Goal: Task Accomplishment & Management: Manage account settings

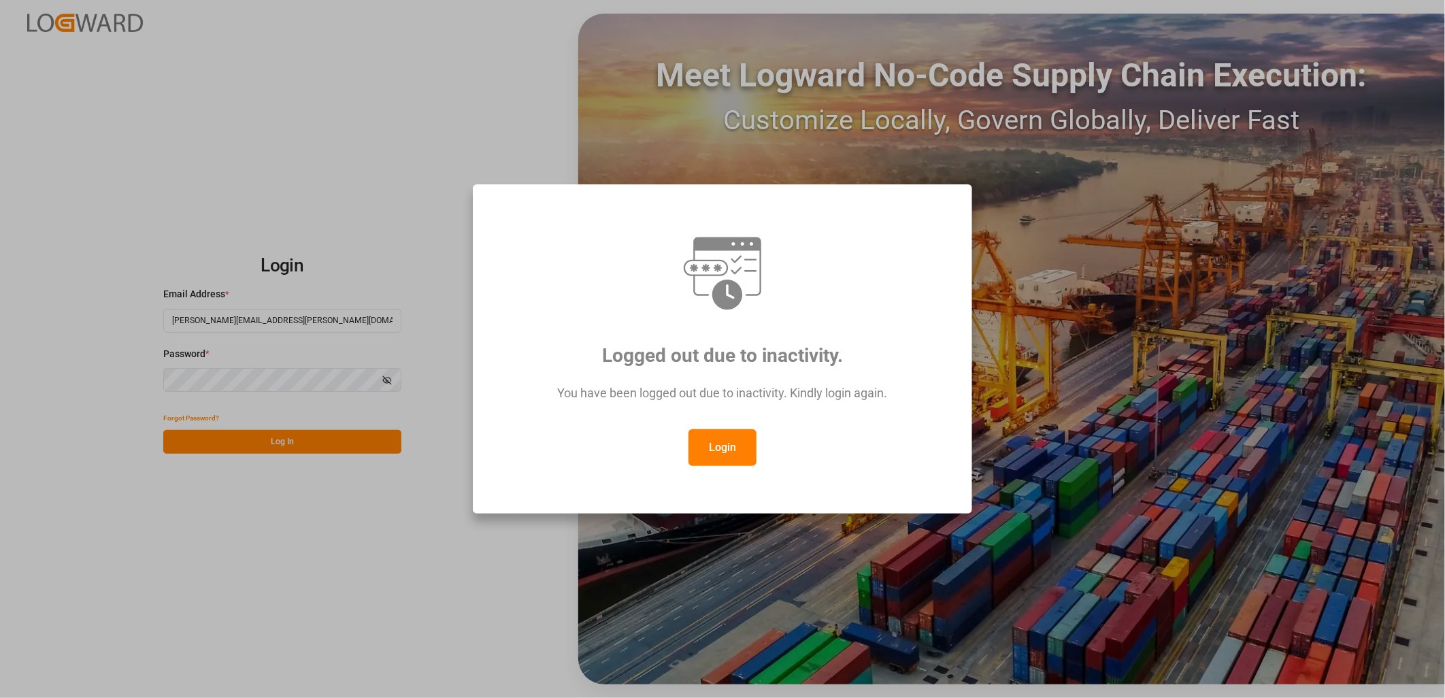
click at [725, 439] on button "Login" at bounding box center [723, 447] width 68 height 37
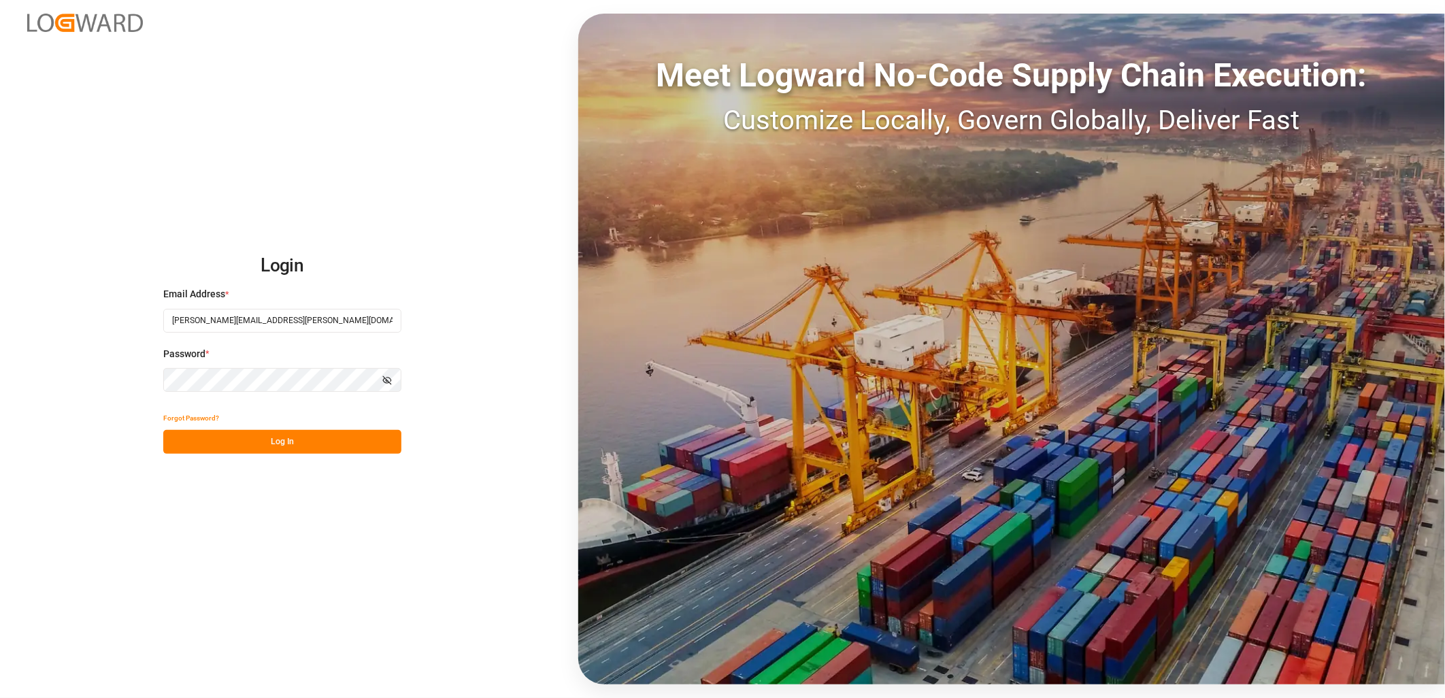
click at [314, 438] on button "Log In" at bounding box center [282, 442] width 238 height 24
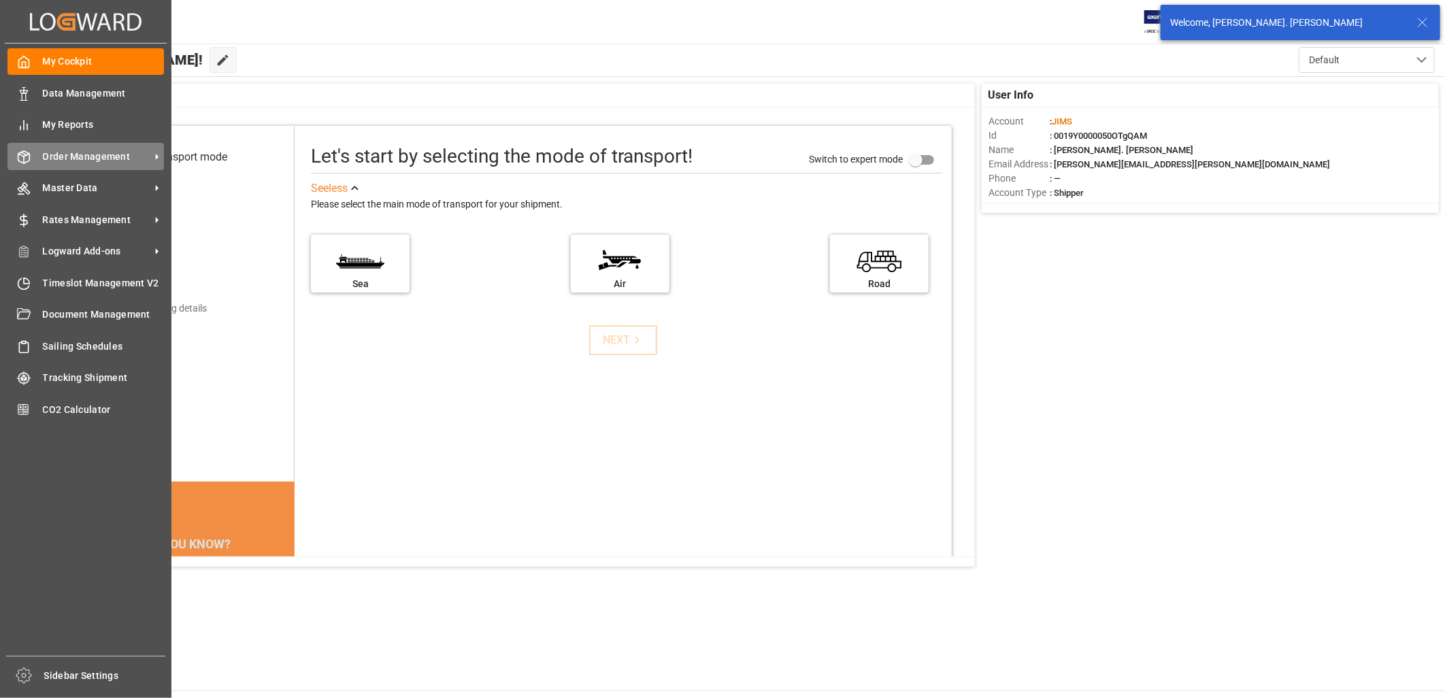
click at [91, 144] on div "Order Management Order Management" at bounding box center [85, 156] width 157 height 27
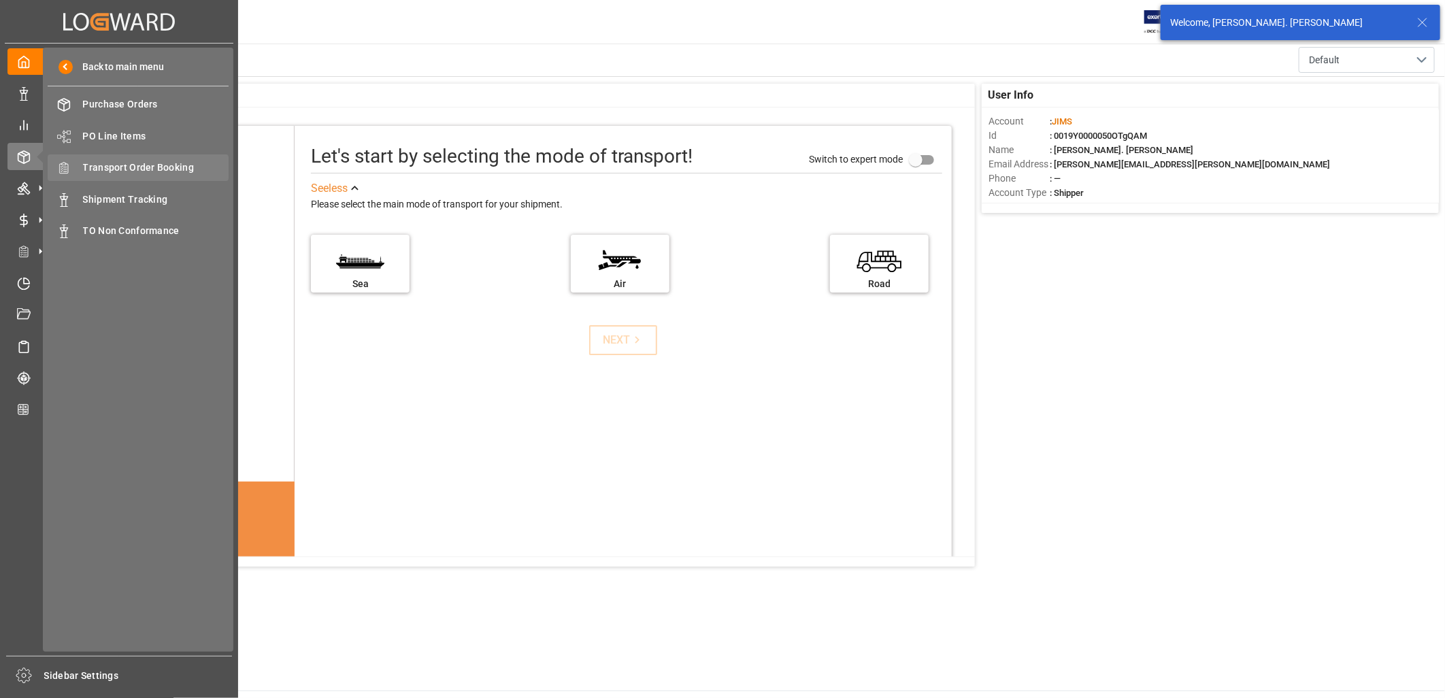
click at [151, 161] on span "Transport Order Booking" at bounding box center [156, 168] width 146 height 14
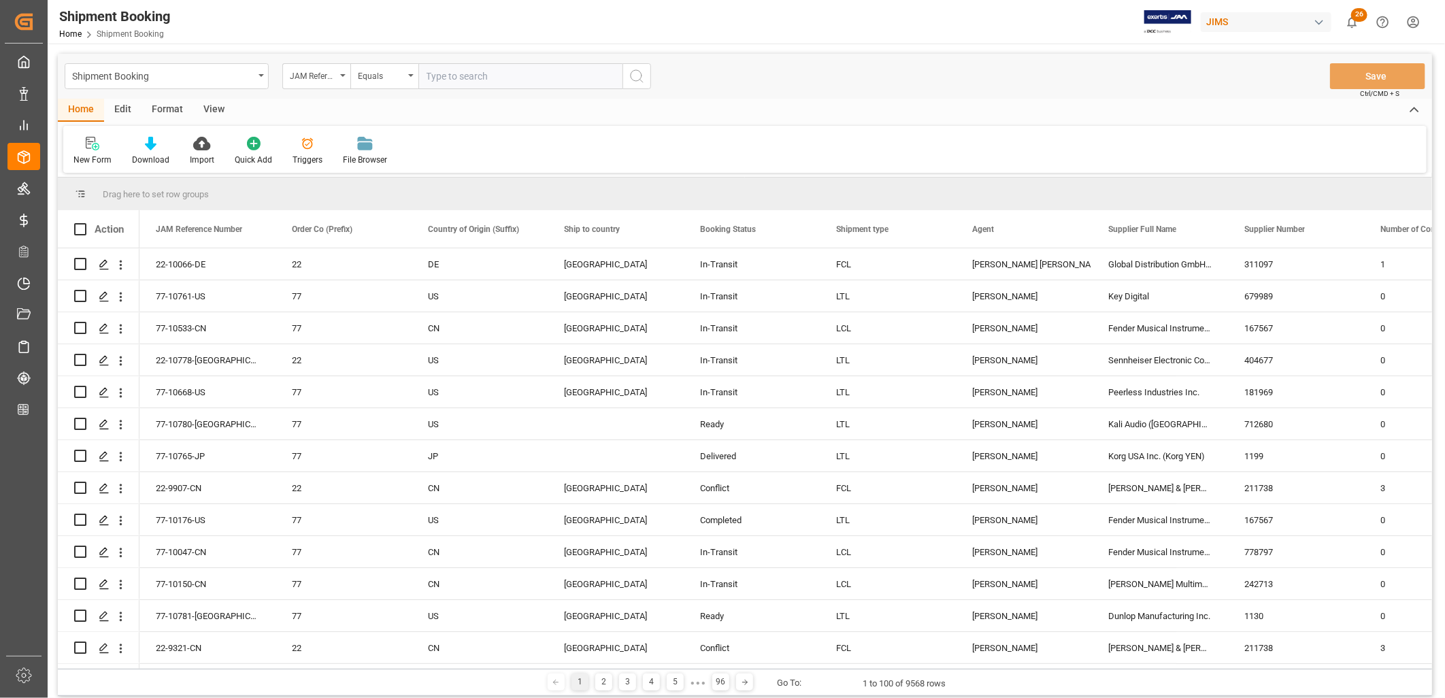
click at [434, 76] on input "text" at bounding box center [521, 76] width 204 height 26
type input "77-10637-US"
click at [630, 72] on icon "search button" at bounding box center [637, 76] width 16 height 16
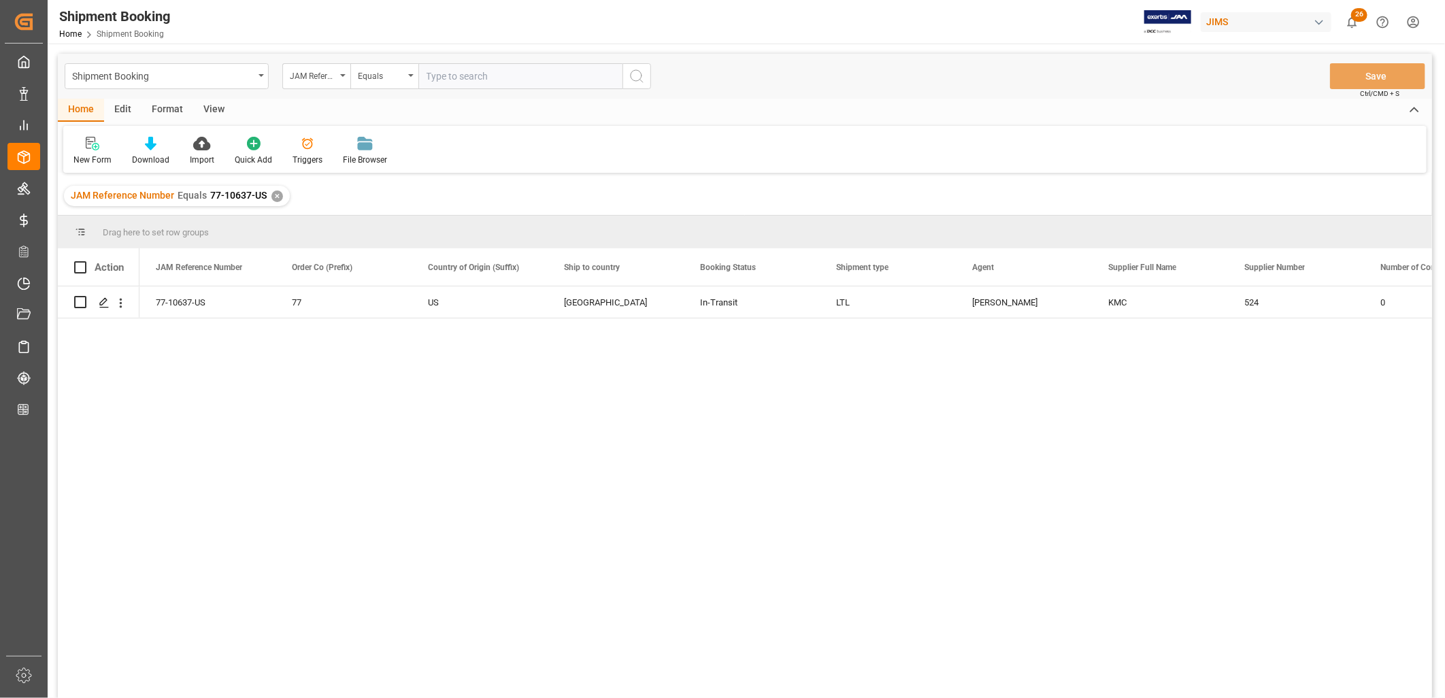
click at [272, 195] on div "✕" at bounding box center [278, 197] width 12 height 12
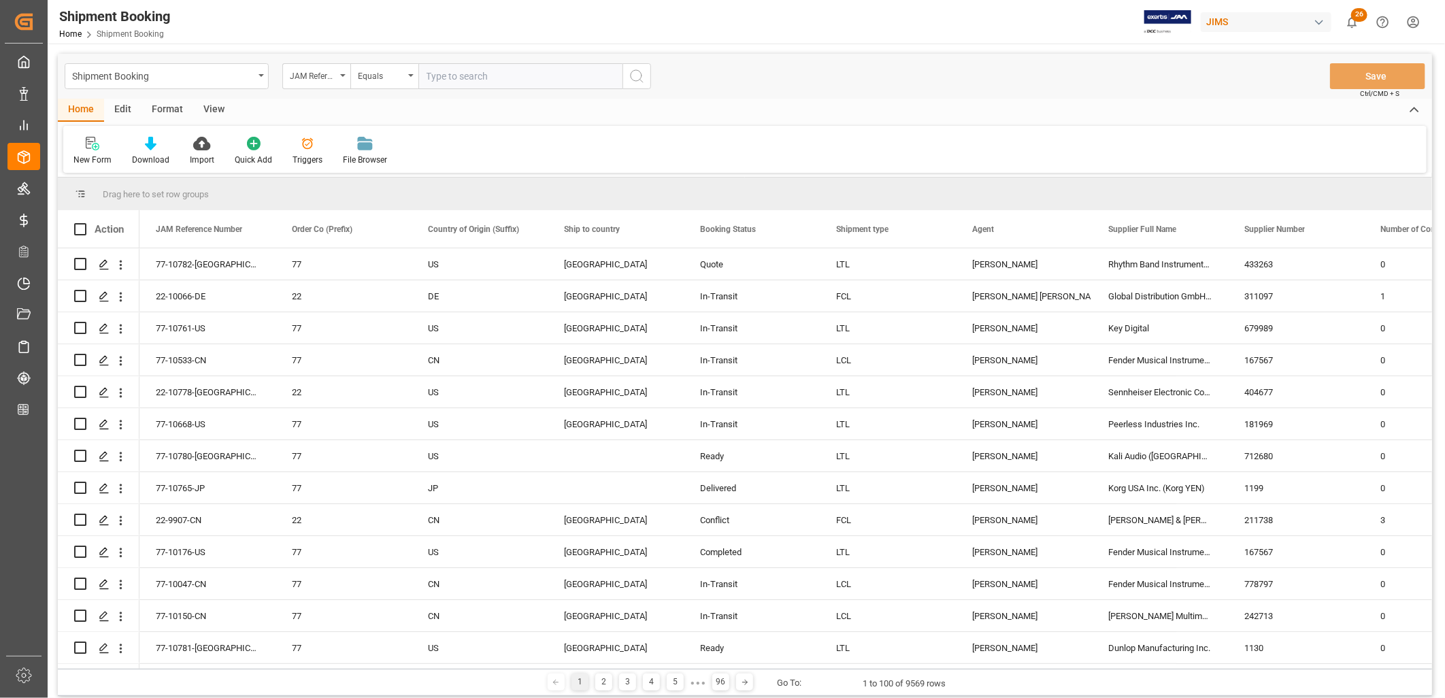
click at [438, 73] on input "text" at bounding box center [521, 76] width 204 height 26
type input "22-9739-kr"
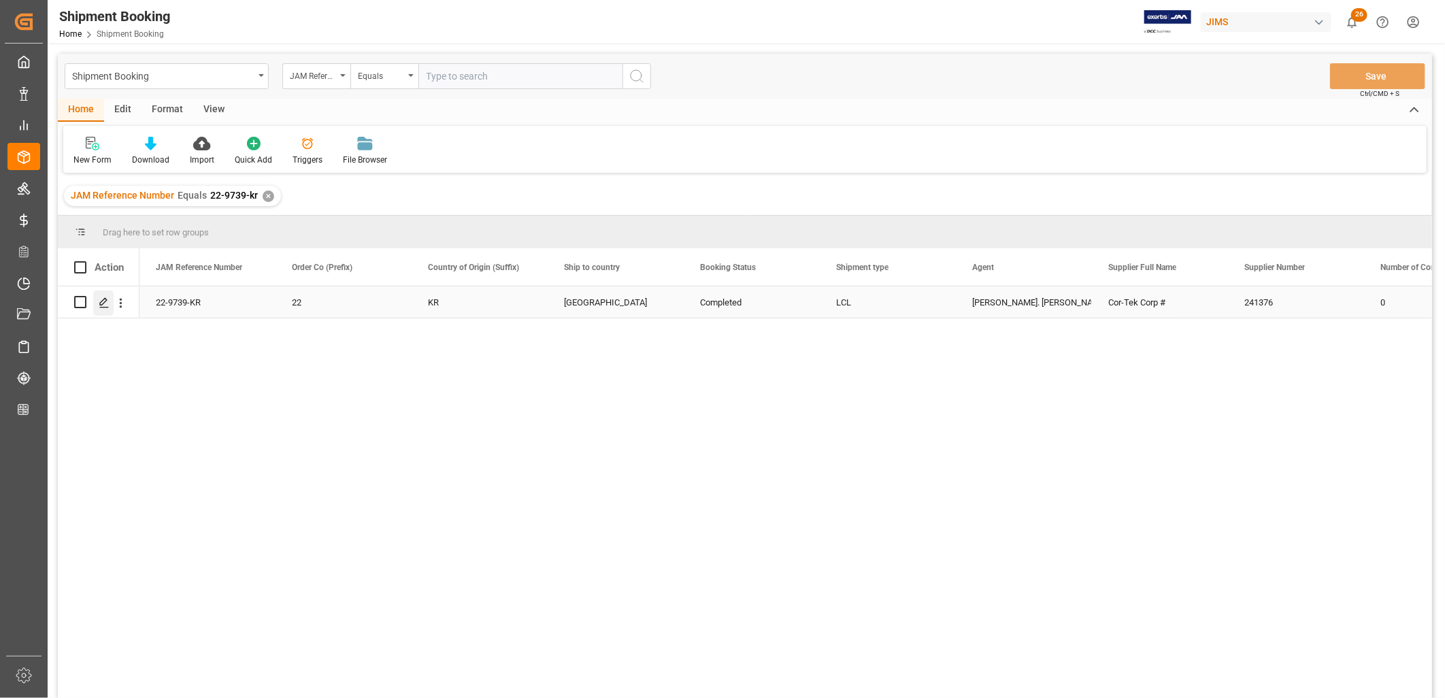
click at [103, 300] on icon "Press SPACE to select this row." at bounding box center [104, 302] width 11 height 11
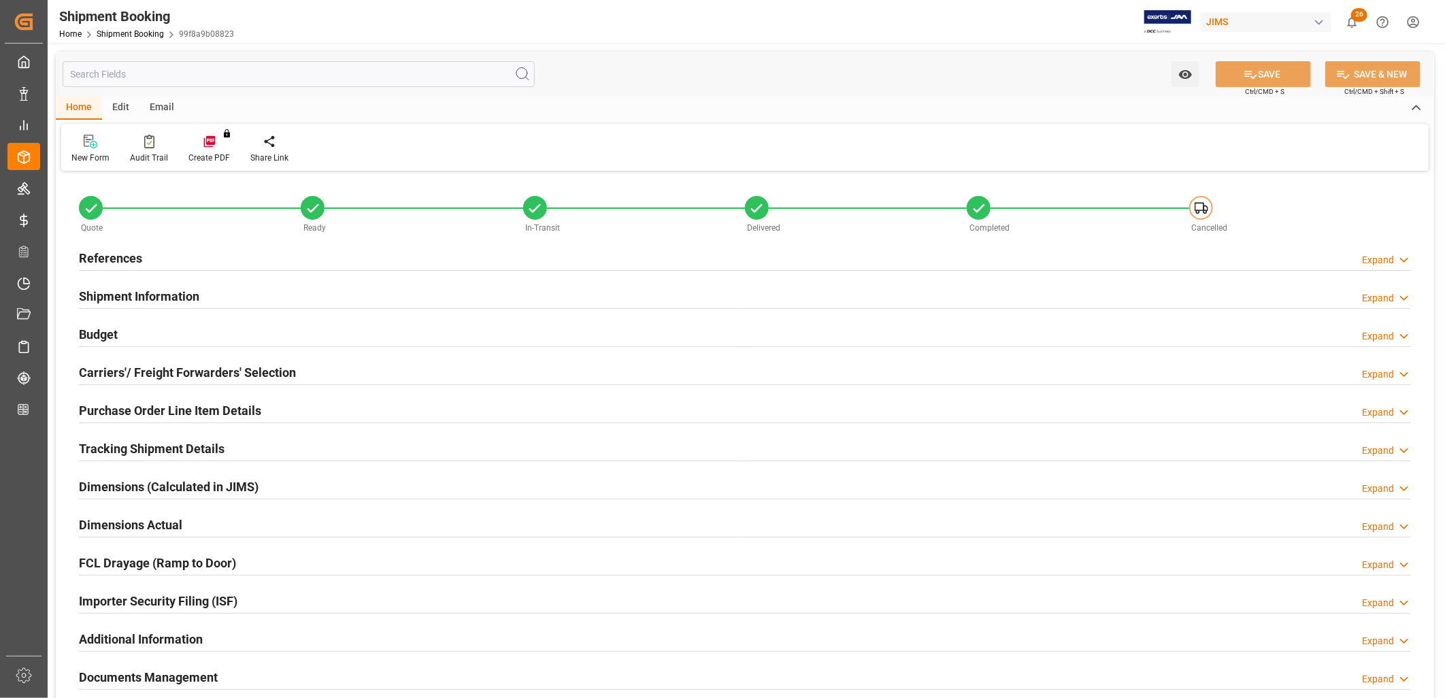
type input "2"
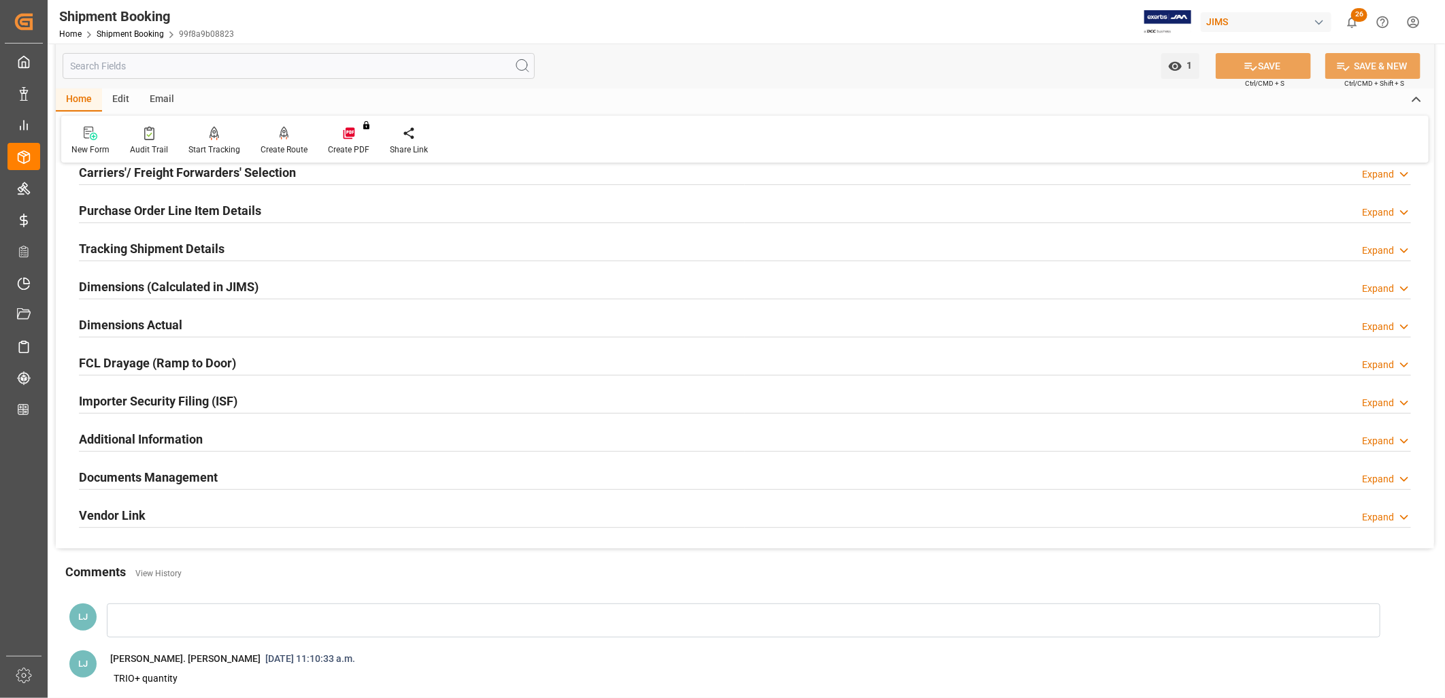
scroll to position [227, 0]
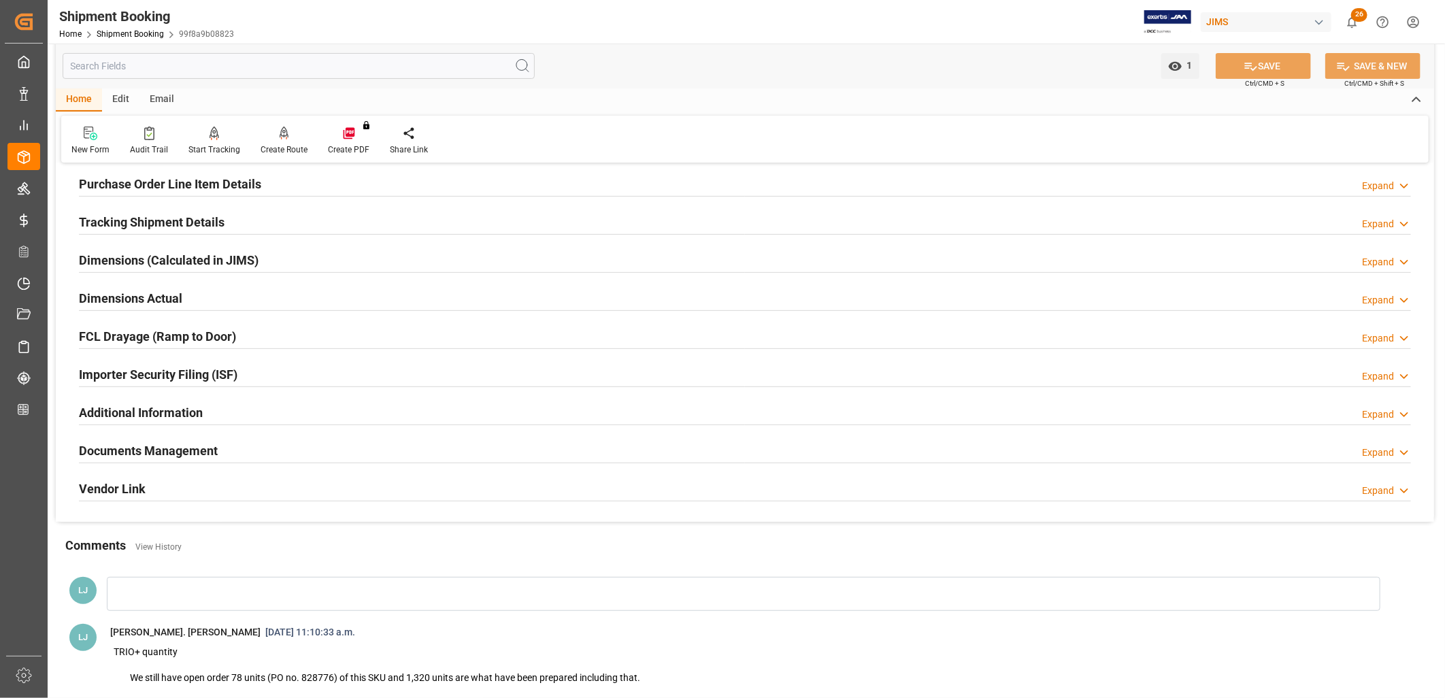
click at [211, 184] on h2 "Purchase Order Line Item Details" at bounding box center [170, 184] width 182 height 18
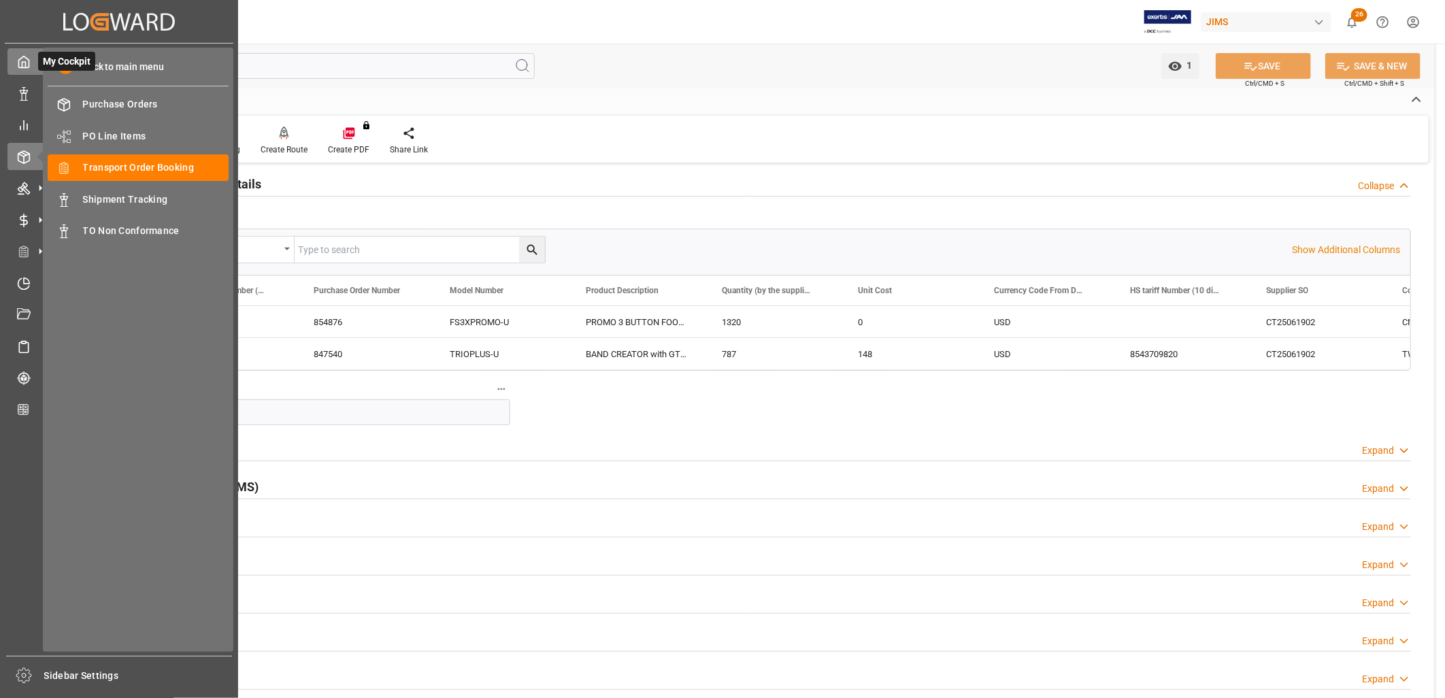
click at [23, 63] on icon at bounding box center [24, 62] width 14 height 14
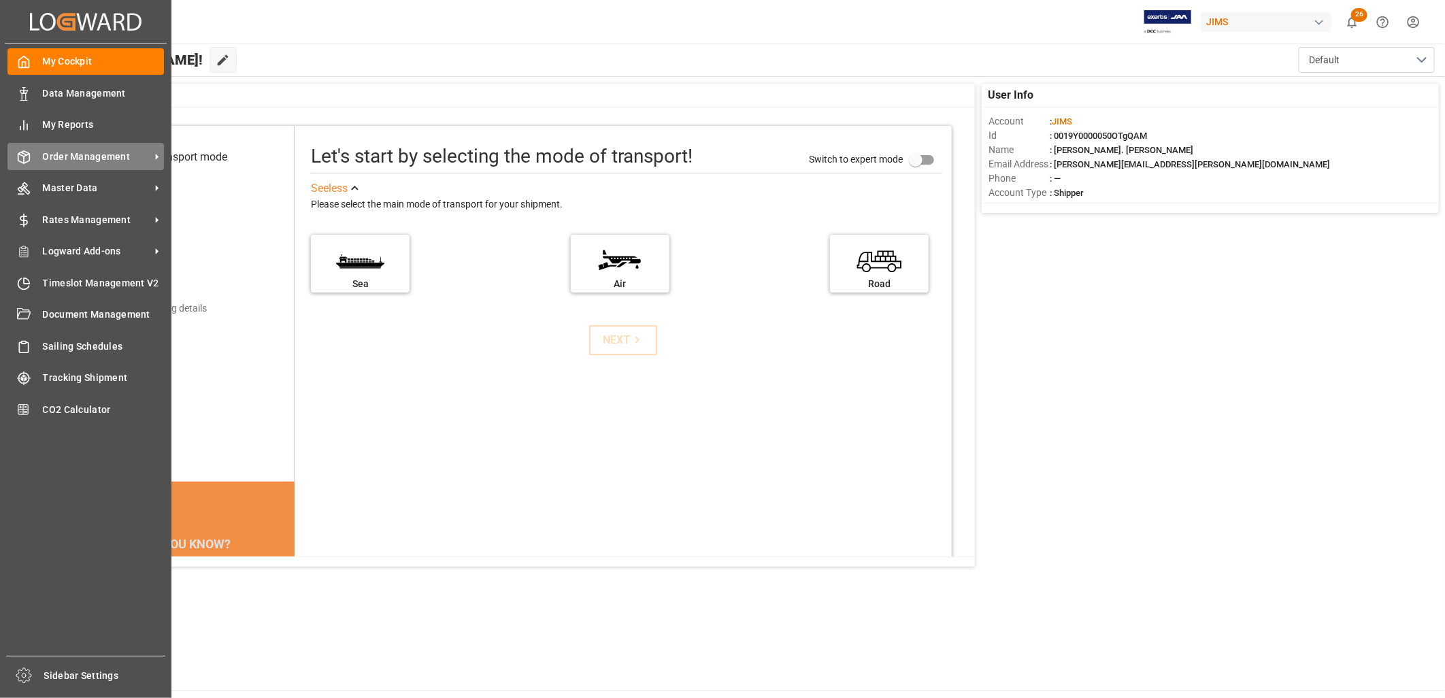
click at [92, 154] on span "Order Management" at bounding box center [97, 157] width 108 height 14
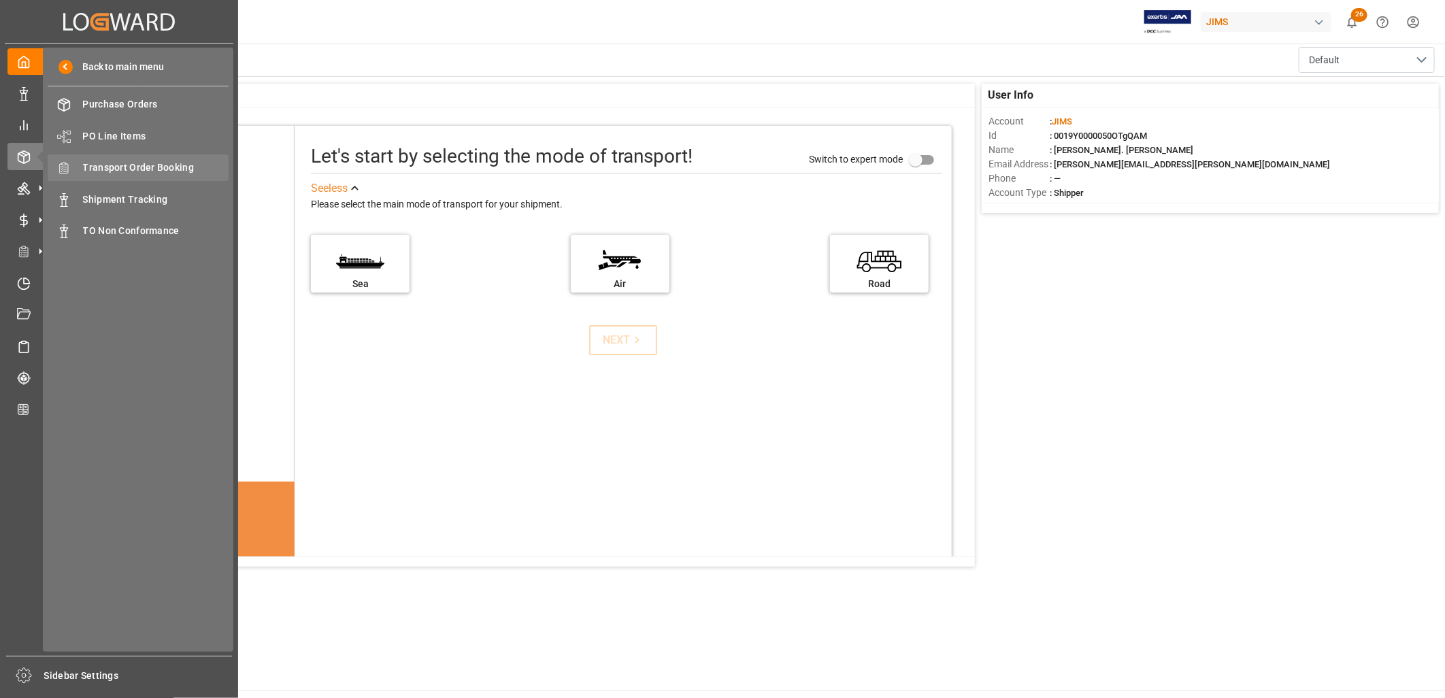
click at [182, 167] on span "Transport Order Booking" at bounding box center [156, 168] width 146 height 14
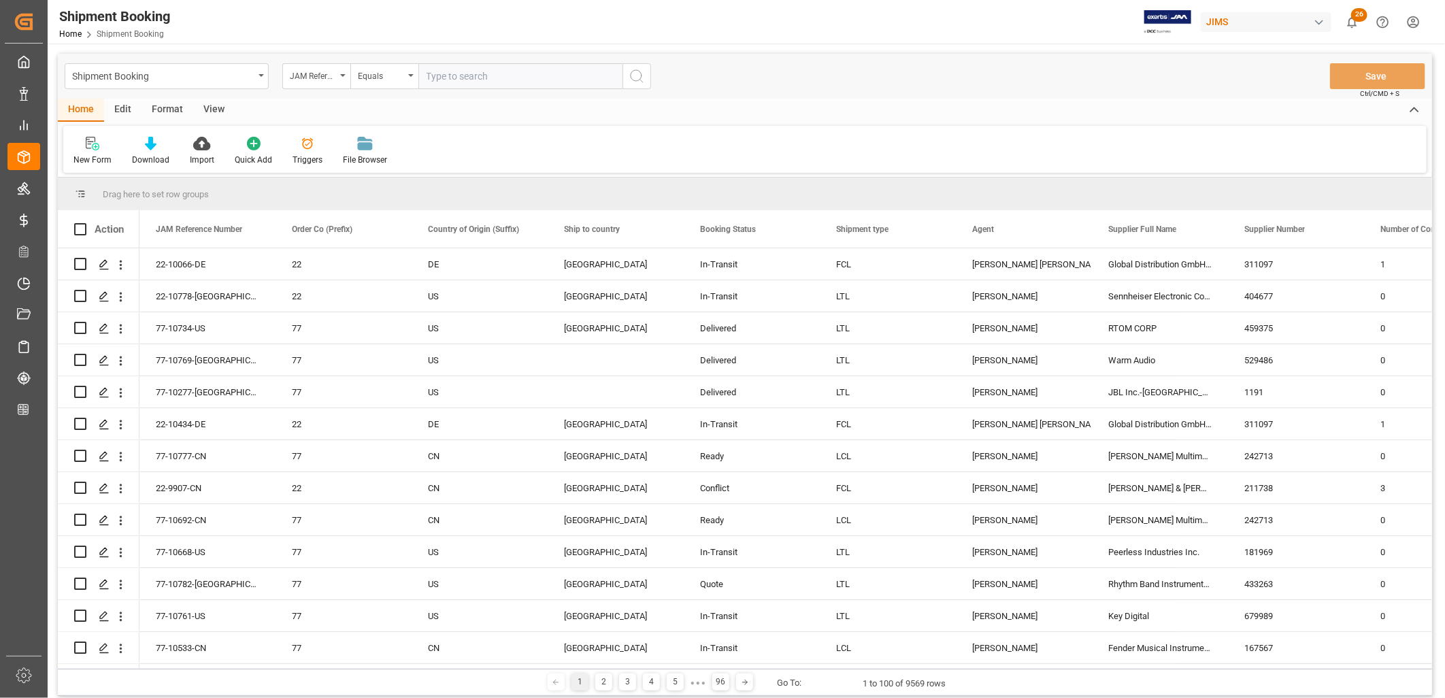
click at [427, 75] on input "text" at bounding box center [521, 76] width 204 height 26
type input "22-9972-ID"
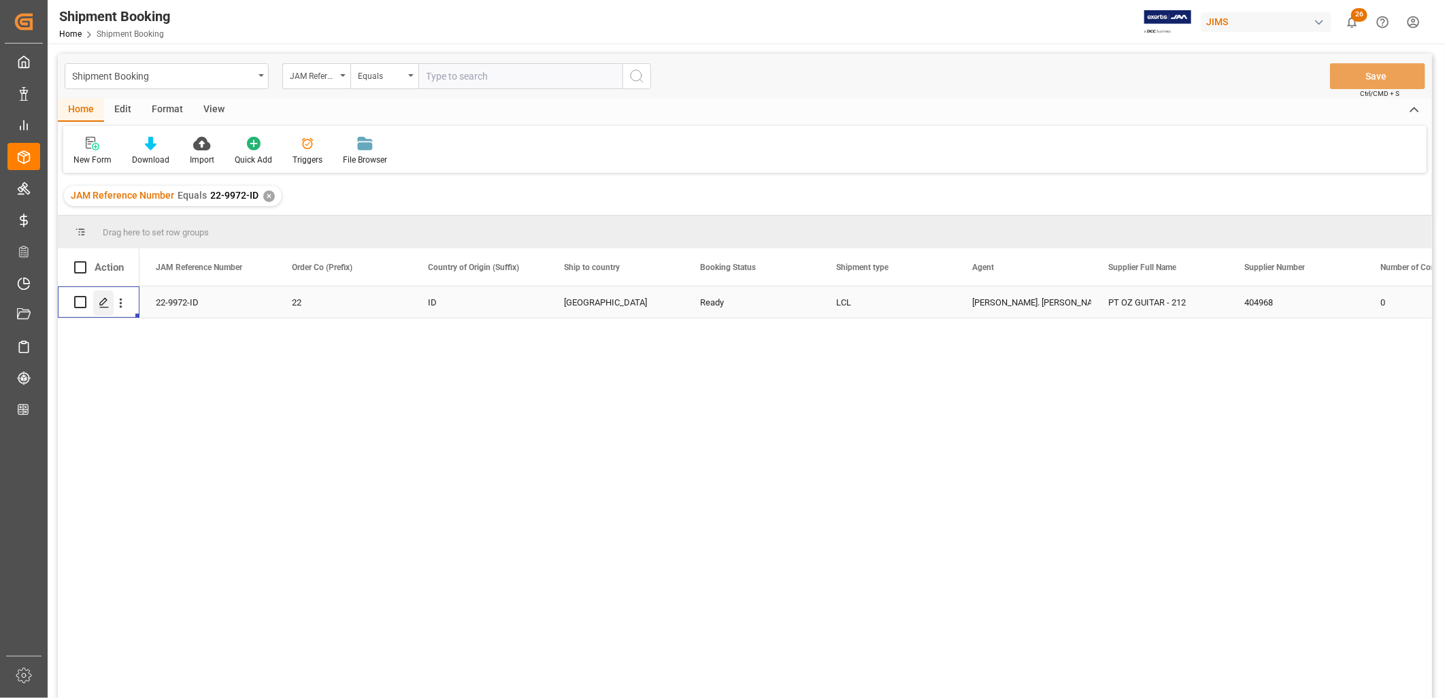
click at [103, 303] on polygon "Press SPACE to select this row." at bounding box center [103, 301] width 7 height 7
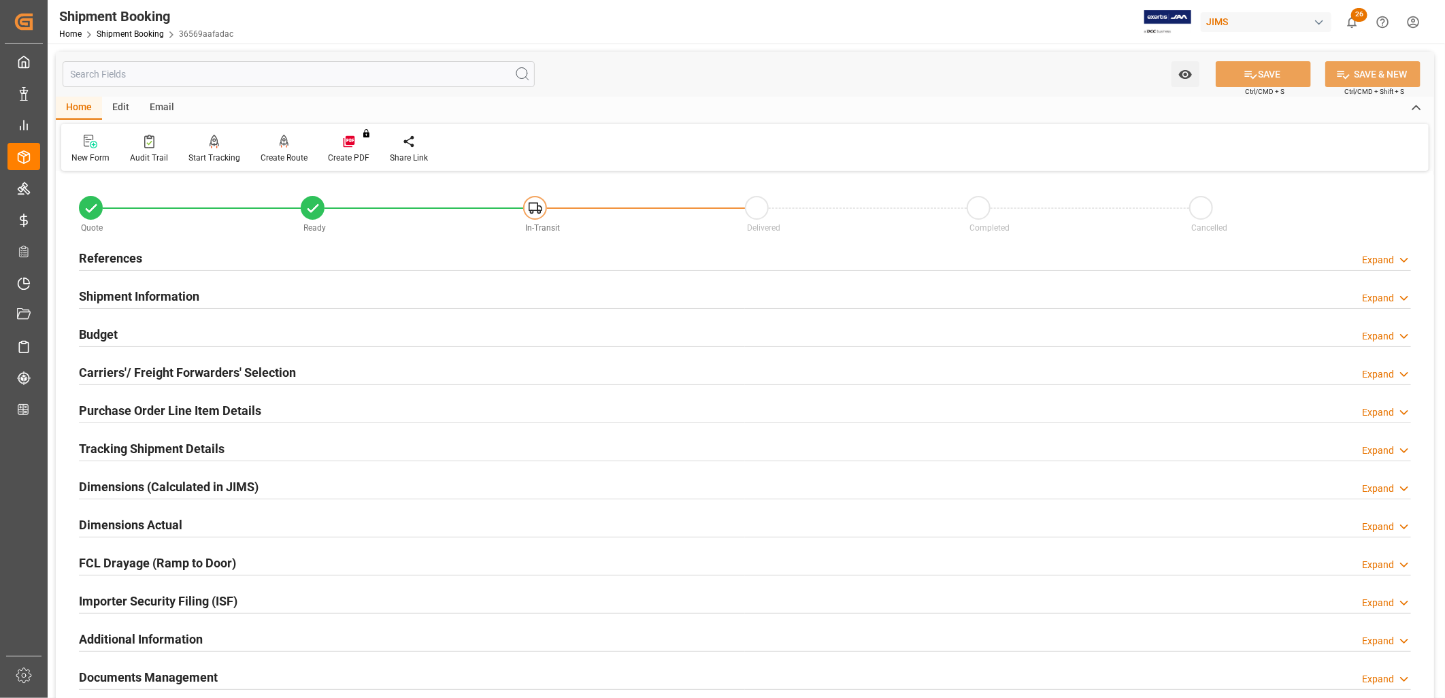
click at [226, 371] on h2 "Carriers'/ Freight Forwarders' Selection" at bounding box center [187, 372] width 217 height 18
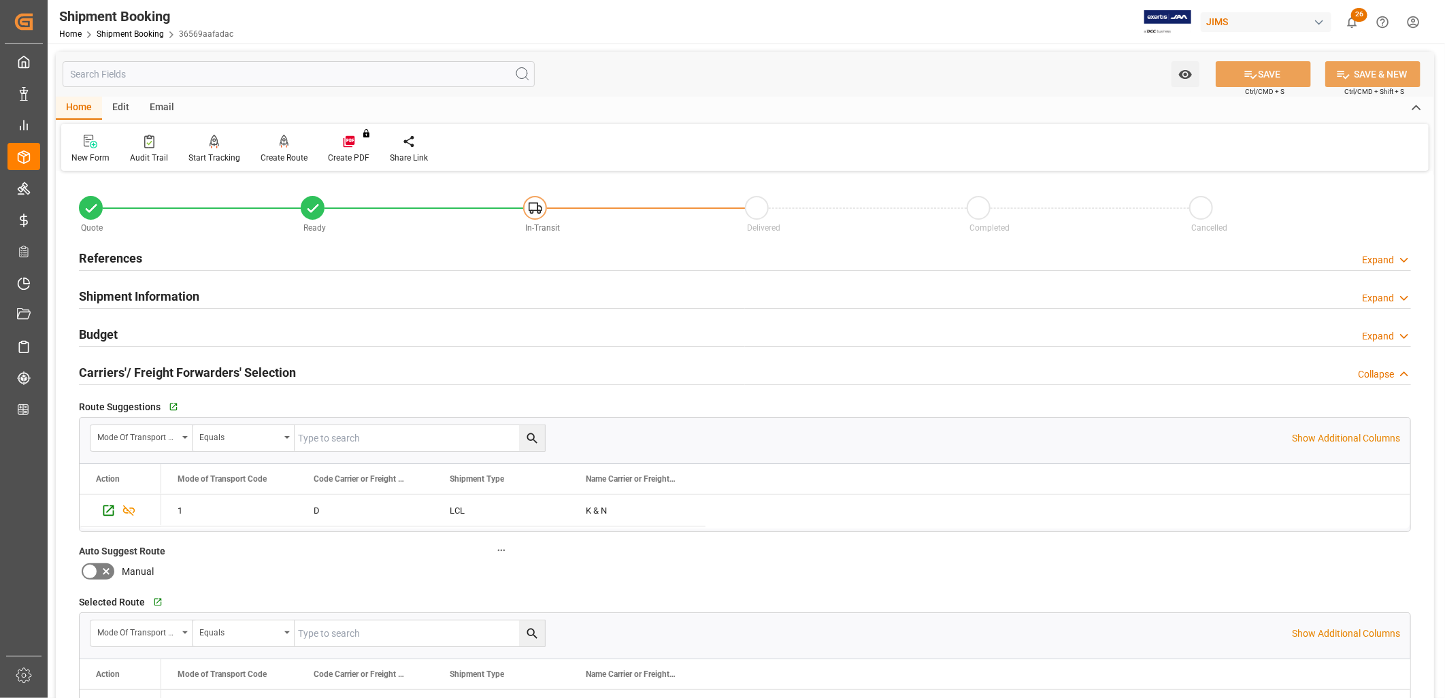
click at [93, 569] on icon at bounding box center [90, 571] width 16 height 16
click at [0, 0] on input "checkbox" at bounding box center [0, 0] width 0 height 0
click at [1290, 69] on button "SAVE" at bounding box center [1263, 74] width 95 height 26
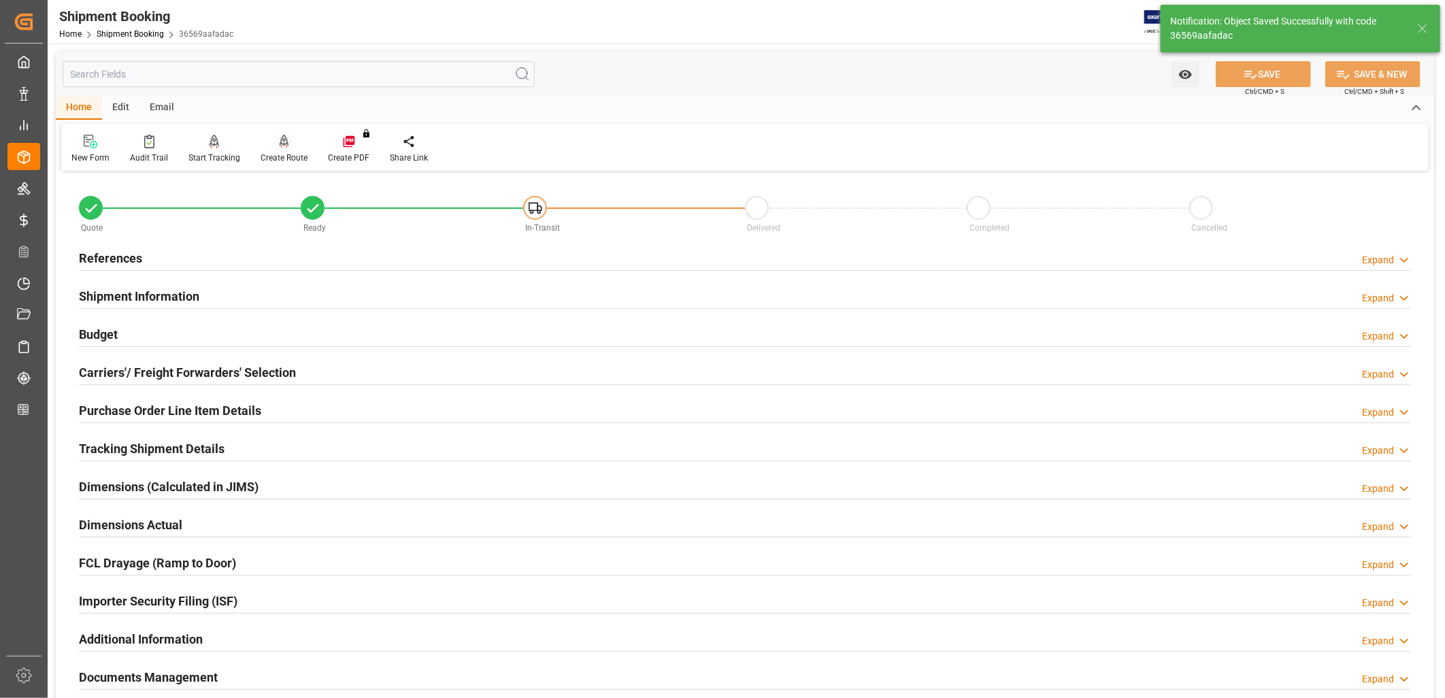
click at [280, 142] on icon at bounding box center [285, 142] width 10 height 14
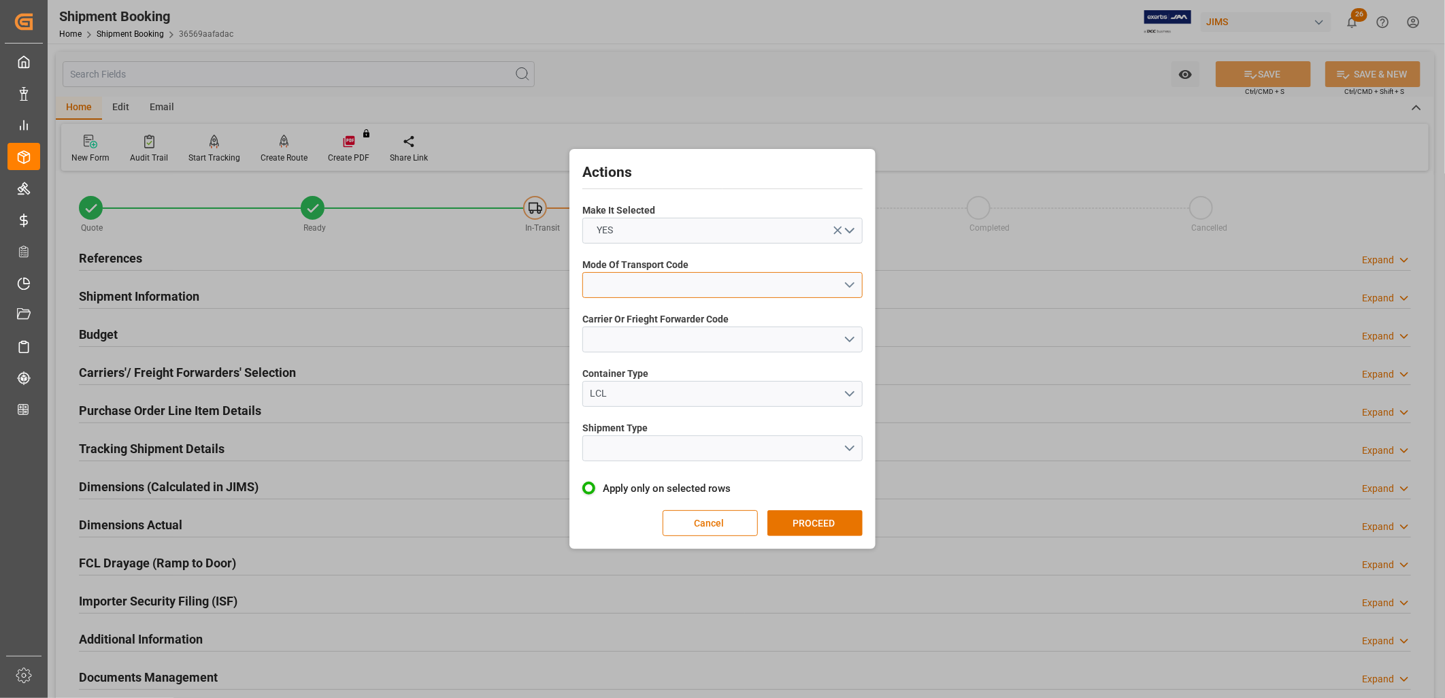
click at [854, 282] on button "open menu" at bounding box center [723, 285] width 280 height 26
click at [635, 286] on div "1- OCEAN" at bounding box center [722, 288] width 279 height 29
click at [851, 337] on button "open menu" at bounding box center [723, 340] width 280 height 26
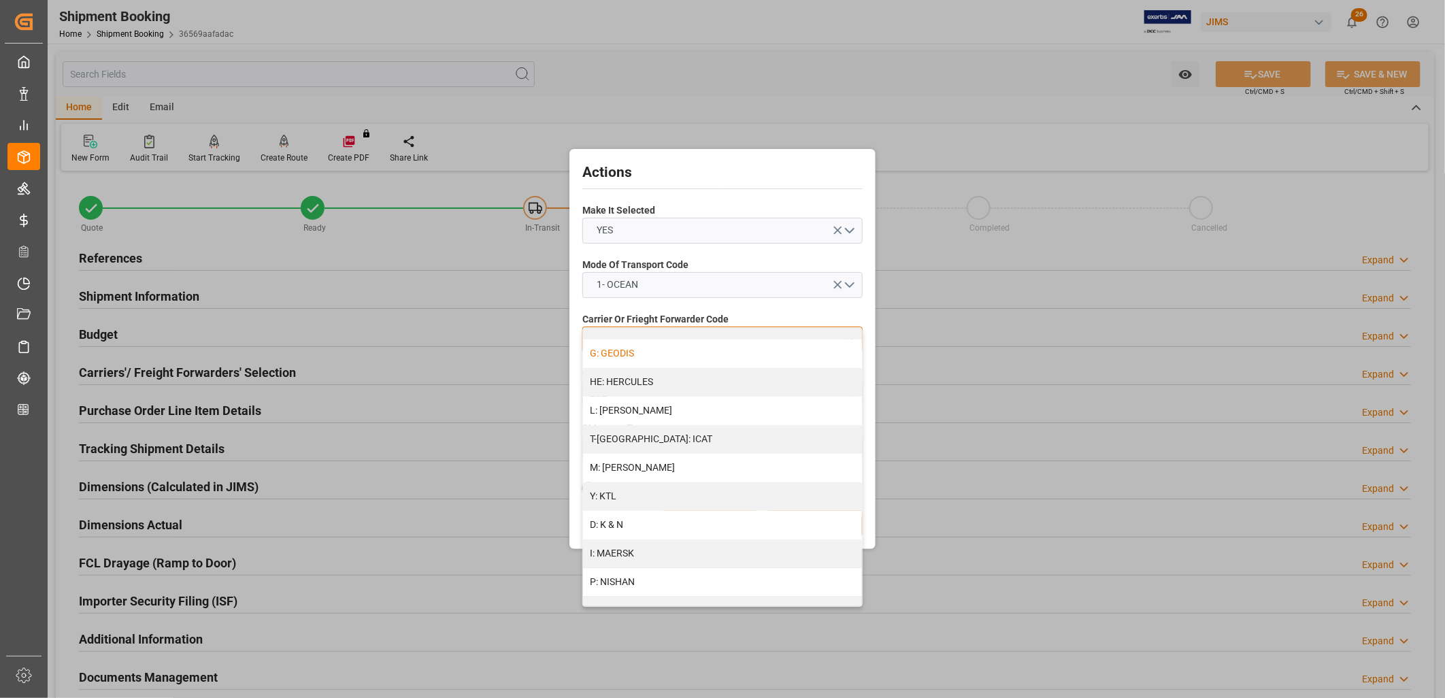
scroll to position [529, 0]
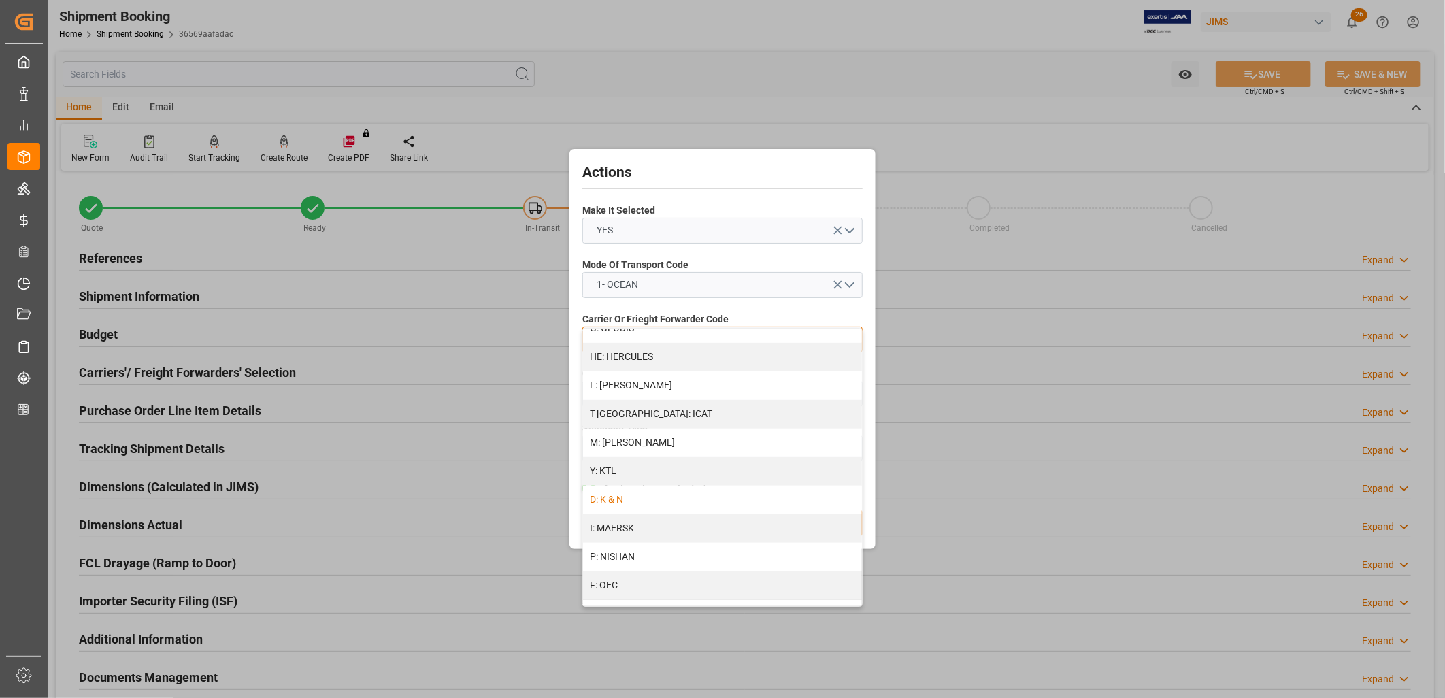
click at [627, 498] on div "D: K & N" at bounding box center [722, 500] width 279 height 29
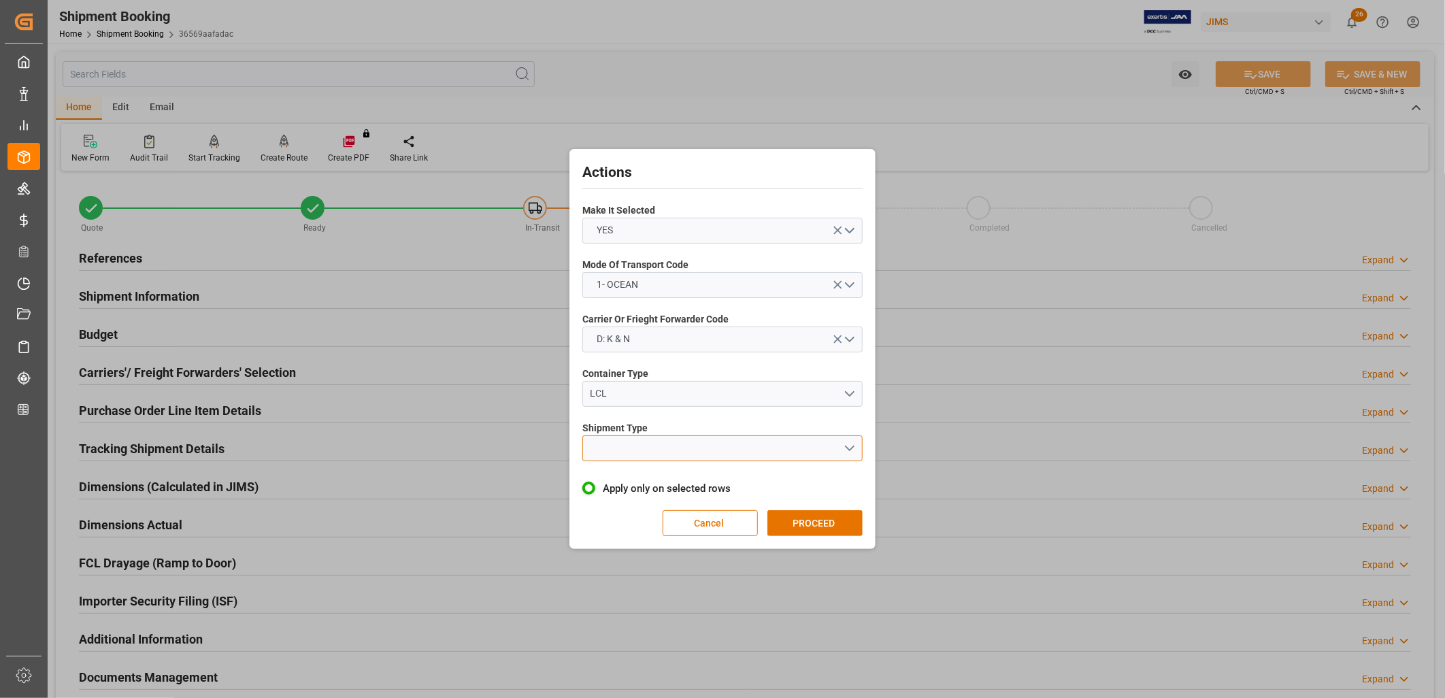
click at [852, 447] on button "open menu" at bounding box center [723, 449] width 280 height 26
click at [600, 481] on div "LCL" at bounding box center [722, 480] width 279 height 29
click at [837, 531] on button "PROCEED" at bounding box center [815, 523] width 95 height 26
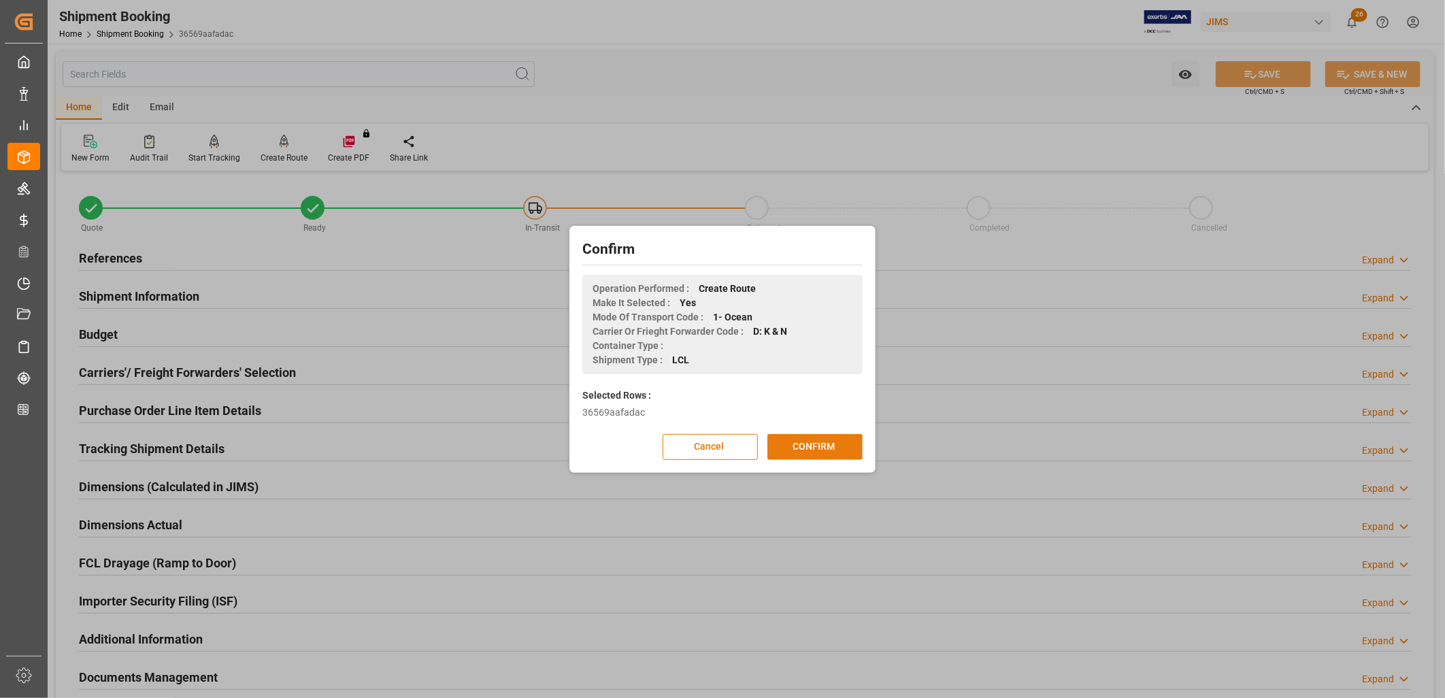
click at [821, 446] on button "CONFIRM" at bounding box center [815, 447] width 95 height 26
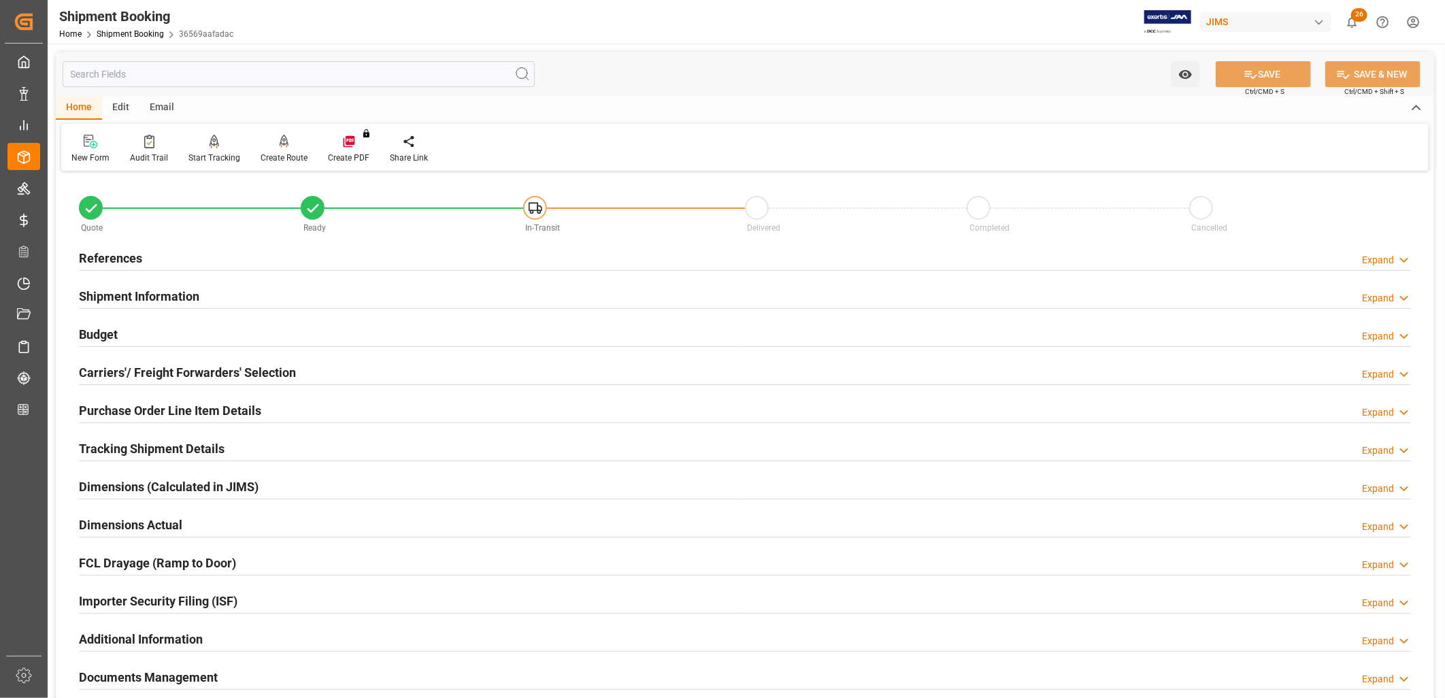
click at [152, 449] on h2 "Tracking Shipment Details" at bounding box center [152, 449] width 146 height 18
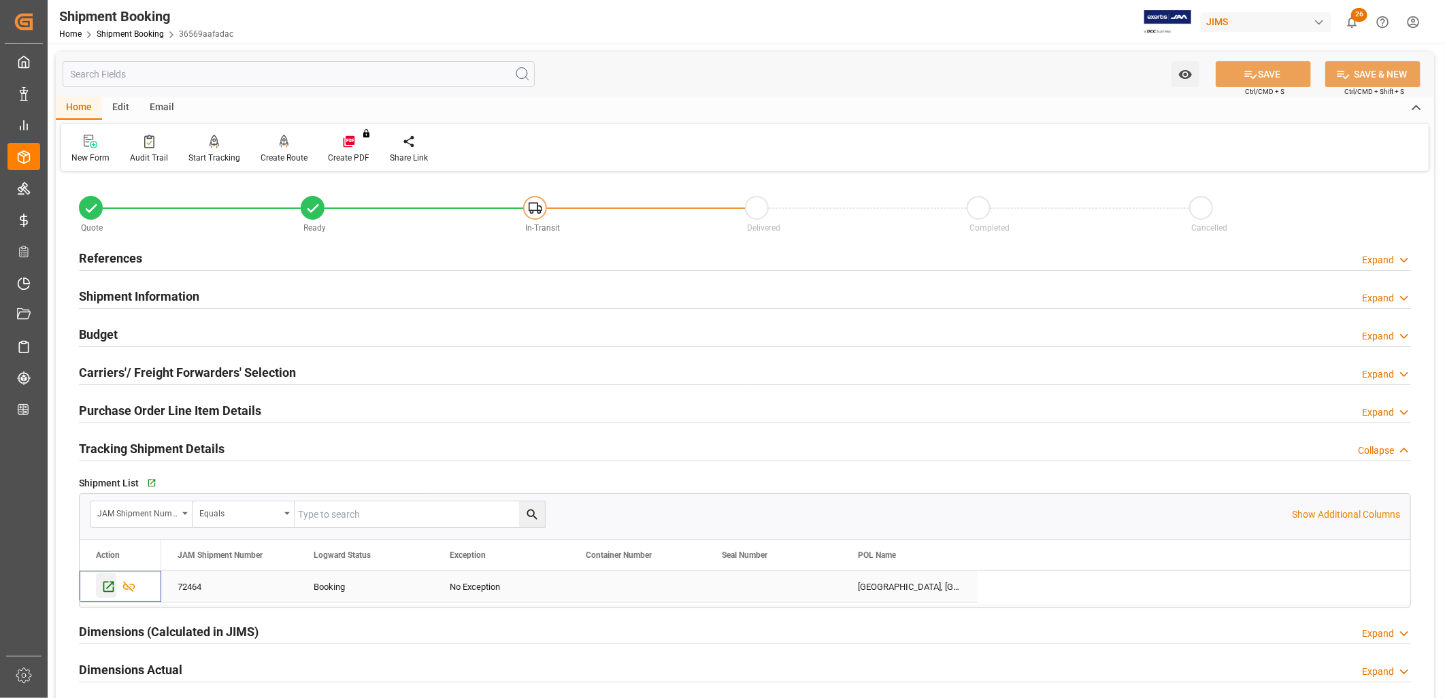
click at [106, 589] on icon "Press SPACE to select this row." at bounding box center [108, 587] width 11 height 11
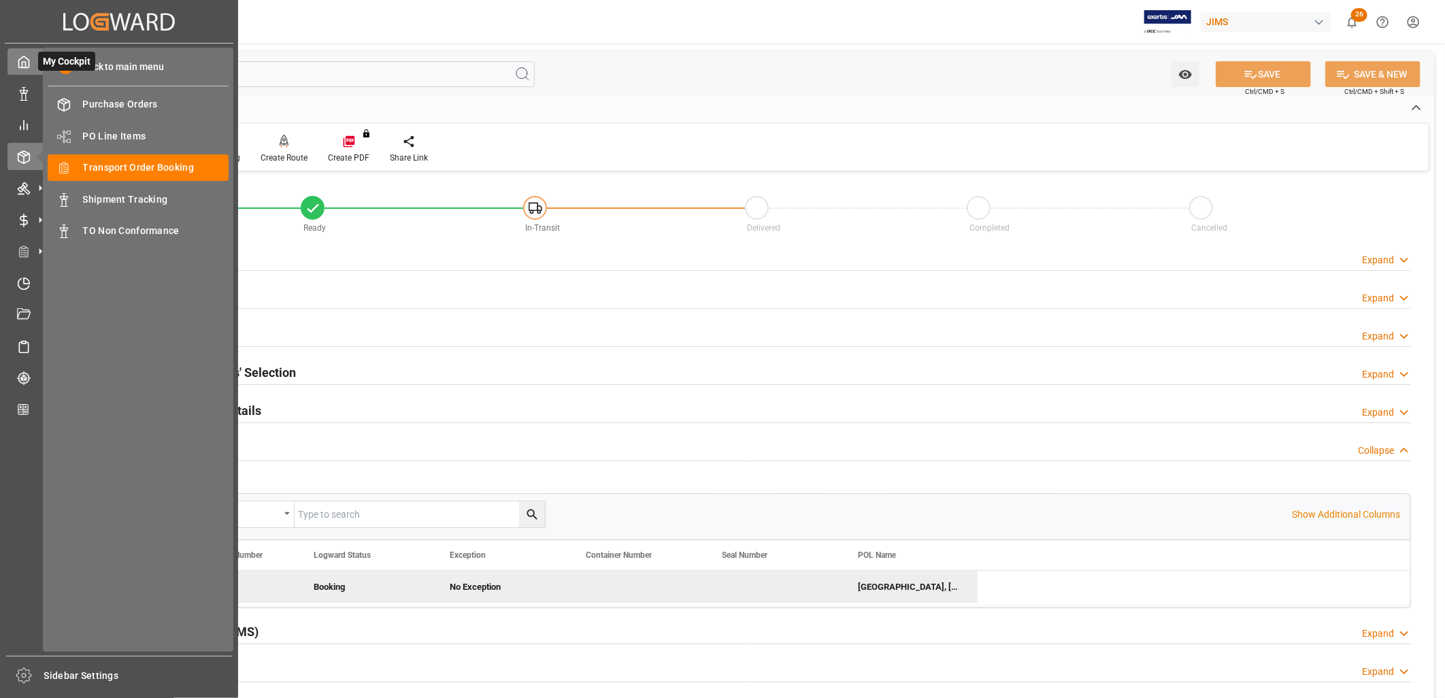
click at [23, 64] on icon at bounding box center [24, 62] width 14 height 14
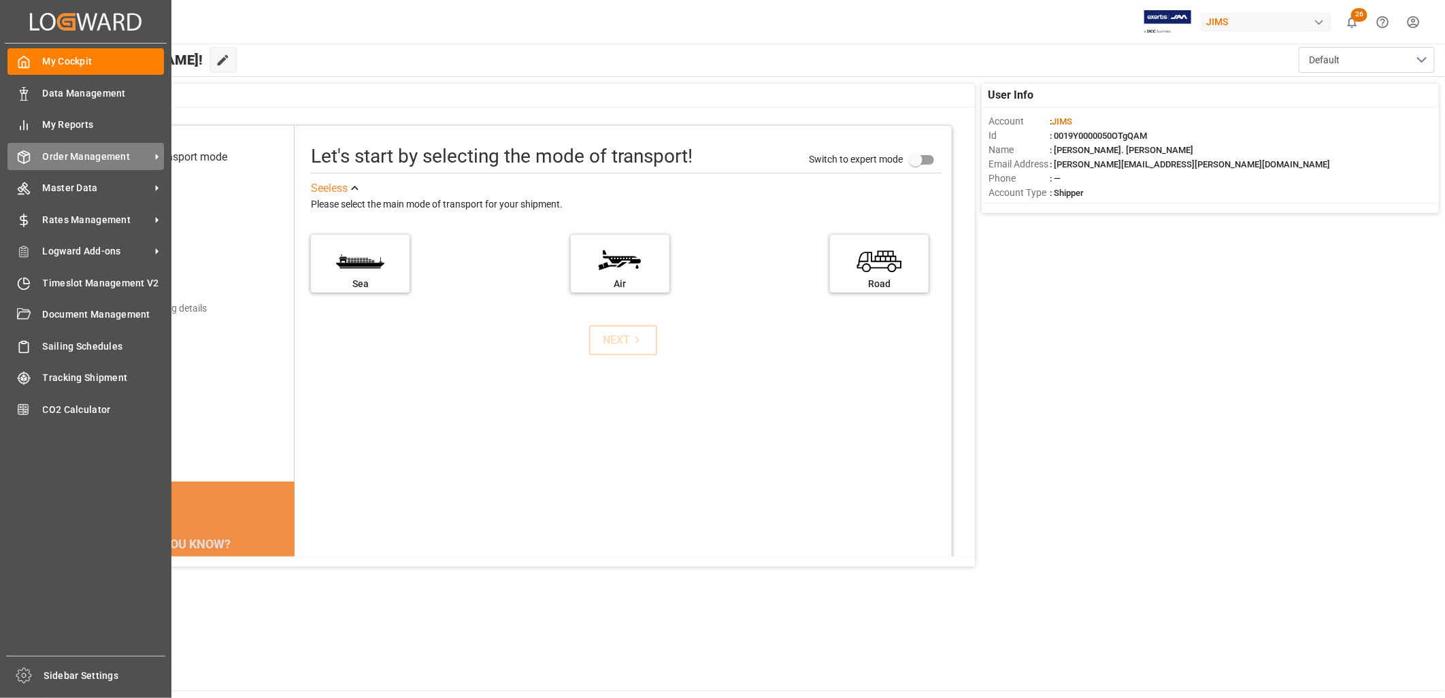
click at [71, 150] on span "Order Management" at bounding box center [97, 157] width 108 height 14
click at [131, 155] on span "Order Management" at bounding box center [97, 157] width 108 height 14
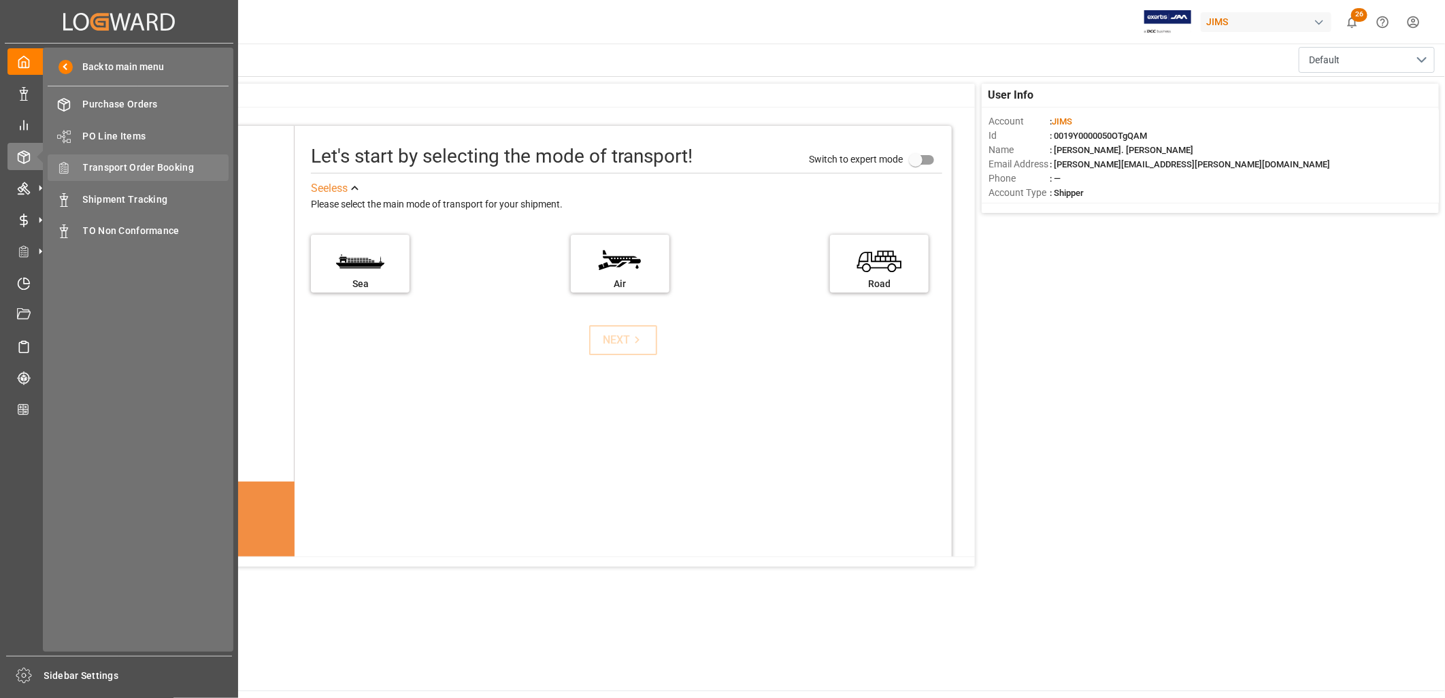
click at [154, 161] on span "Transport Order Booking" at bounding box center [156, 168] width 146 height 14
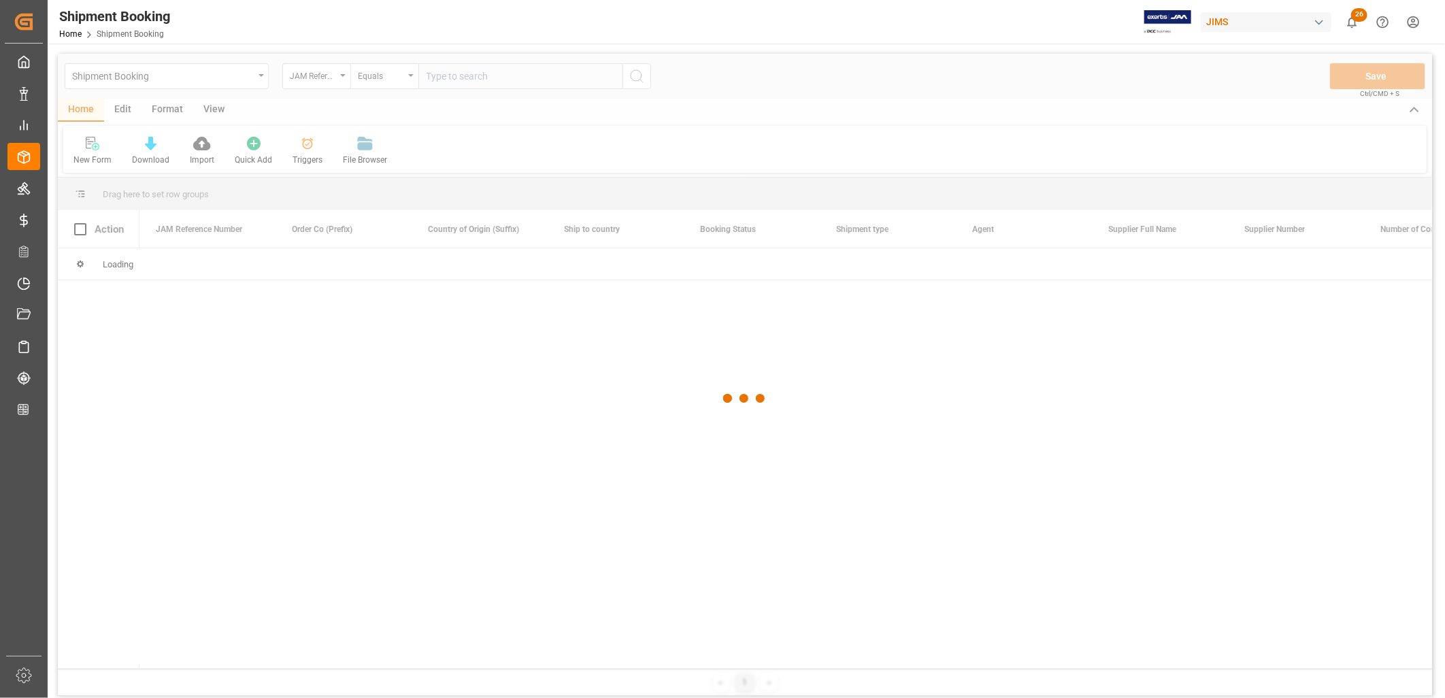
click at [433, 76] on div at bounding box center [745, 399] width 1375 height 690
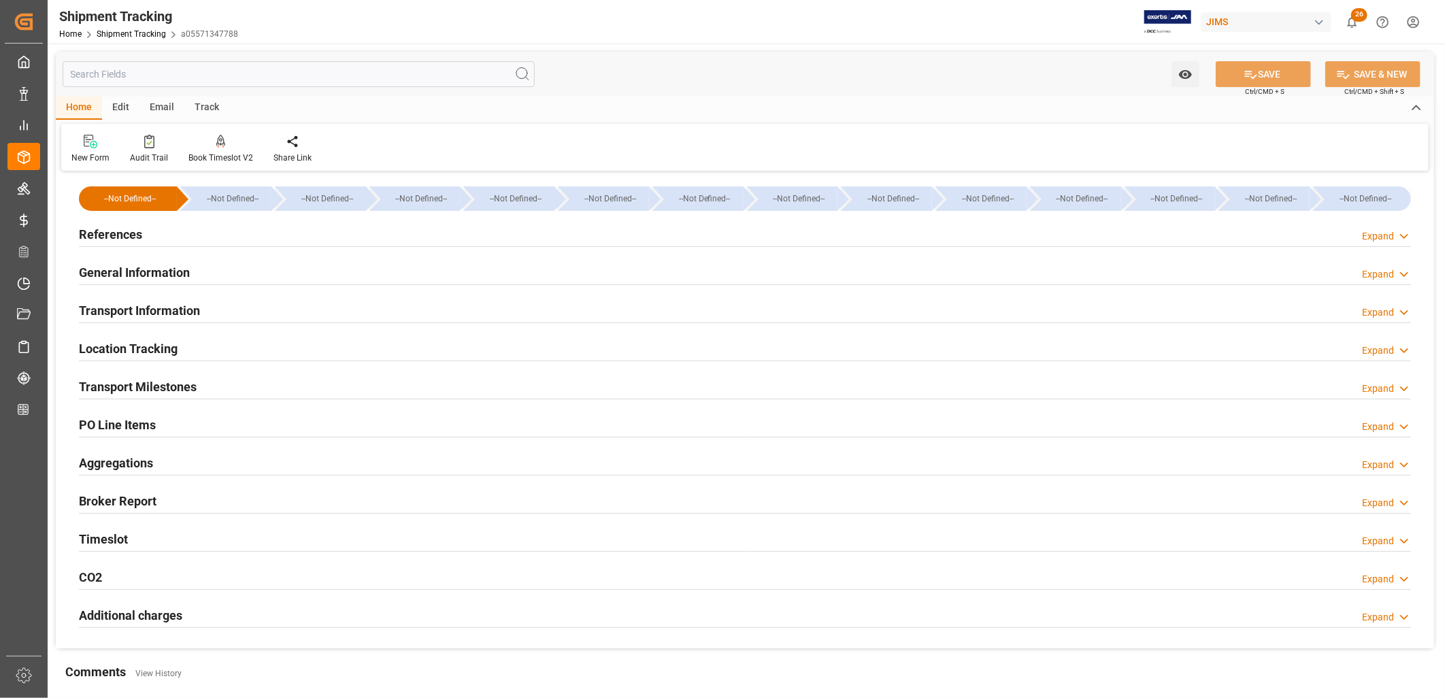
click at [178, 305] on h2 "Transport Information" at bounding box center [139, 310] width 121 height 18
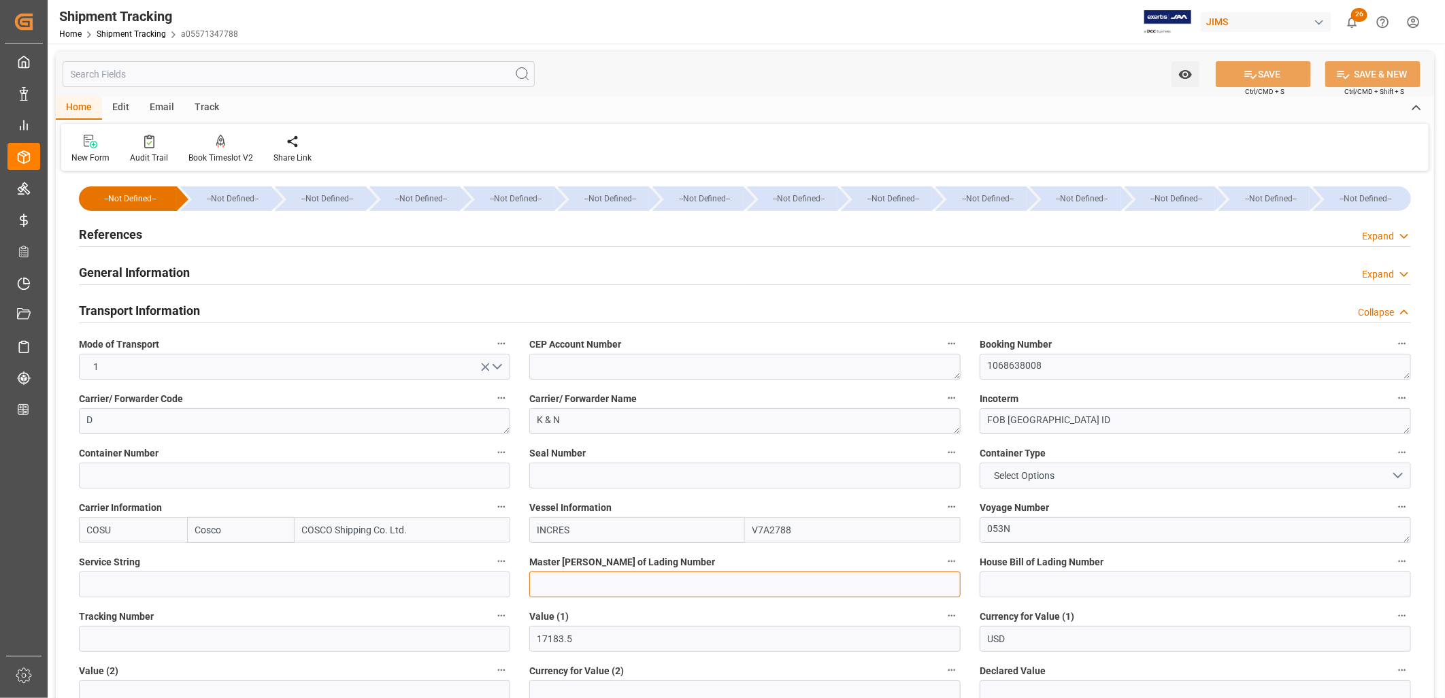
click at [546, 582] on input at bounding box center [744, 585] width 431 height 26
click at [553, 584] on input at bounding box center [744, 585] width 431 height 26
paste input "BANQ1068638008"
type input "BANQ1068638008"
click at [987, 582] on input at bounding box center [1195, 585] width 431 height 26
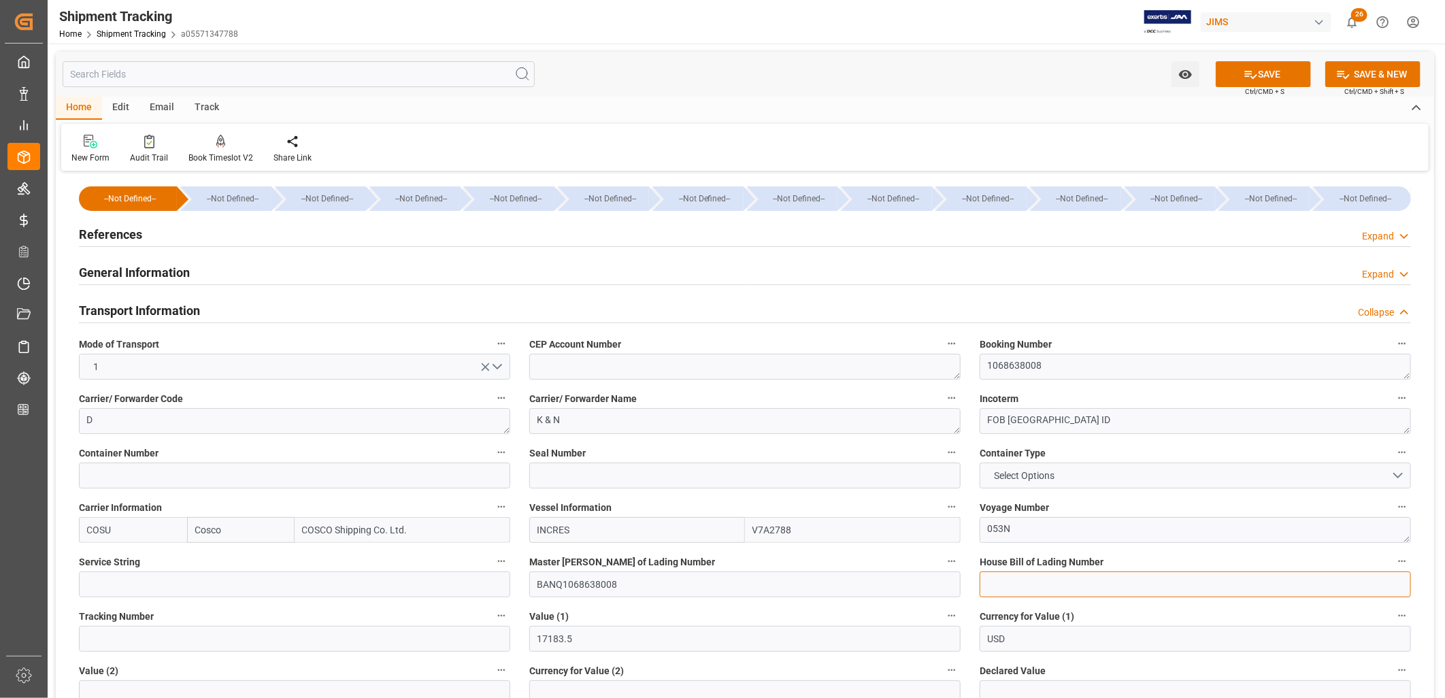
paste input "BANQ1068638008"
type input "BANQ1068638008"
click at [1254, 75] on icon at bounding box center [1251, 74] width 14 height 14
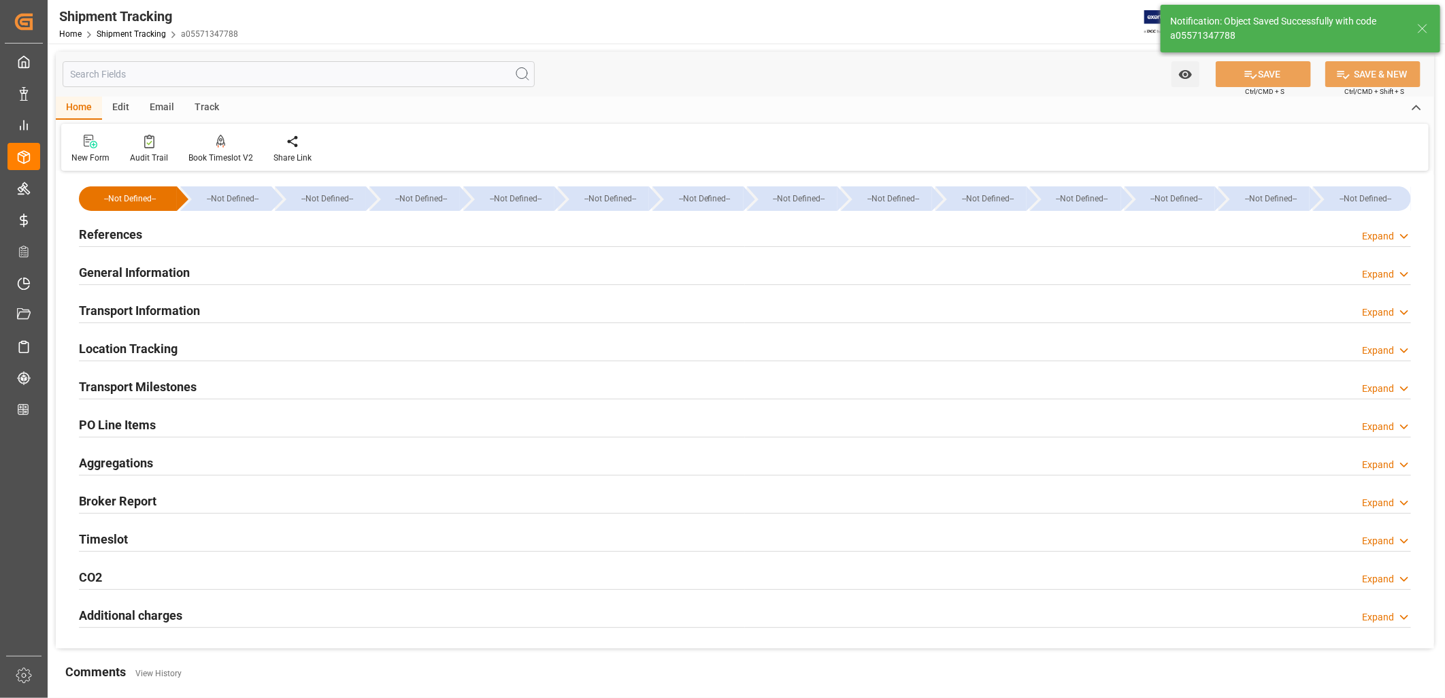
click at [170, 385] on h2 "Transport Milestones" at bounding box center [138, 387] width 118 height 18
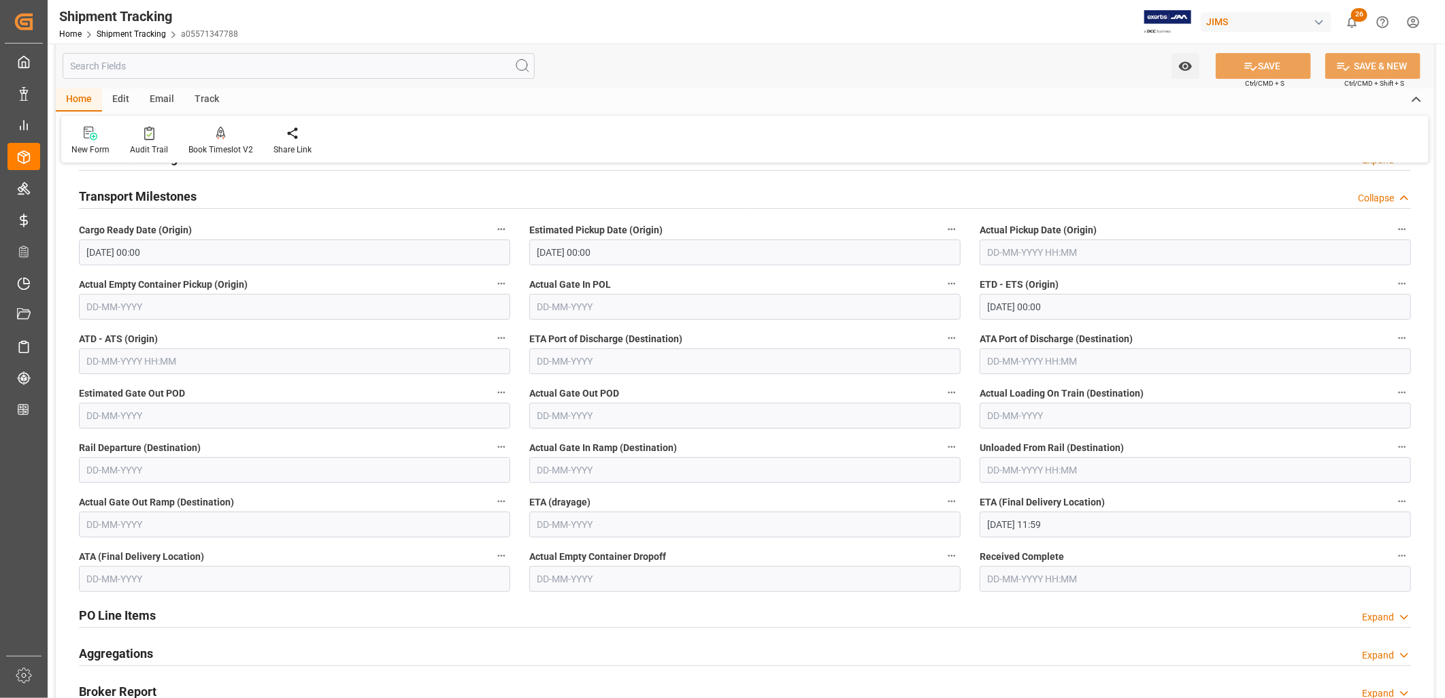
scroll to position [227, 0]
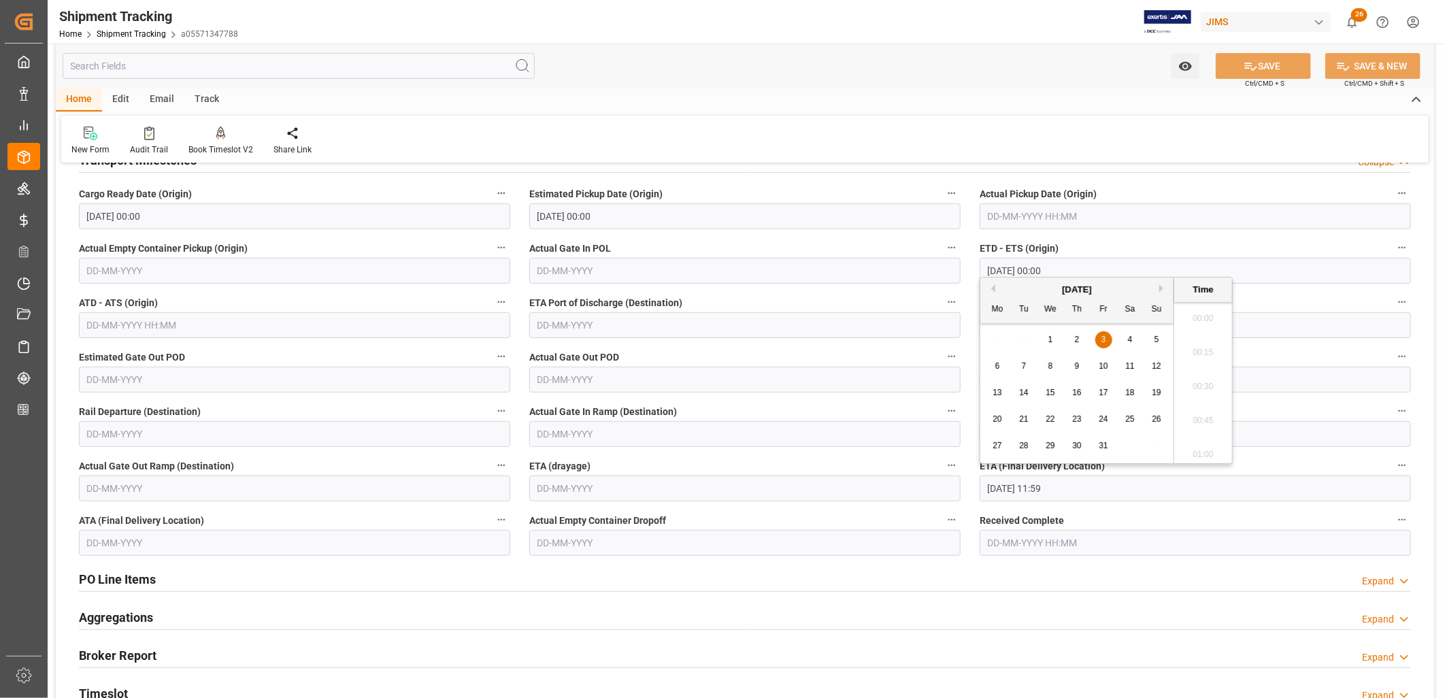
click at [1087, 486] on input "03-10-2025 11:59" at bounding box center [1195, 489] width 431 height 26
click at [1022, 391] on span "14" at bounding box center [1023, 393] width 9 height 10
type input "14-10-2025 11:59"
click at [1275, 70] on button "SAVE" at bounding box center [1263, 66] width 95 height 26
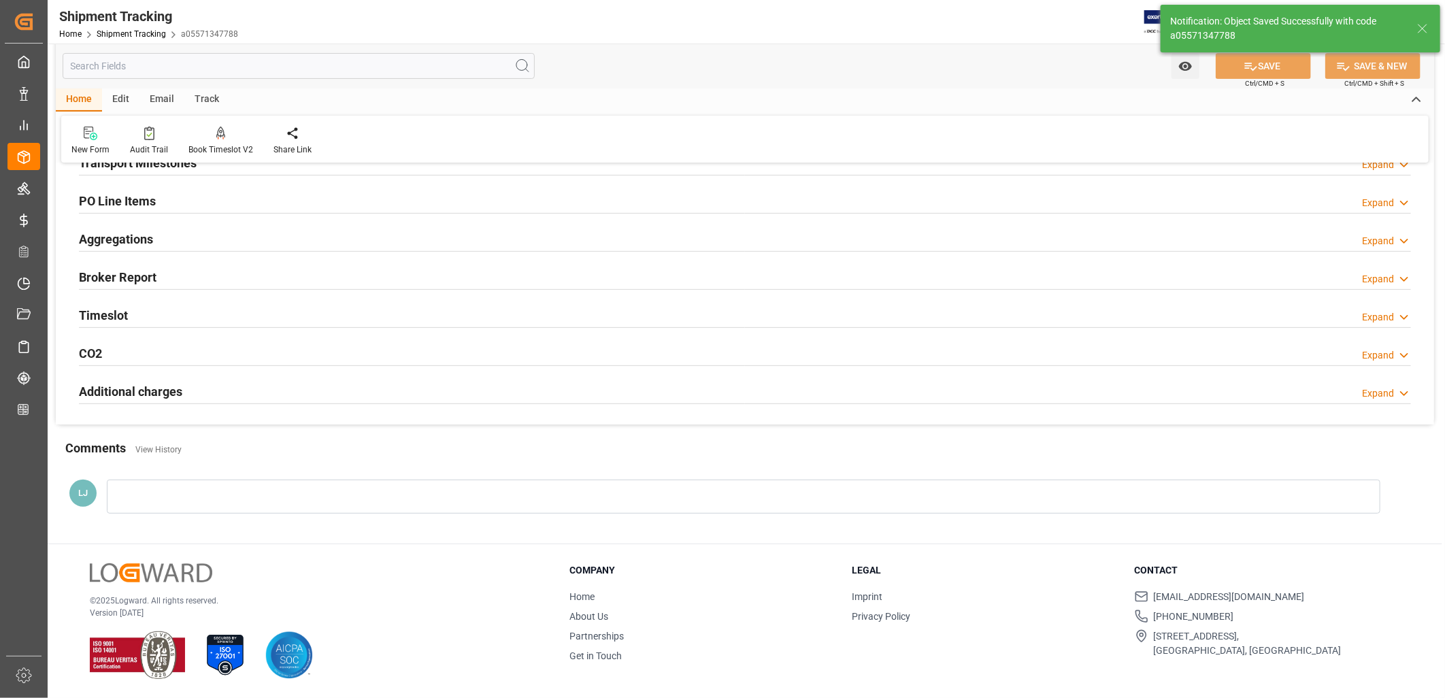
scroll to position [225, 0]
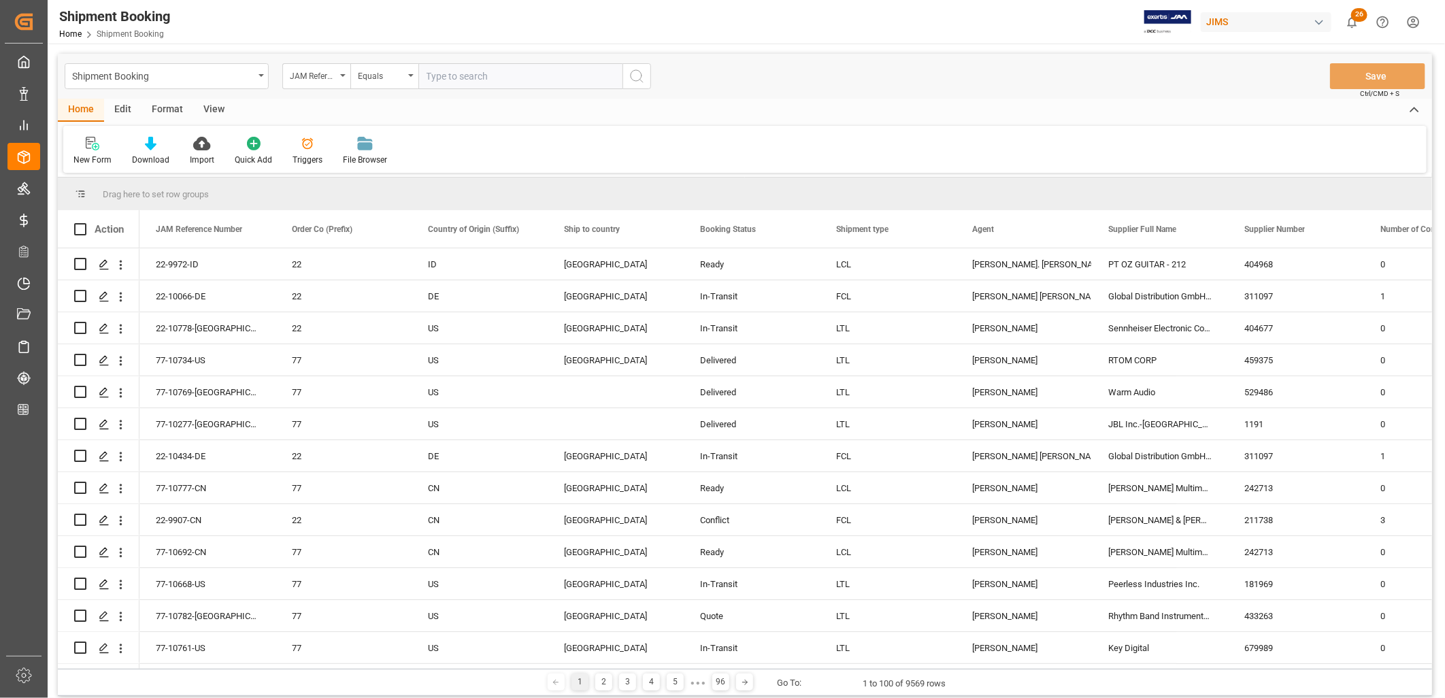
click at [439, 77] on input "text" at bounding box center [521, 76] width 204 height 26
click at [432, 76] on input "text" at bounding box center [521, 76] width 204 height 26
paste input "22-10493-CN"
type input "22-10493-CN"
click at [636, 75] on icon "search button" at bounding box center [637, 76] width 16 height 16
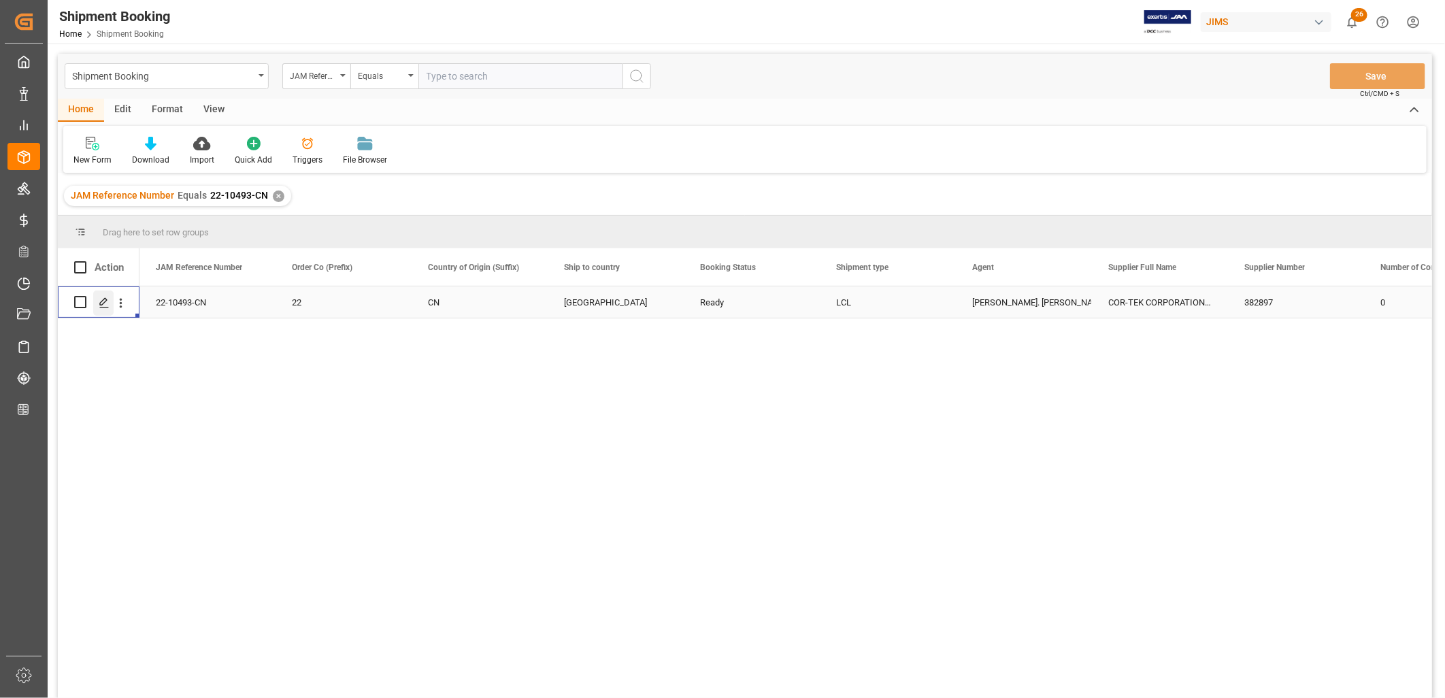
click at [99, 302] on icon "Press SPACE to select this row." at bounding box center [104, 302] width 11 height 11
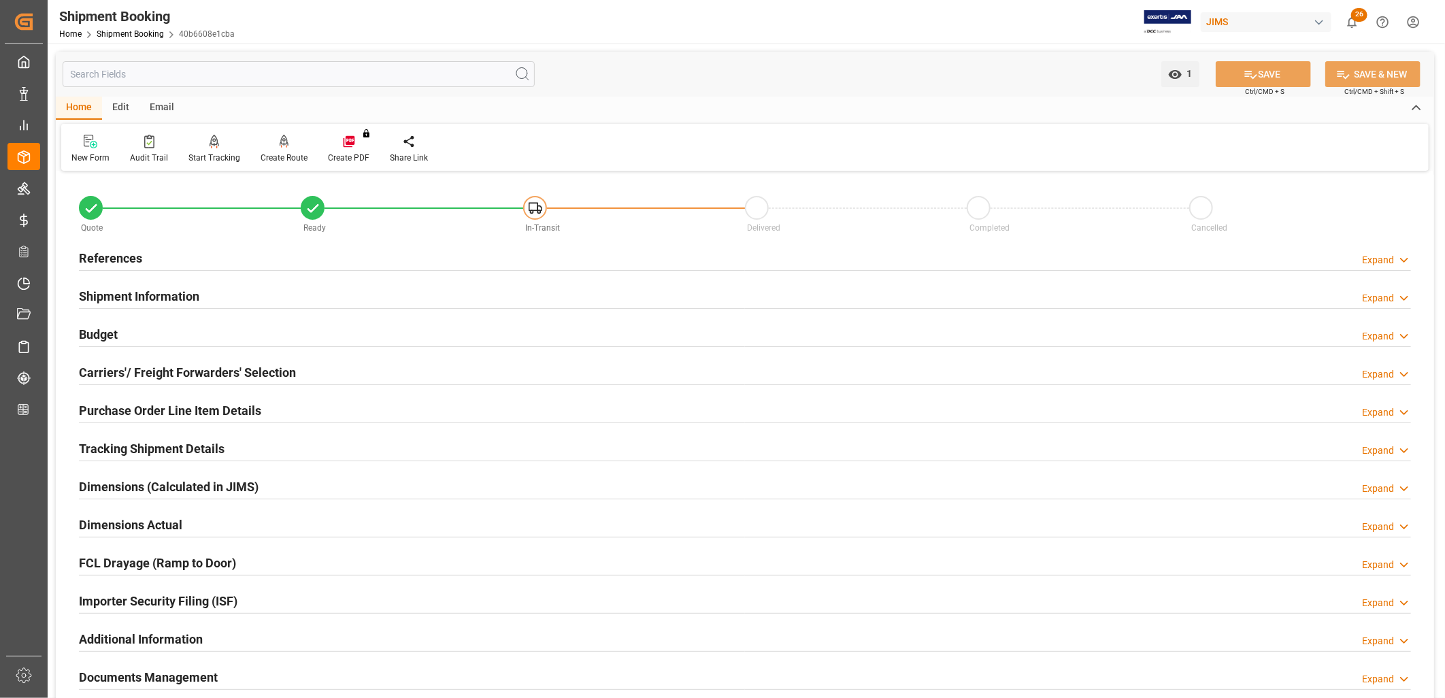
scroll to position [76, 0]
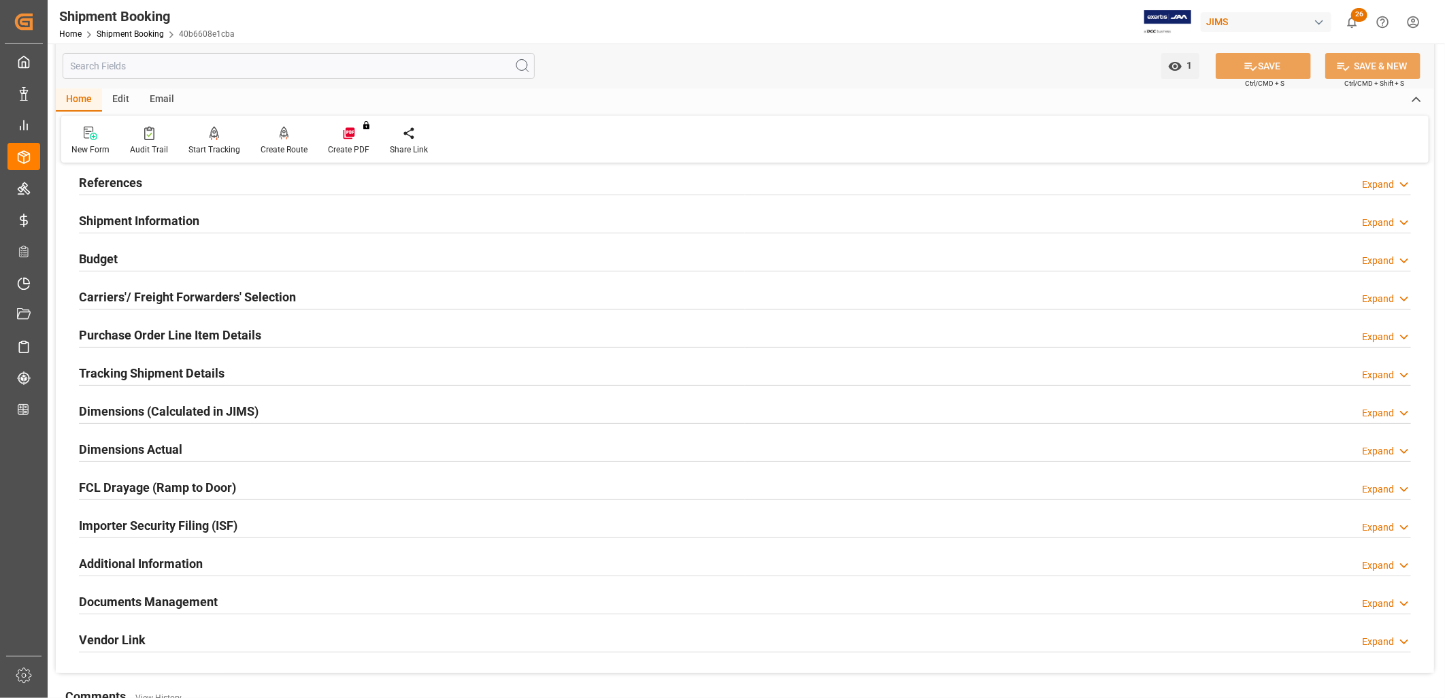
click at [199, 295] on h2 "Carriers'/ Freight Forwarders' Selection" at bounding box center [187, 297] width 217 height 18
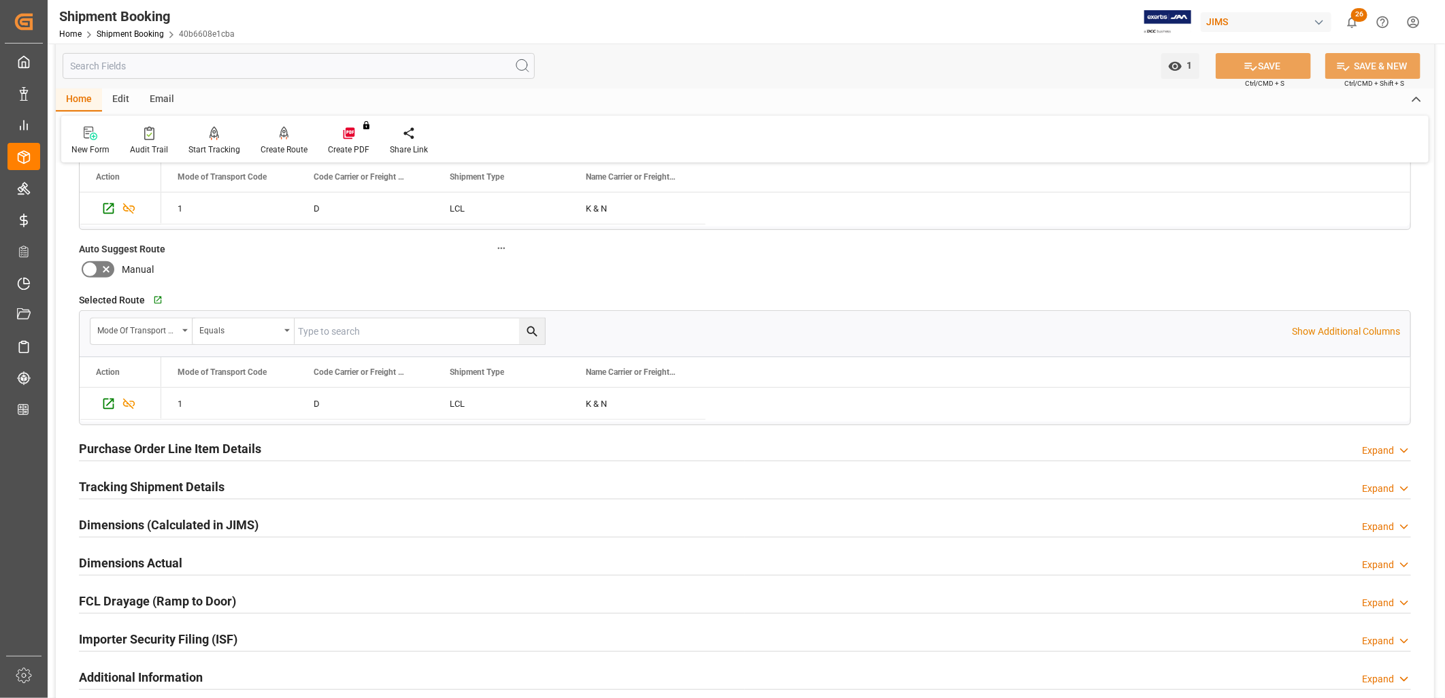
scroll to position [378, 0]
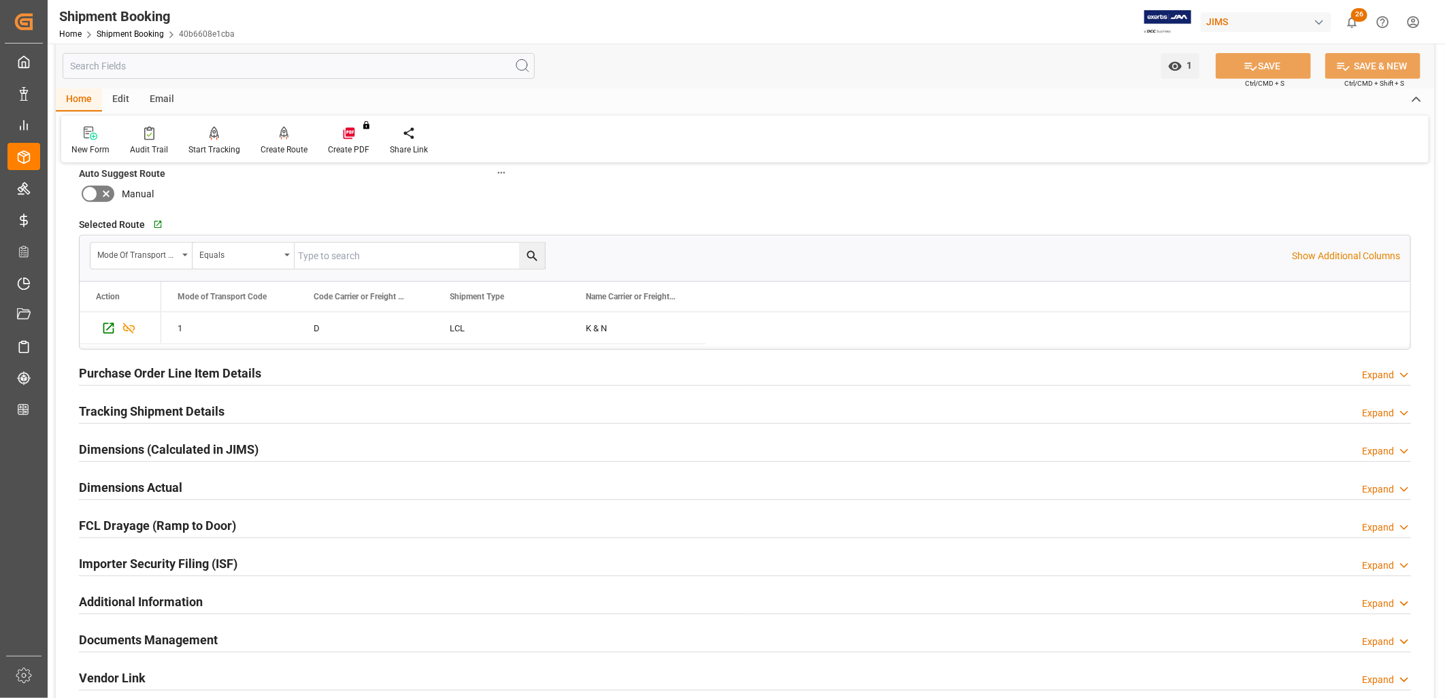
click at [157, 404] on h2 "Tracking Shipment Details" at bounding box center [152, 411] width 146 height 18
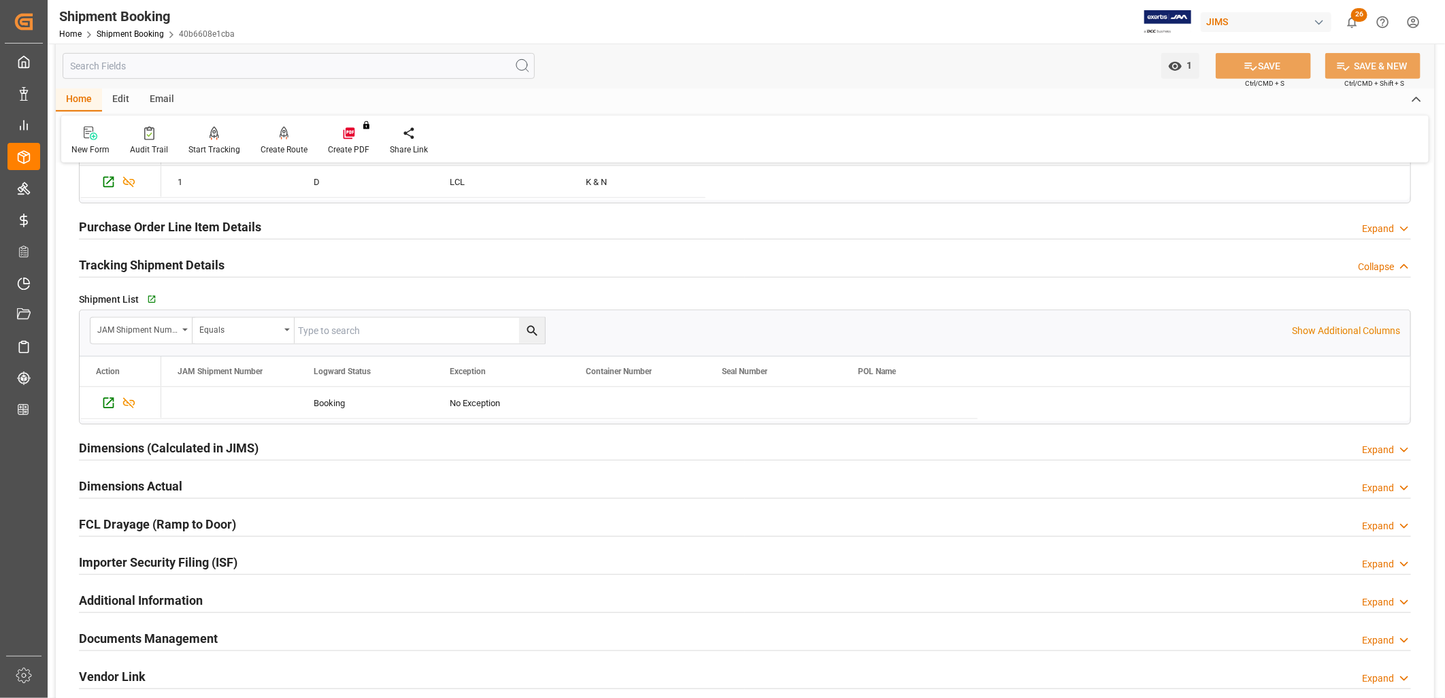
scroll to position [529, 0]
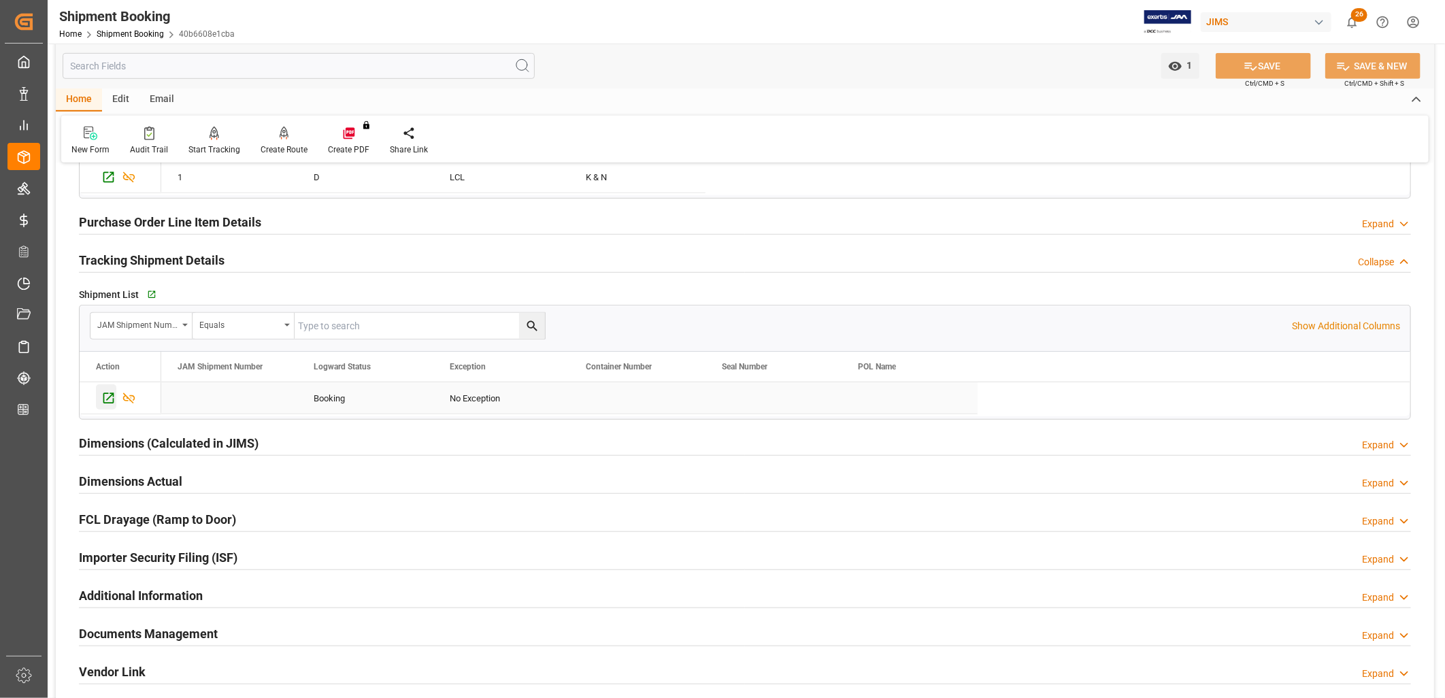
click at [110, 393] on icon "Press SPACE to select this row." at bounding box center [108, 398] width 14 height 14
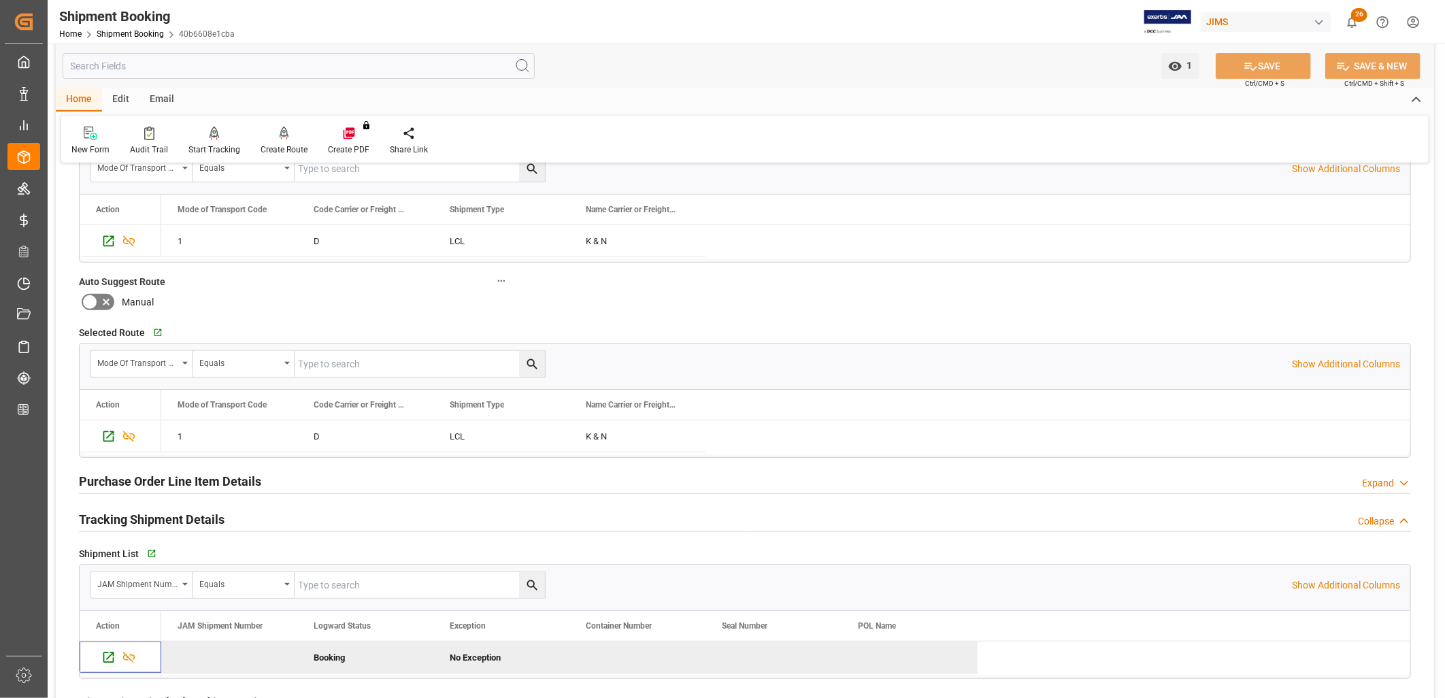
scroll to position [0, 0]
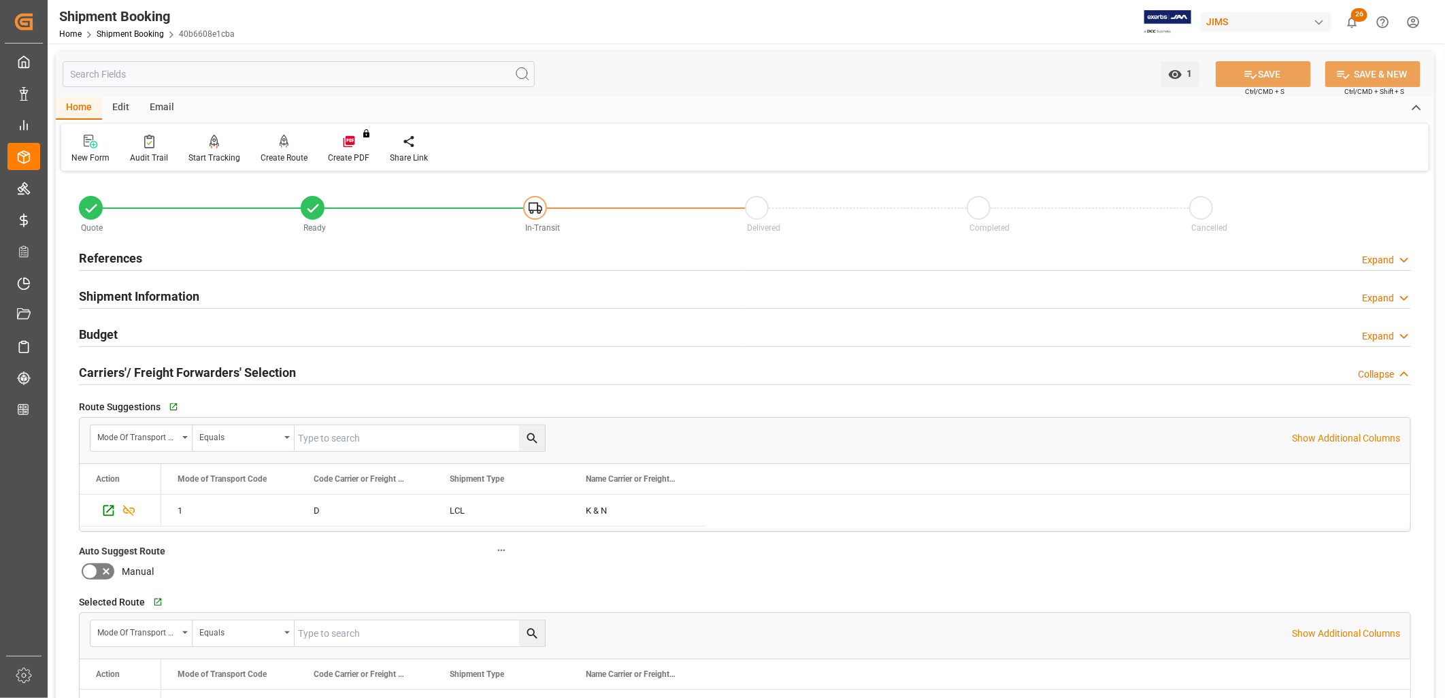
click at [112, 257] on h2 "References" at bounding box center [110, 258] width 63 height 18
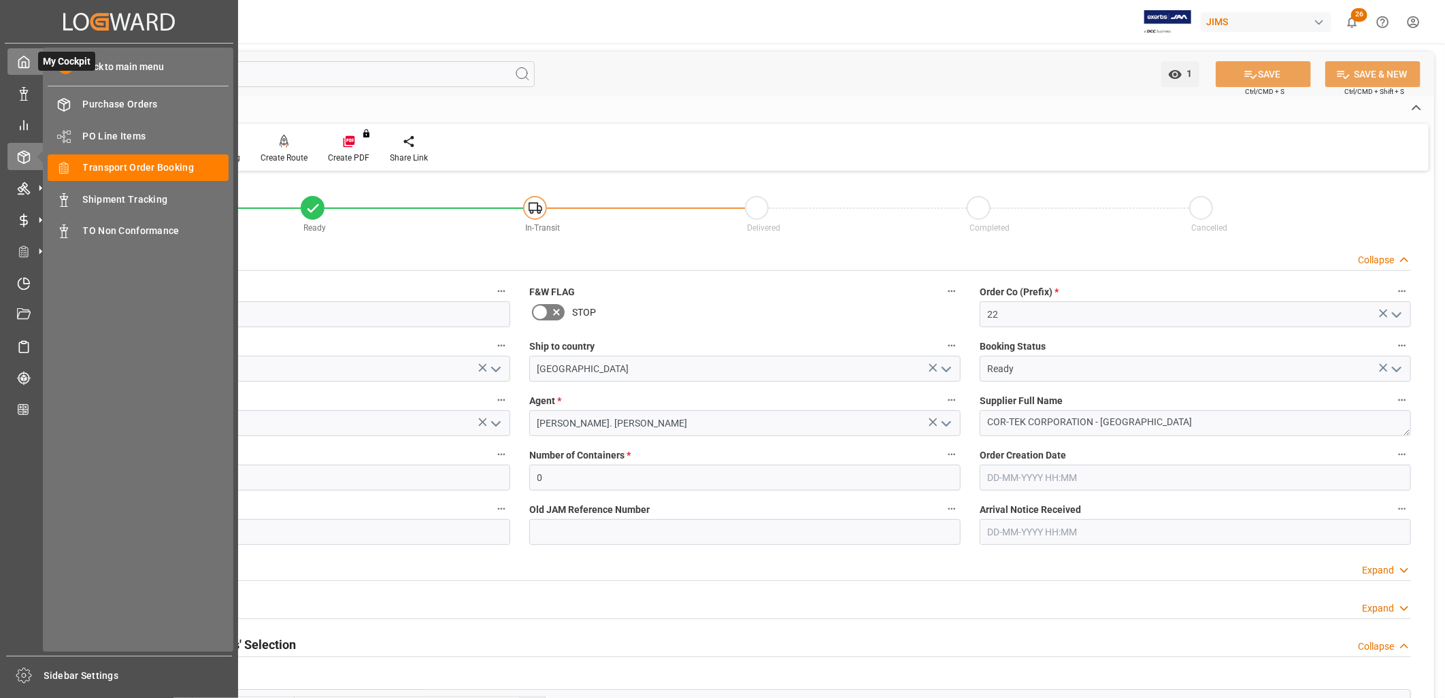
click at [20, 64] on icon at bounding box center [24, 62] width 14 height 14
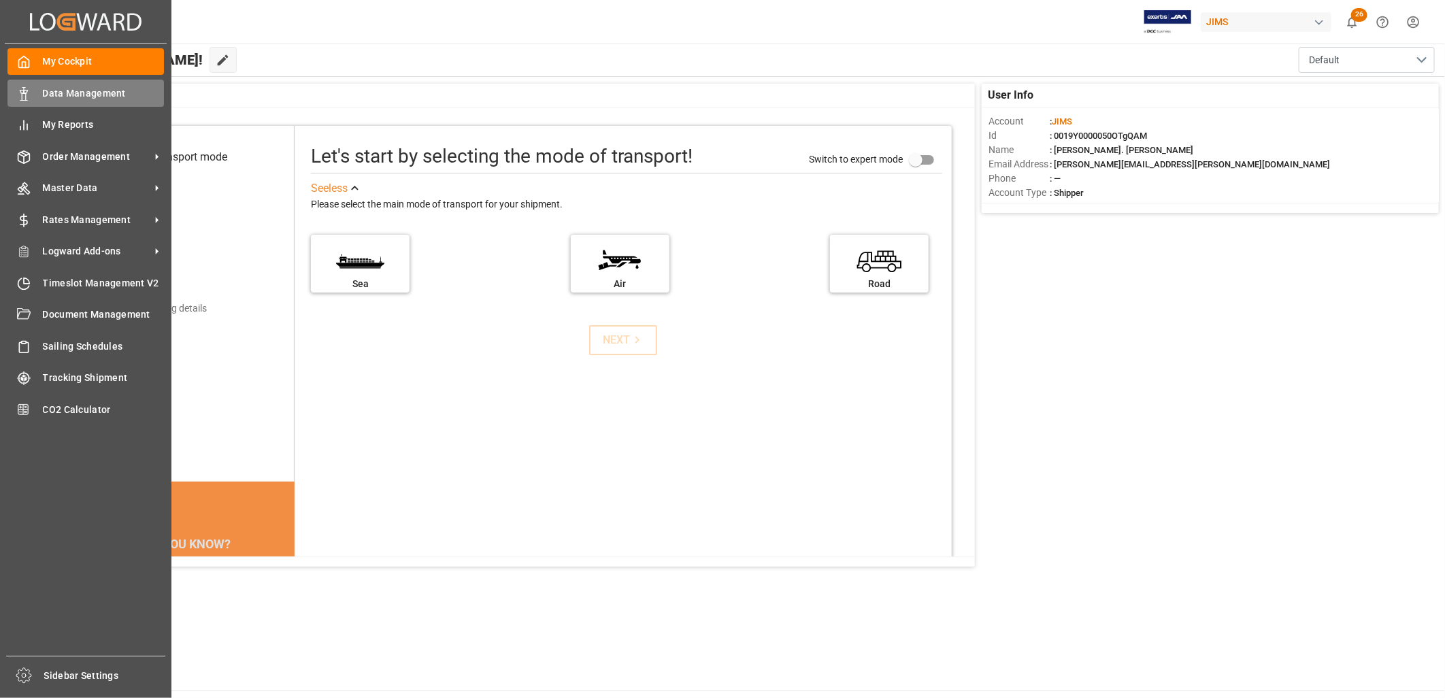
click at [97, 90] on span "Data Management" at bounding box center [104, 93] width 122 height 14
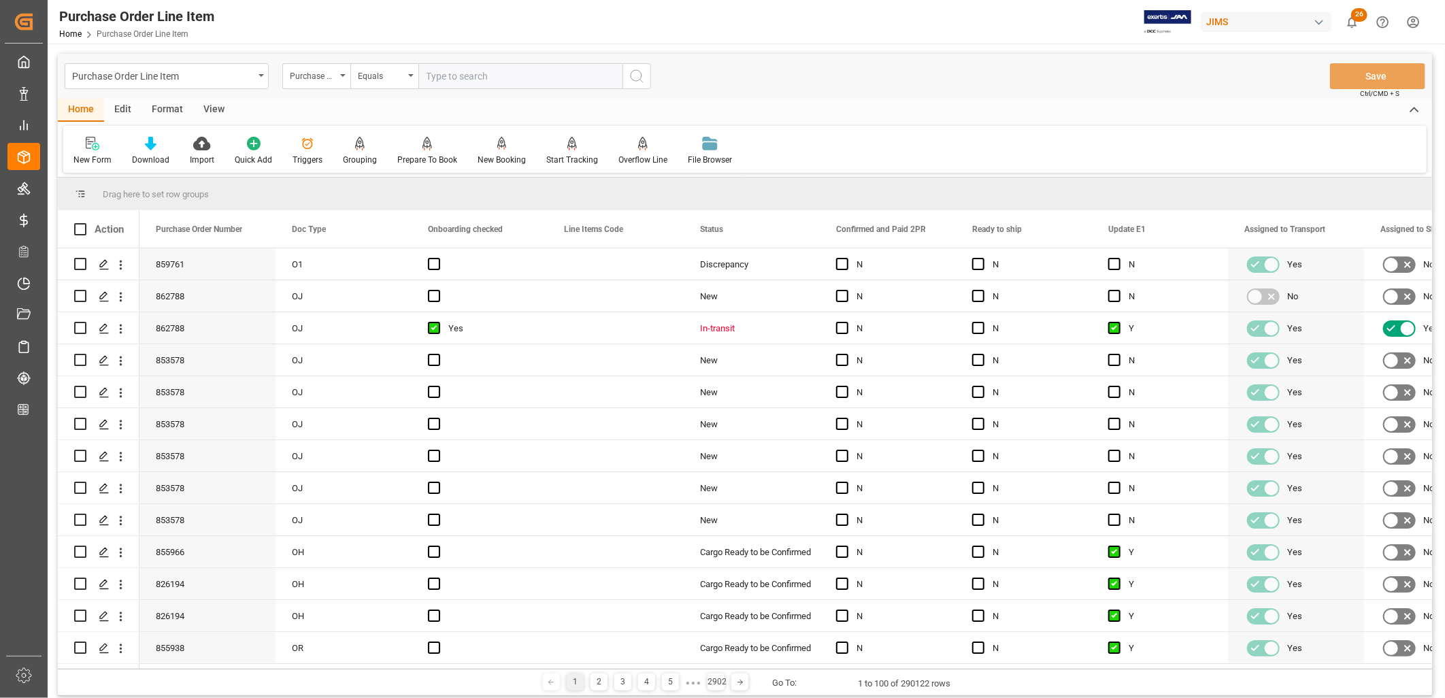
click at [436, 75] on input "text" at bounding box center [521, 76] width 204 height 26
click at [342, 74] on icon "open menu" at bounding box center [342, 75] width 5 height 3
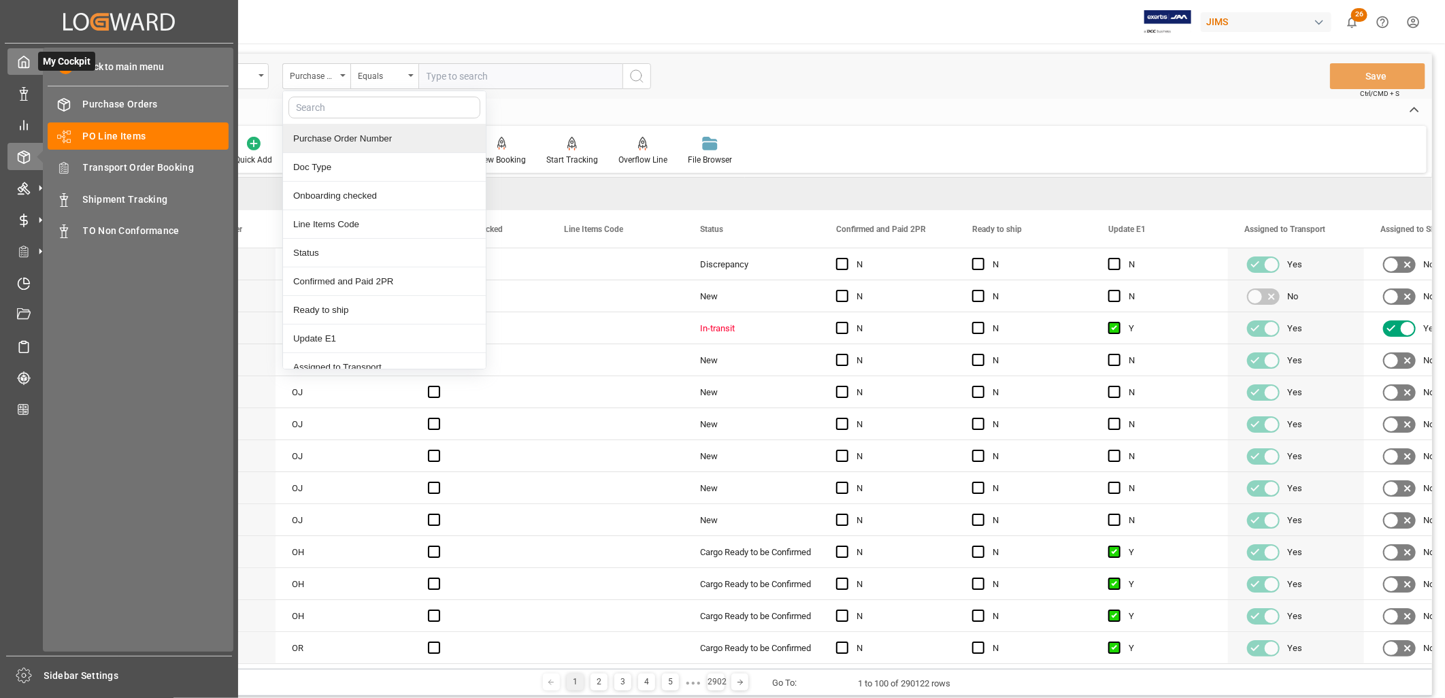
click at [22, 60] on icon at bounding box center [24, 62] width 14 height 14
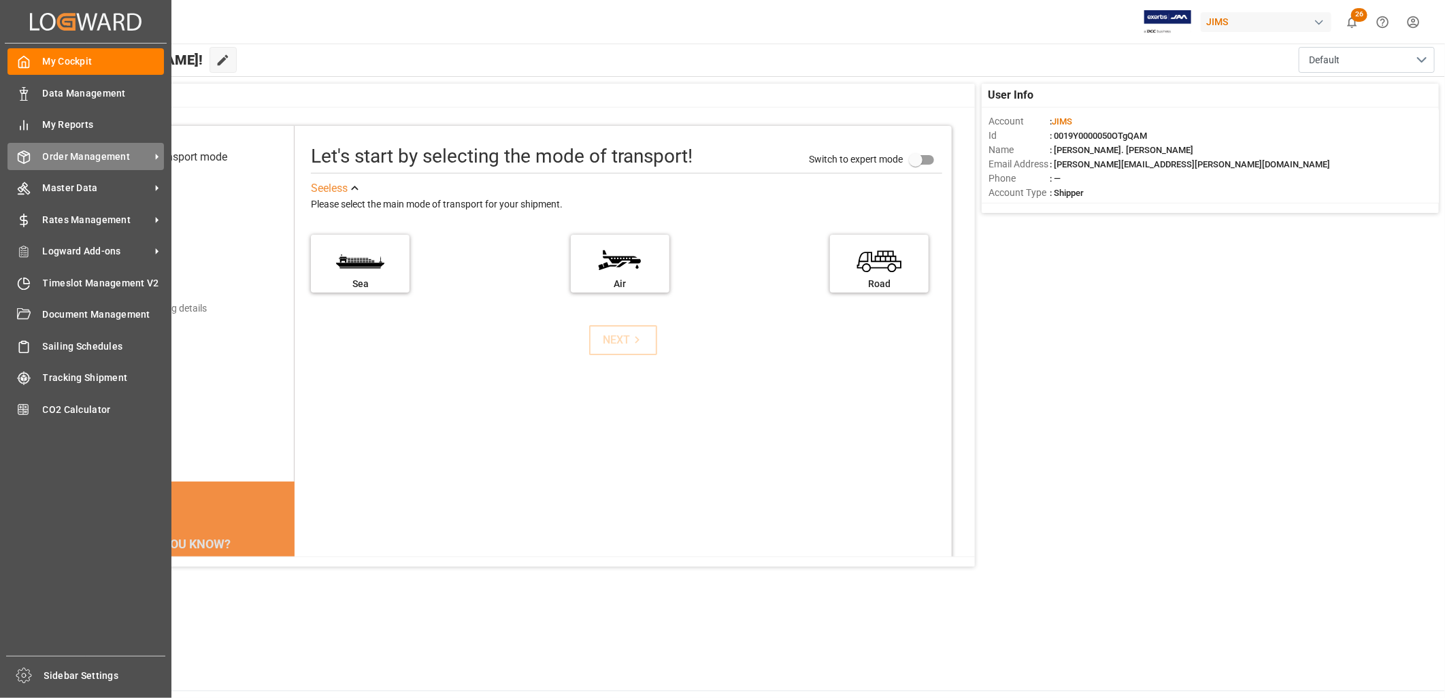
click at [116, 154] on span "Order Management" at bounding box center [97, 157] width 108 height 14
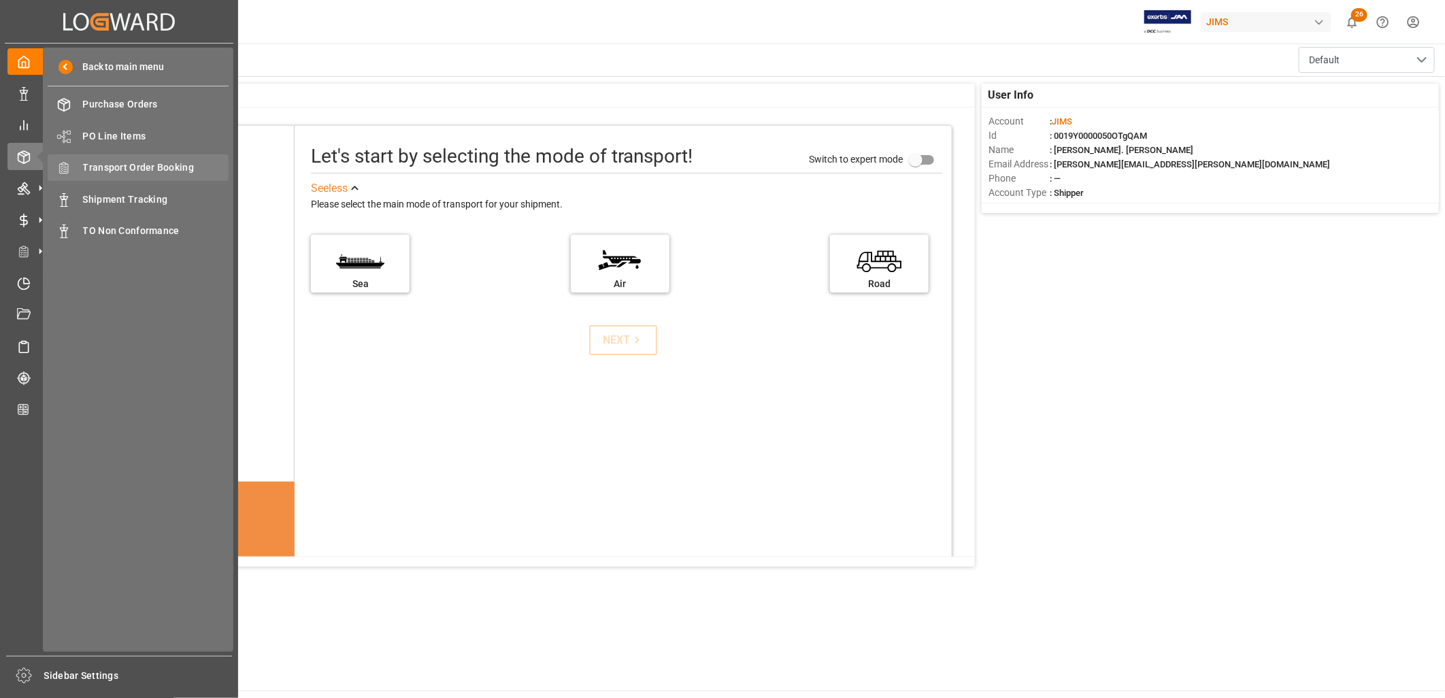
click at [155, 162] on span "Transport Order Booking" at bounding box center [156, 168] width 146 height 14
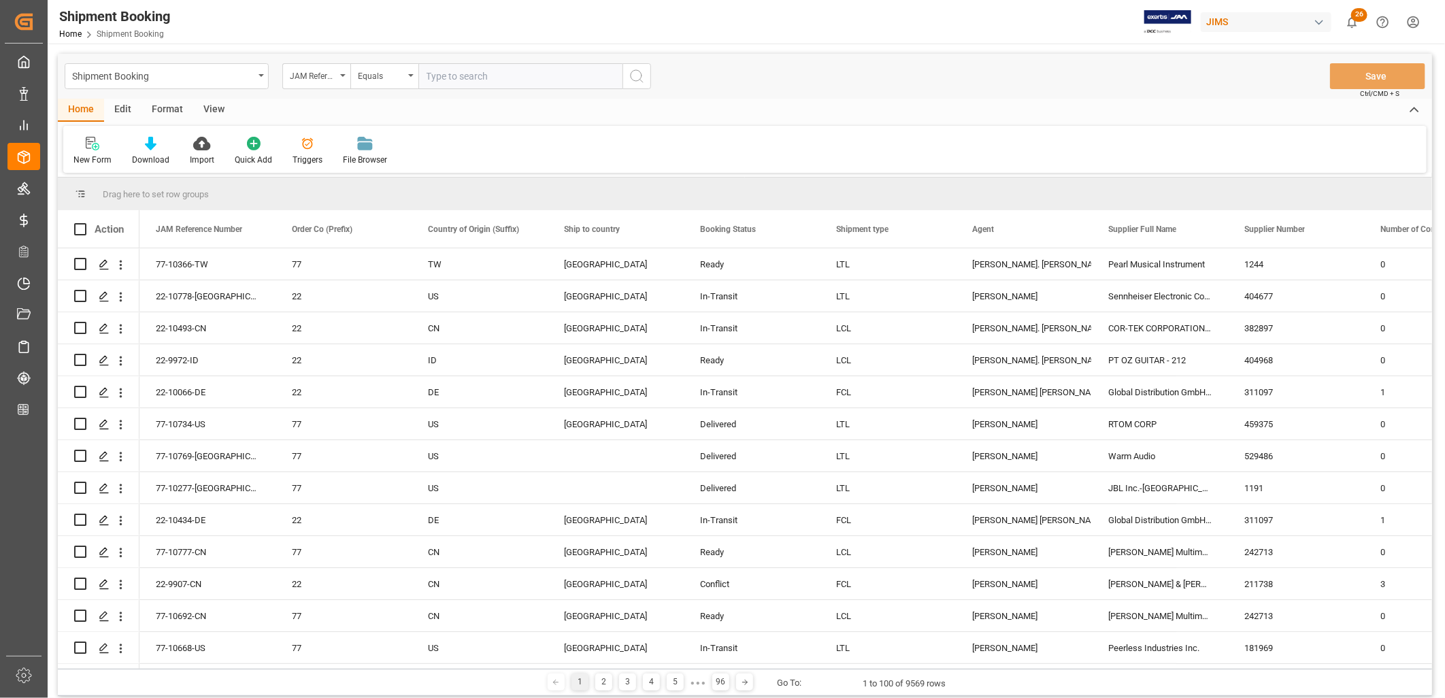
click at [440, 76] on input "text" at bounding box center [521, 76] width 204 height 26
click at [447, 71] on input "77-" at bounding box center [521, 76] width 204 height 26
type input "77-10648-ID"
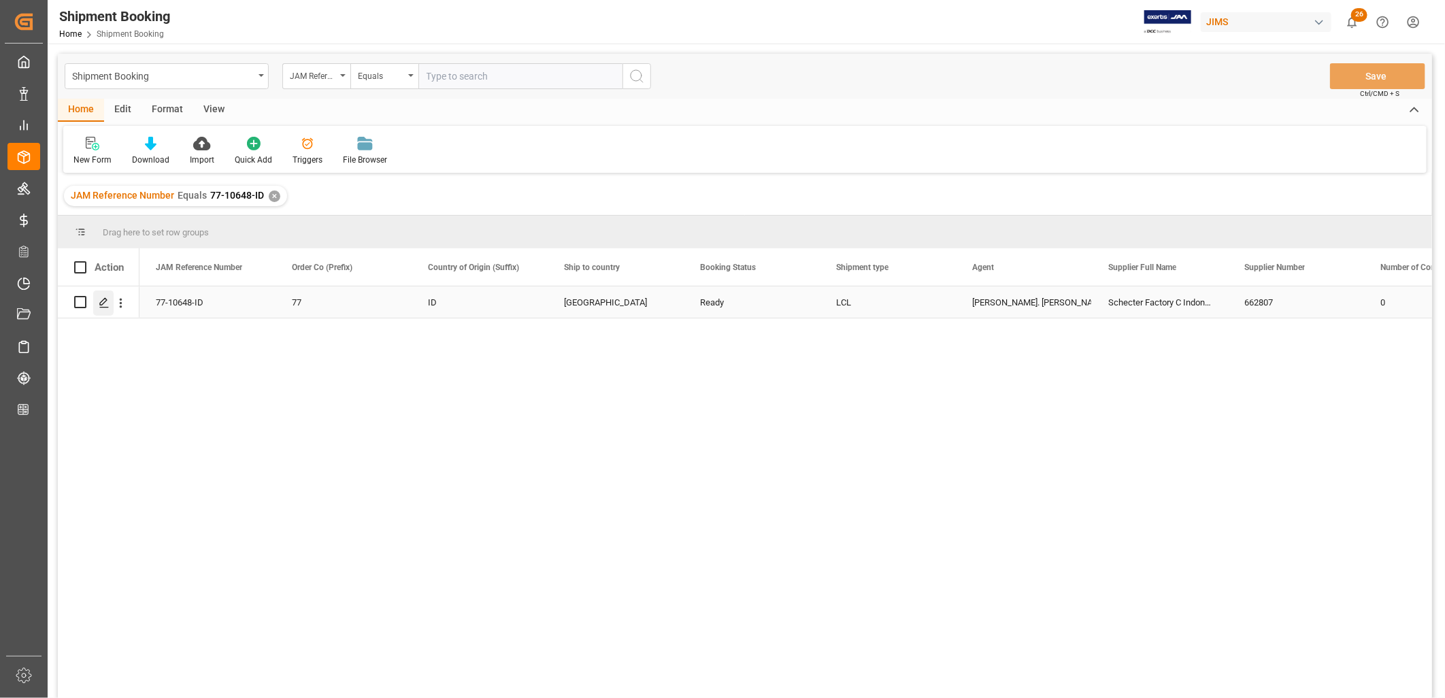
click at [105, 301] on polygon "Press SPACE to select this row." at bounding box center [103, 301] width 7 height 7
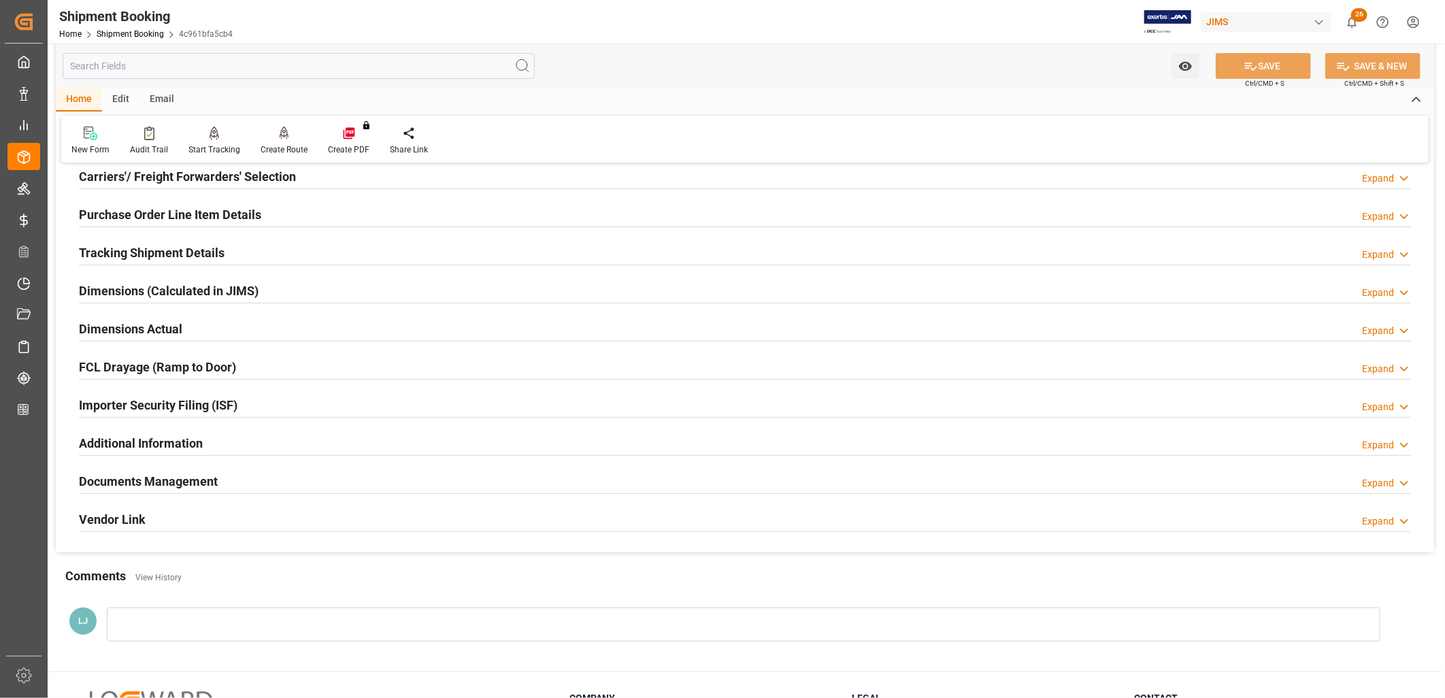
scroll to position [227, 0]
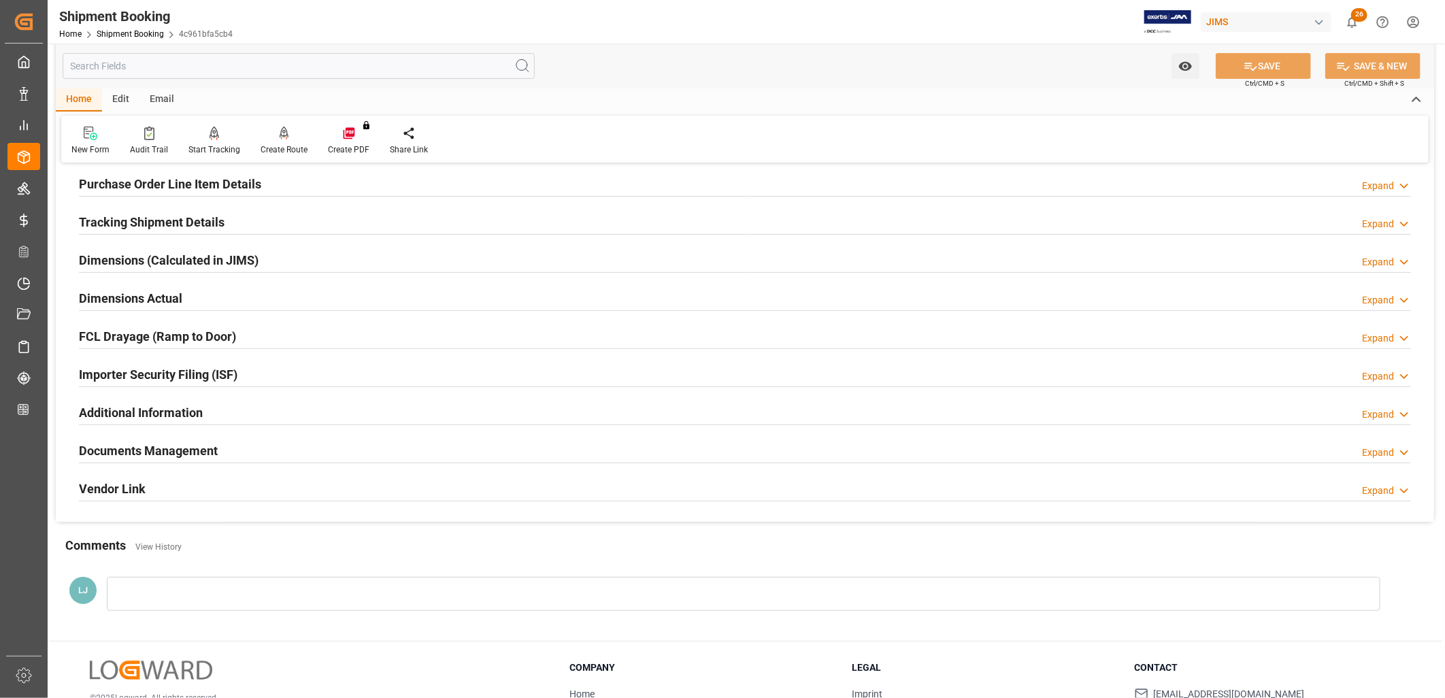
click at [191, 455] on h2 "Documents Management" at bounding box center [148, 451] width 139 height 18
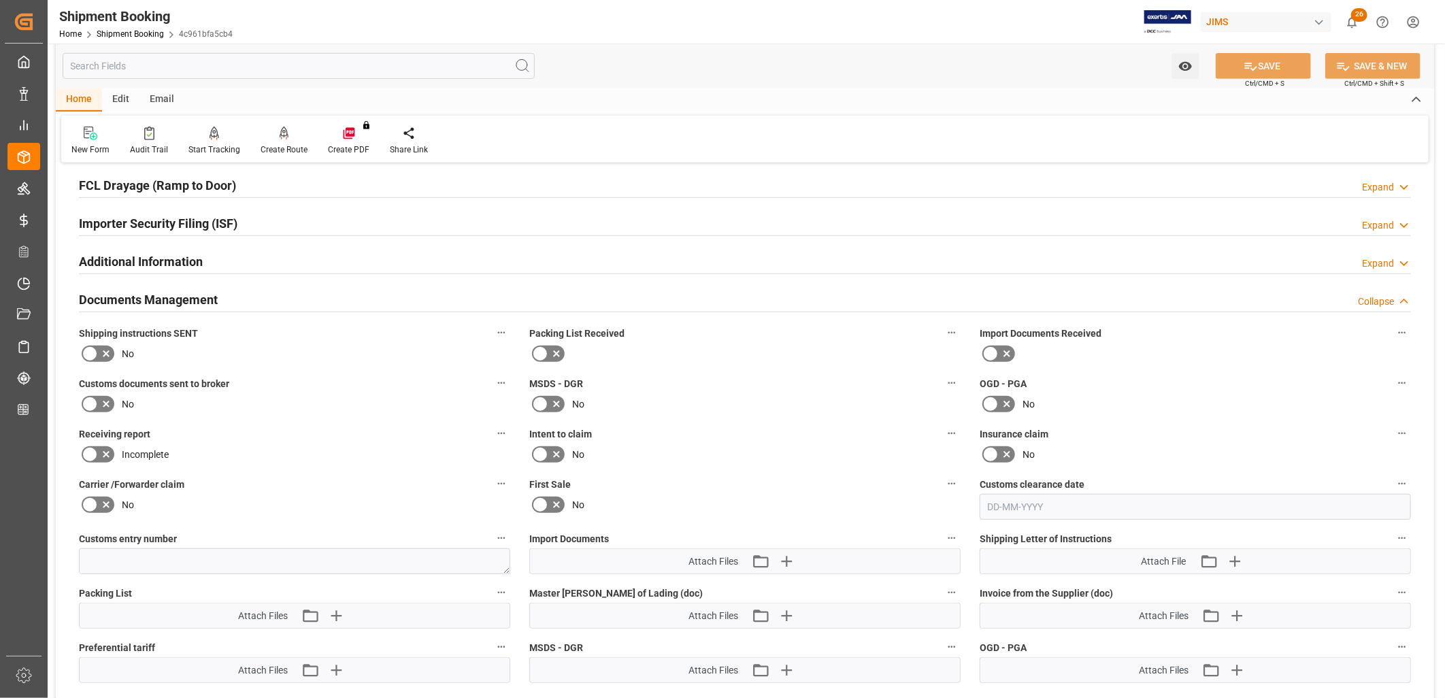
scroll to position [0, 0]
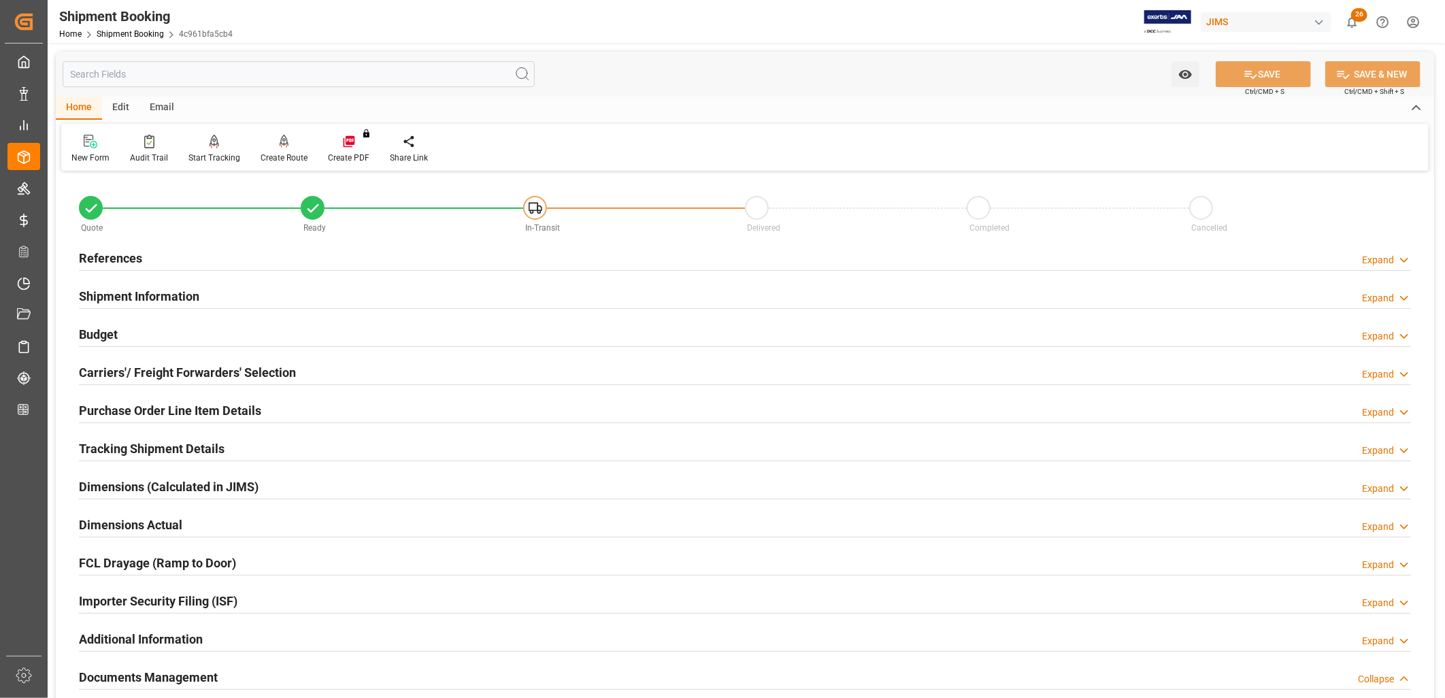
click at [212, 370] on h2 "Carriers'/ Freight Forwarders' Selection" at bounding box center [187, 372] width 217 height 18
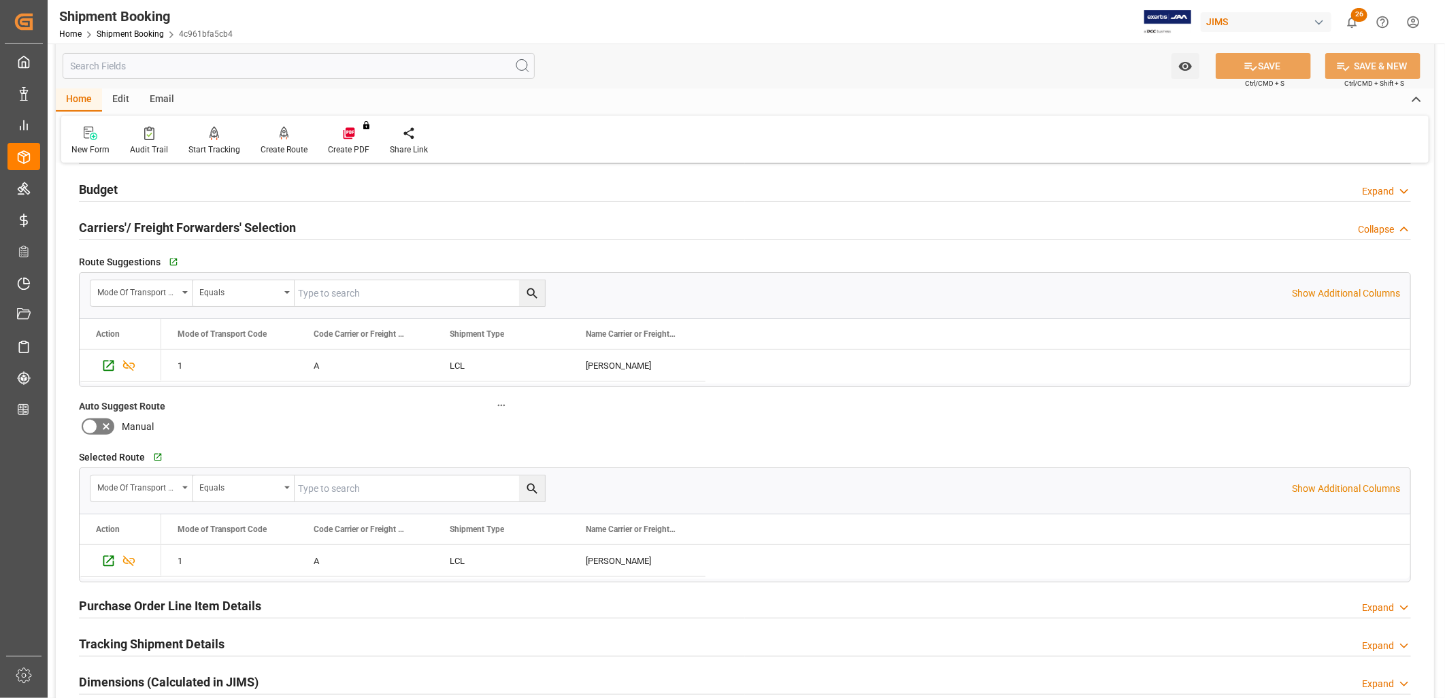
scroll to position [151, 0]
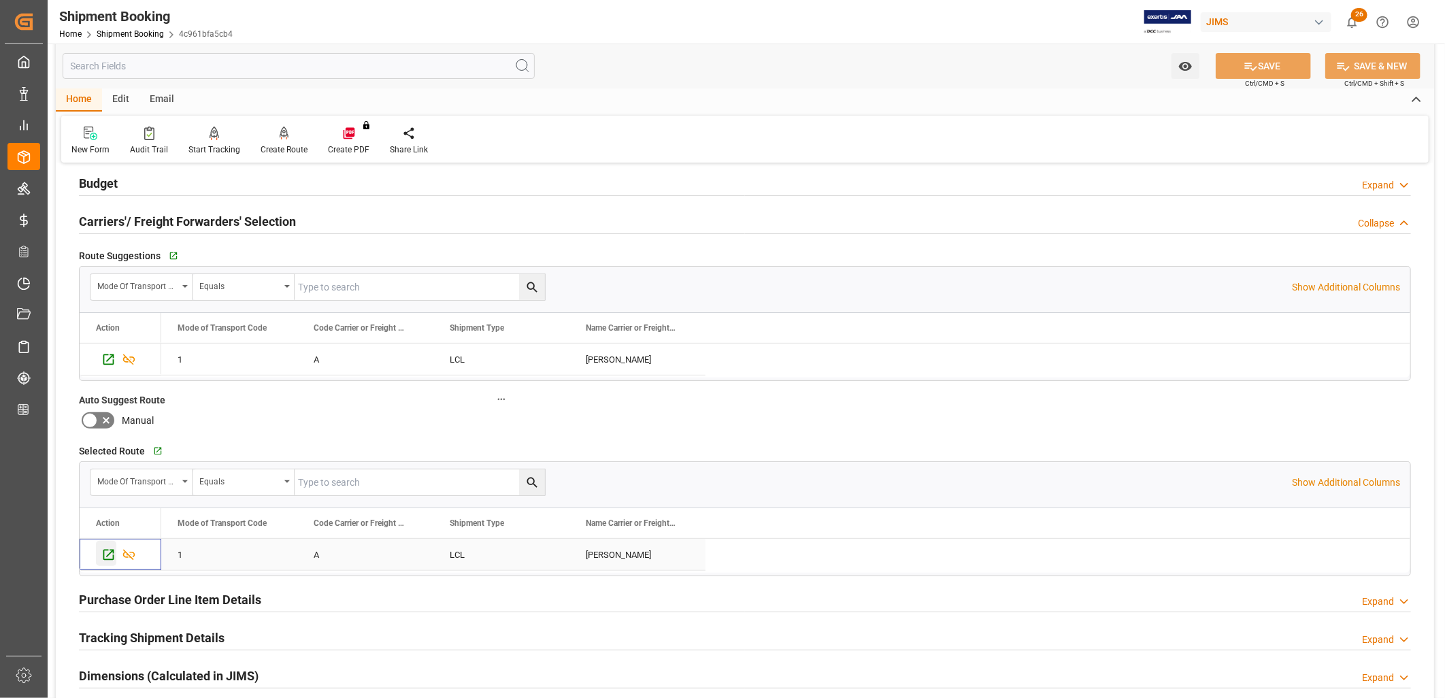
click at [110, 551] on icon "Press SPACE to select this row." at bounding box center [108, 555] width 14 height 14
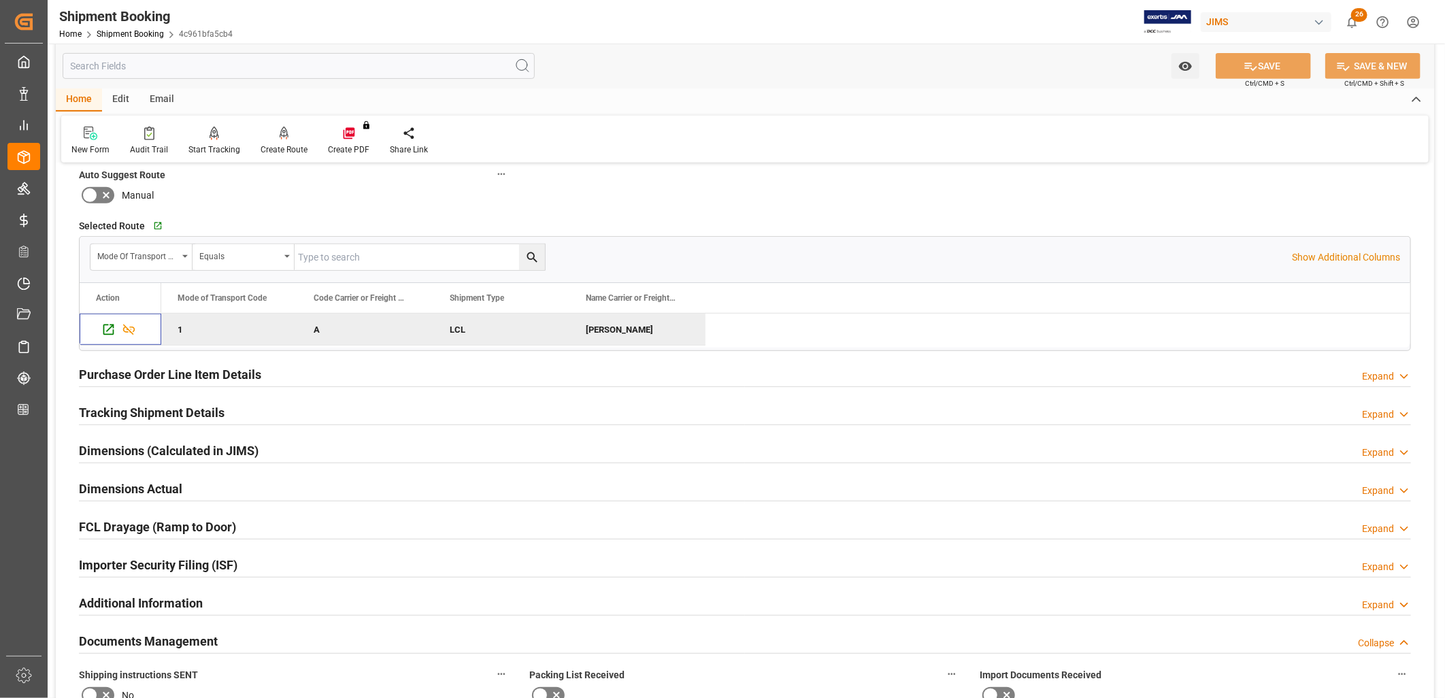
scroll to position [378, 0]
click at [195, 637] on h2 "Documents Management" at bounding box center [148, 640] width 139 height 18
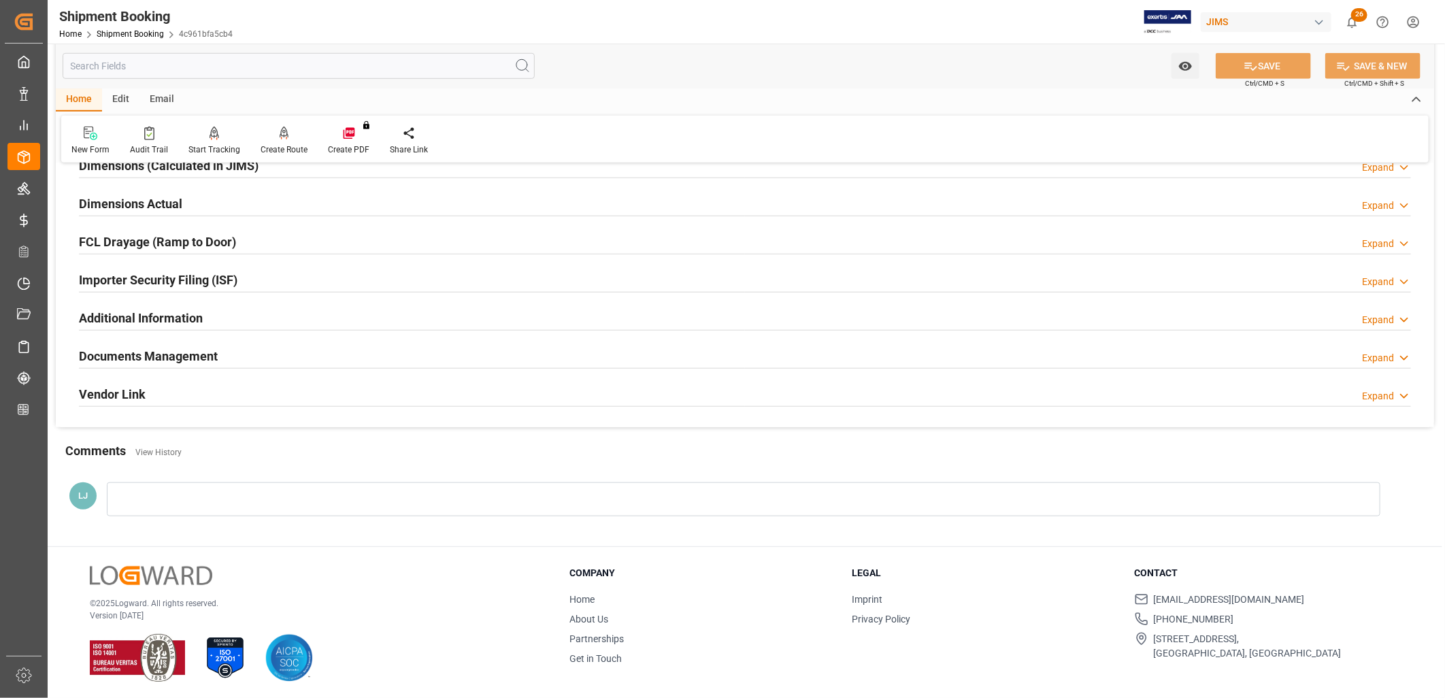
scroll to position [664, 0]
click at [198, 350] on h2 "Documents Management" at bounding box center [148, 354] width 139 height 18
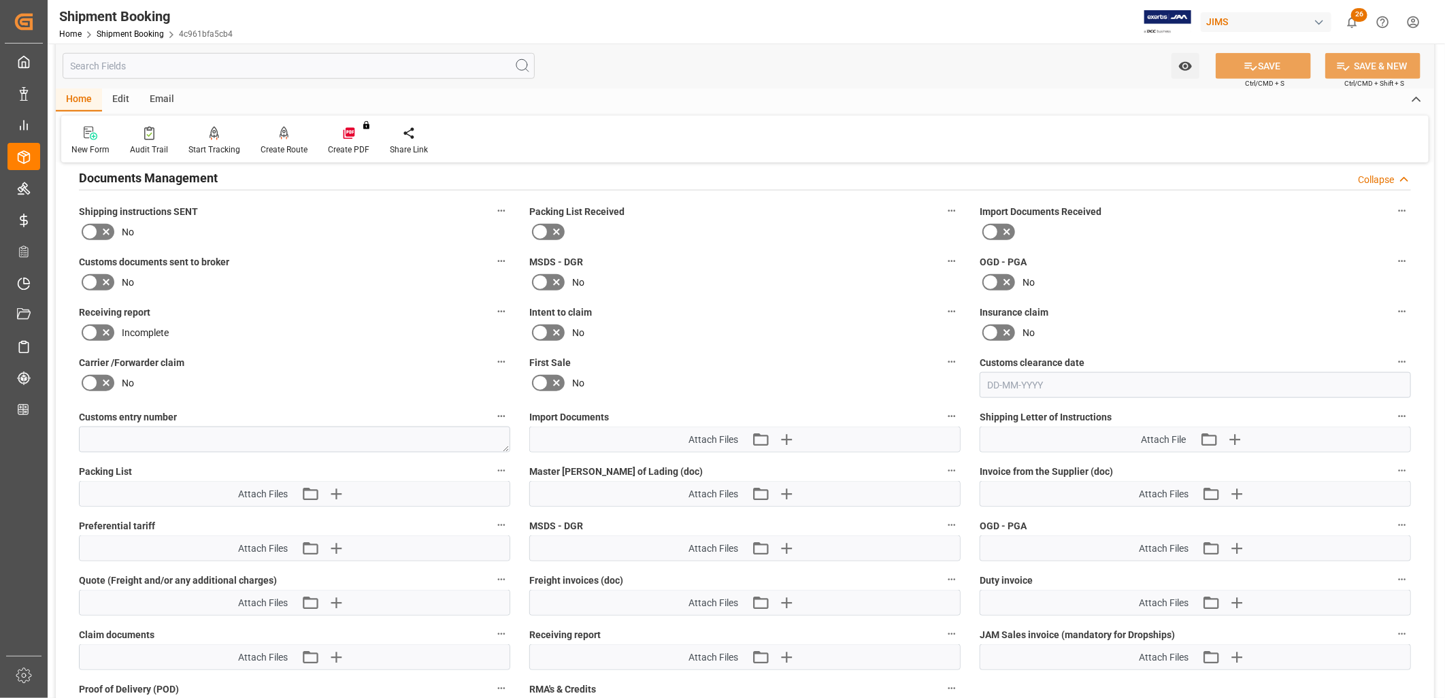
scroll to position [890, 0]
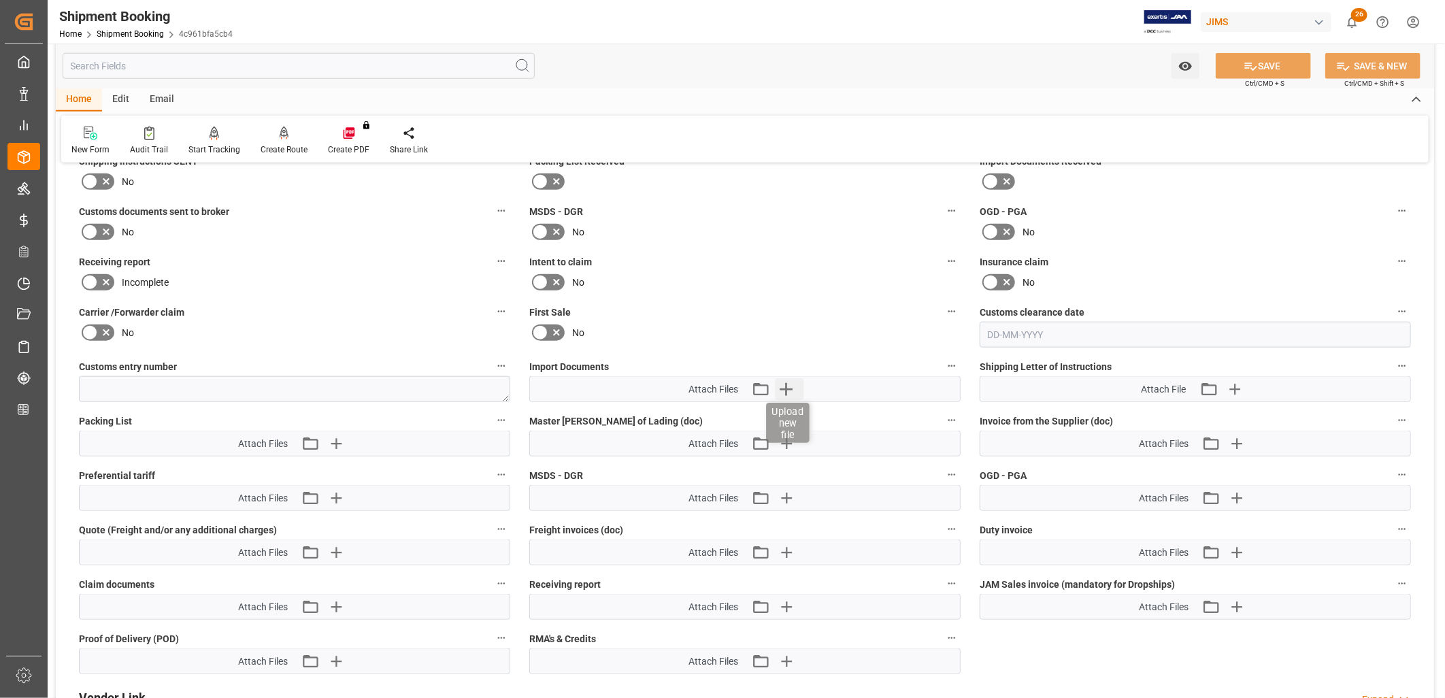
click at [785, 386] on icon "button" at bounding box center [787, 389] width 22 height 22
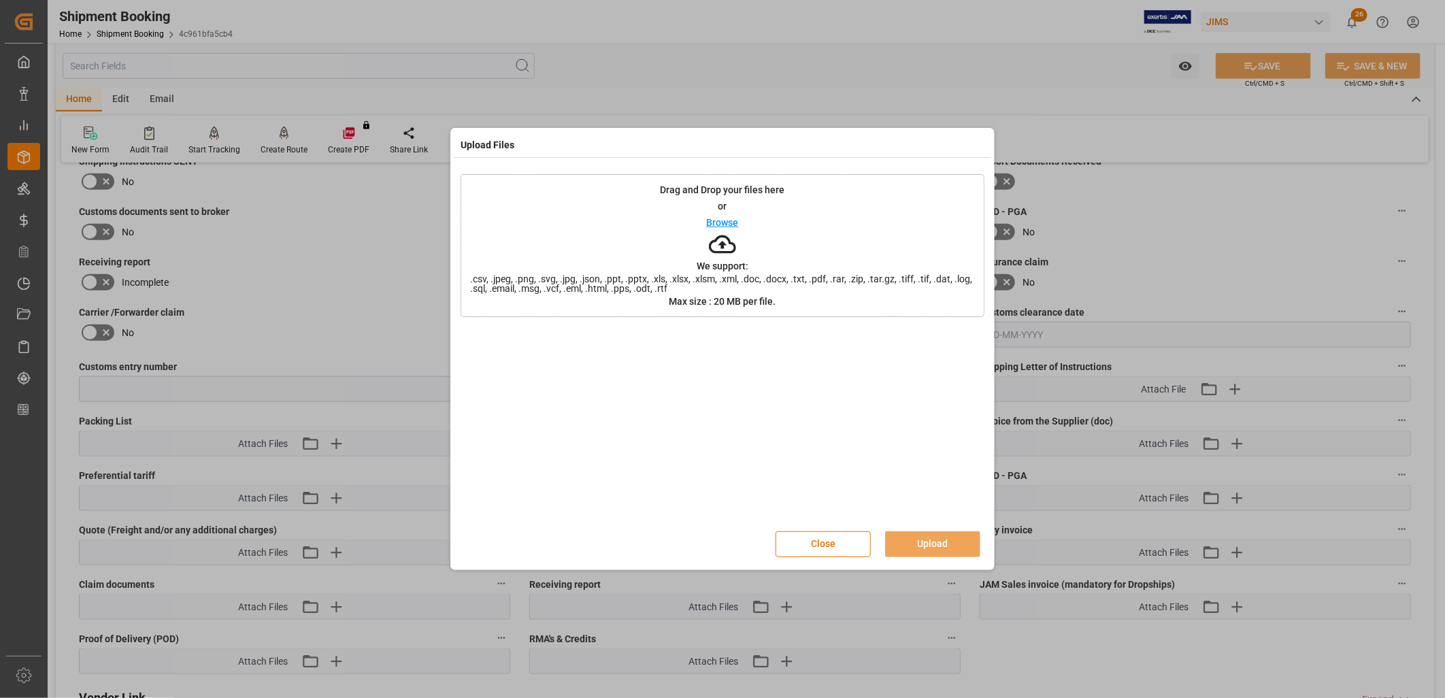
click at [723, 221] on p "Browse" at bounding box center [723, 223] width 32 height 10
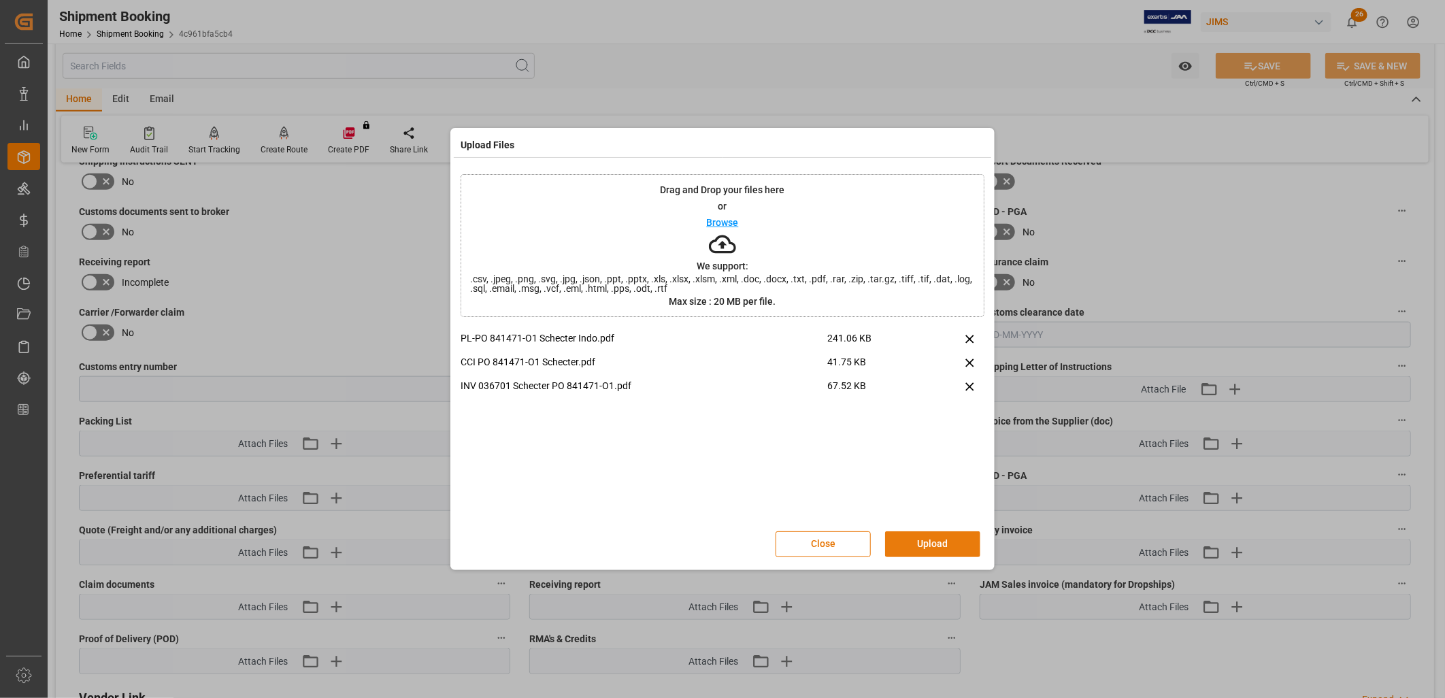
click at [930, 536] on button "Upload" at bounding box center [932, 545] width 95 height 26
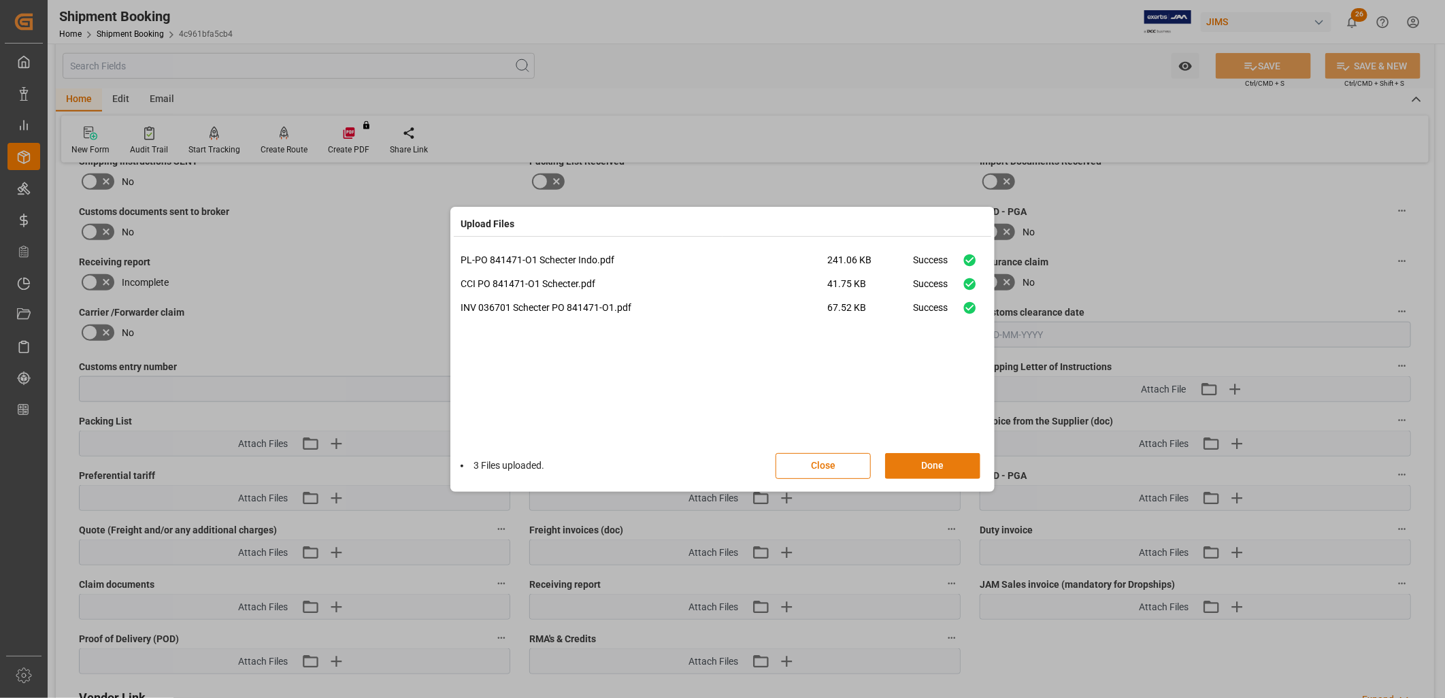
click at [927, 463] on button "Done" at bounding box center [932, 466] width 95 height 26
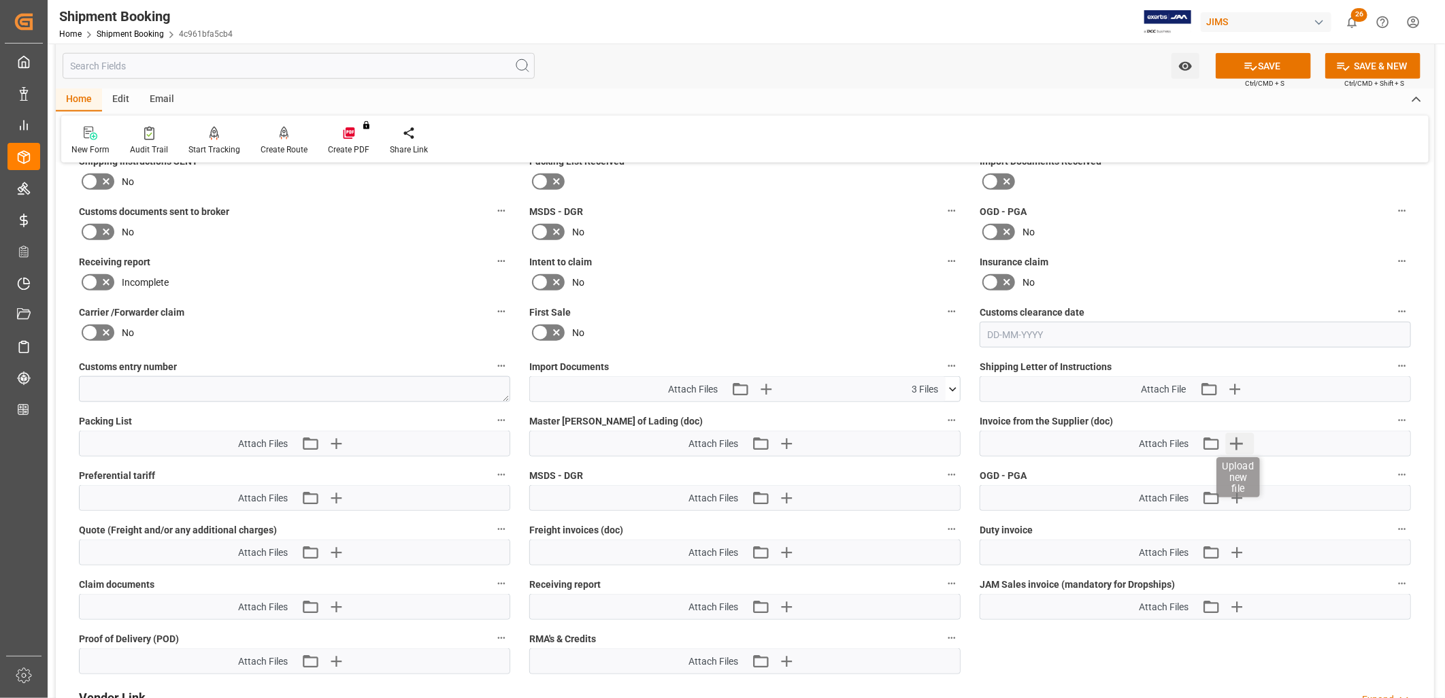
click at [1235, 440] on icon "button" at bounding box center [1236, 444] width 13 height 13
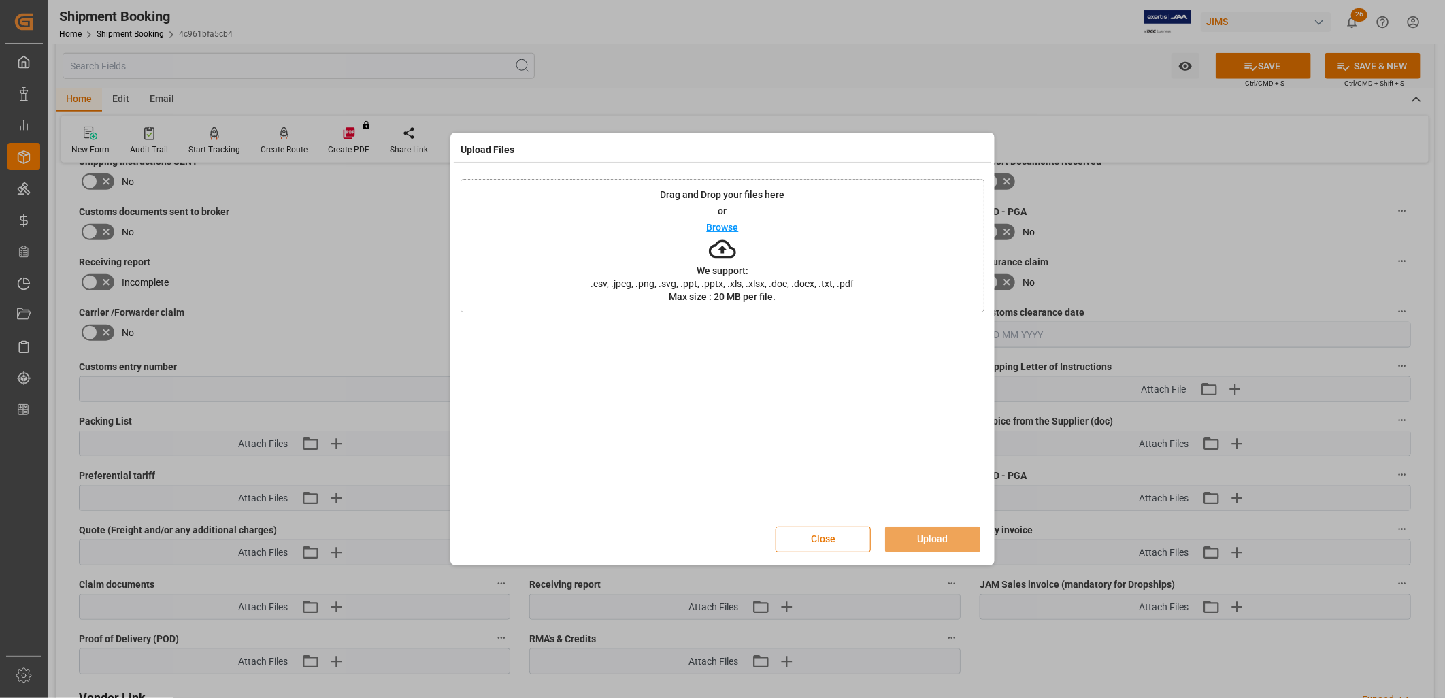
click at [734, 225] on p "Browse" at bounding box center [723, 228] width 32 height 10
click at [919, 536] on button "Upload" at bounding box center [932, 540] width 95 height 26
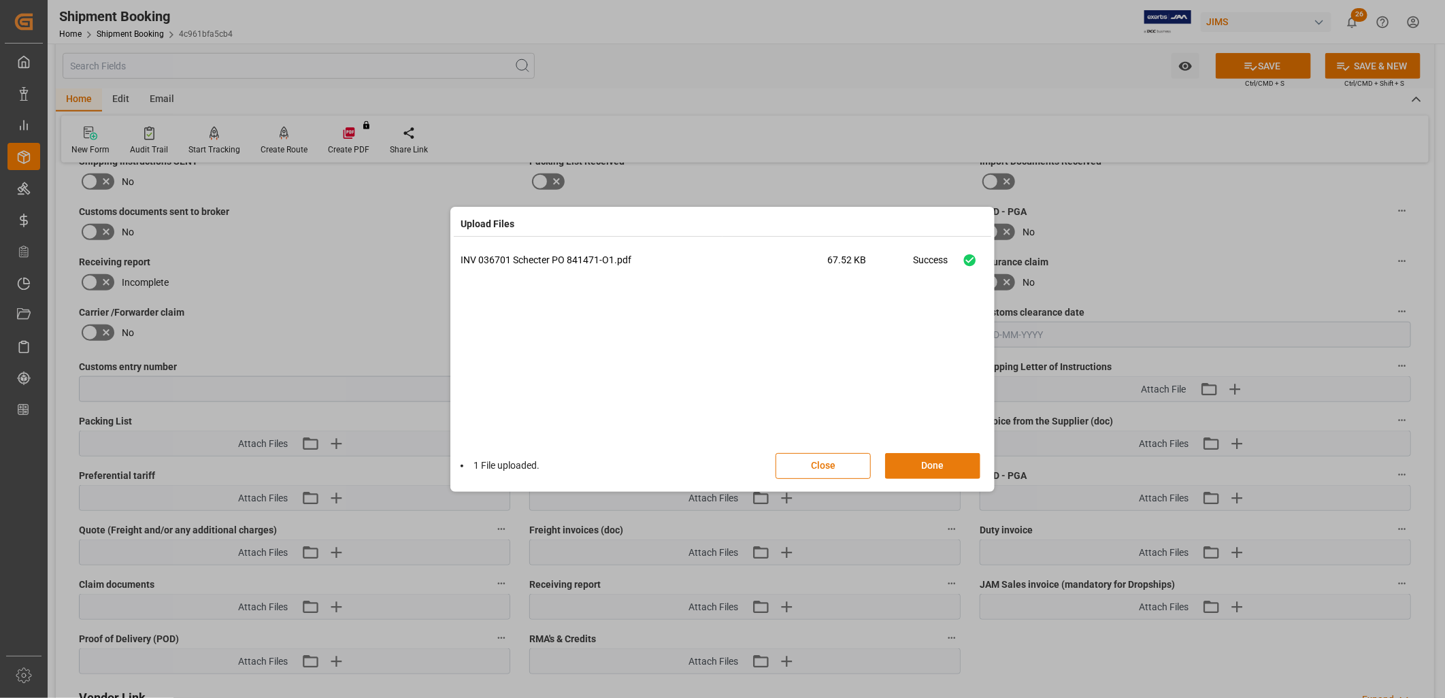
click at [947, 458] on button "Done" at bounding box center [932, 466] width 95 height 26
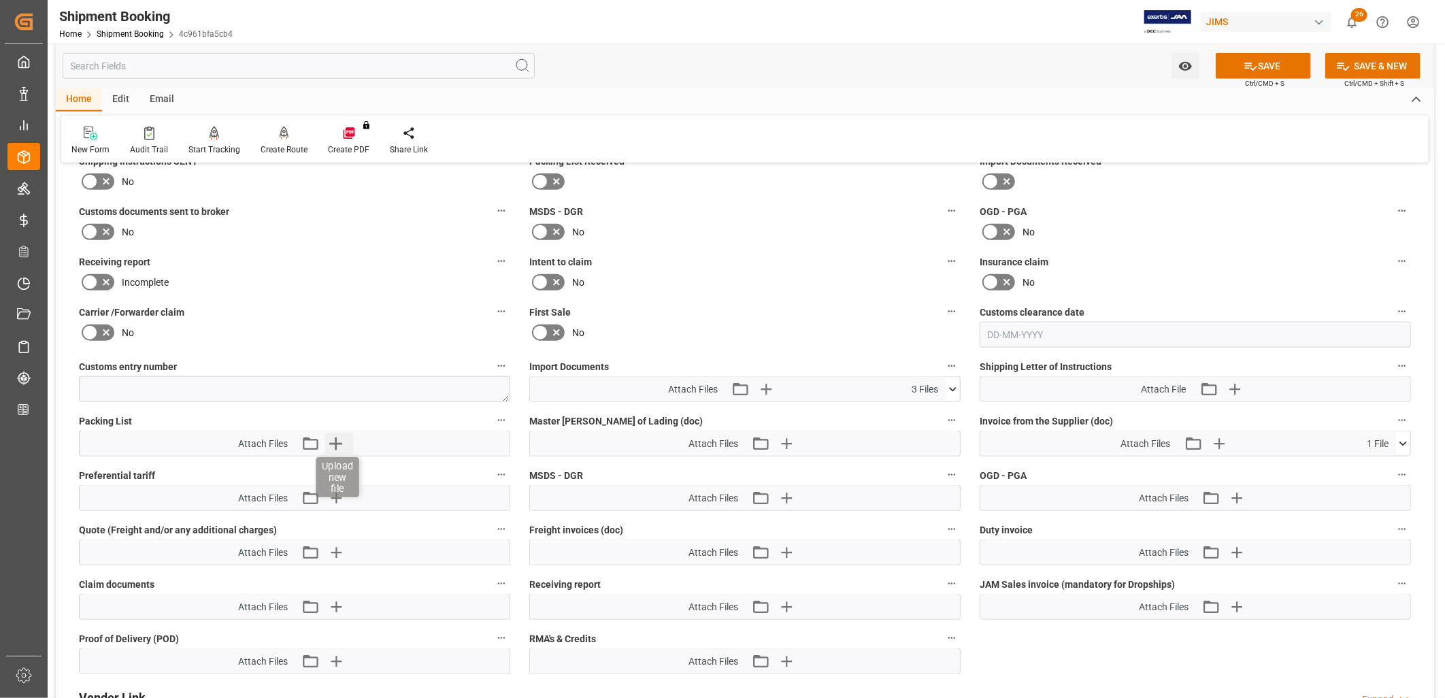
click at [338, 434] on icon "button" at bounding box center [336, 444] width 22 height 22
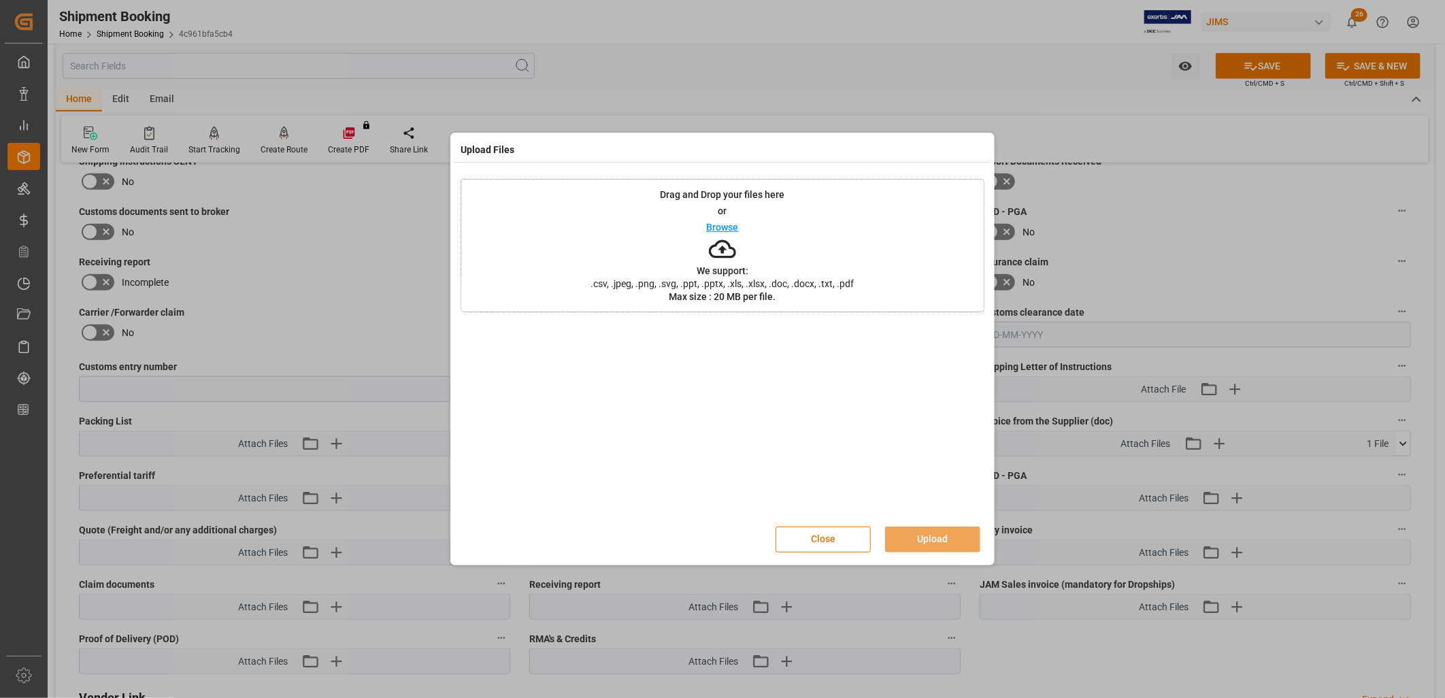
click at [725, 227] on p "Browse" at bounding box center [723, 228] width 32 height 10
click at [924, 536] on button "Upload" at bounding box center [932, 540] width 95 height 26
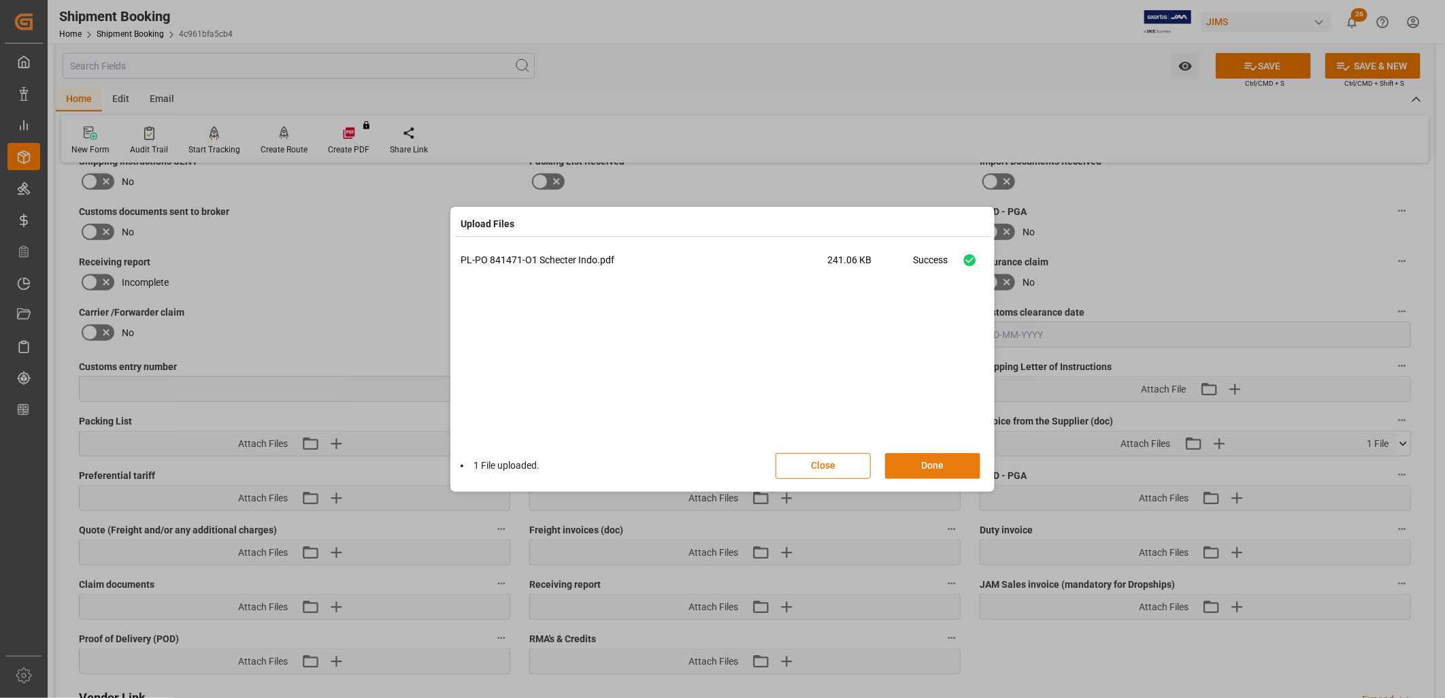
click at [930, 460] on button "Done" at bounding box center [932, 466] width 95 height 26
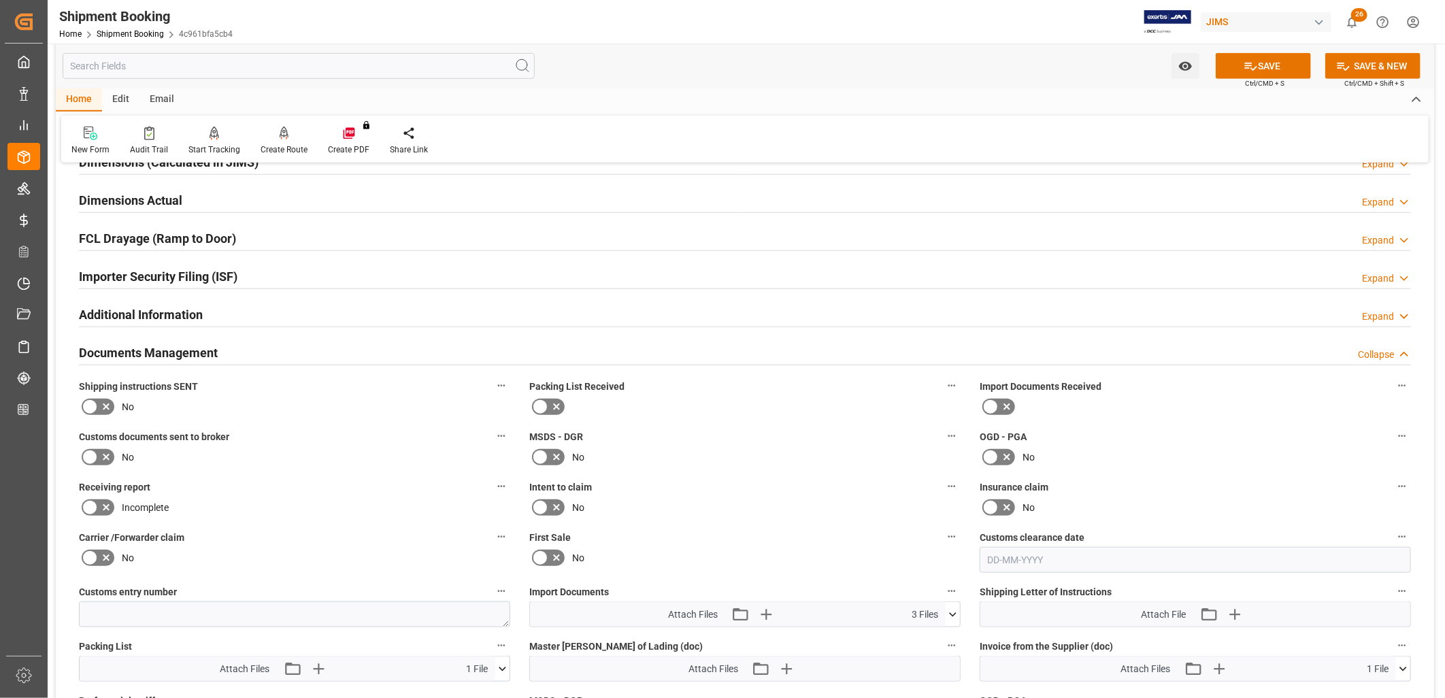
scroll to position [664, 0]
click at [542, 400] on icon at bounding box center [540, 408] width 16 height 16
click at [0, 0] on input "checkbox" at bounding box center [0, 0] width 0 height 0
click at [996, 402] on icon at bounding box center [991, 408] width 16 height 16
click at [0, 0] on input "checkbox" at bounding box center [0, 0] width 0 height 0
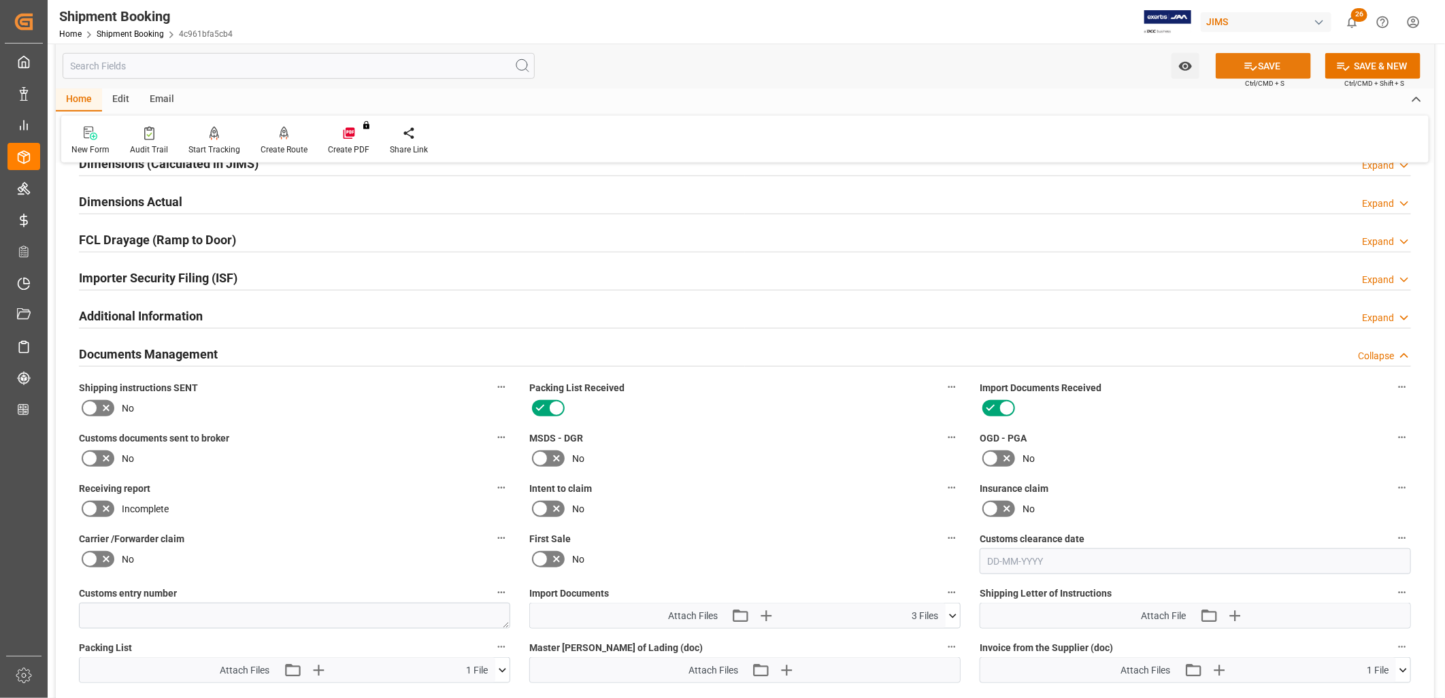
click at [1279, 59] on button "SAVE" at bounding box center [1263, 66] width 95 height 26
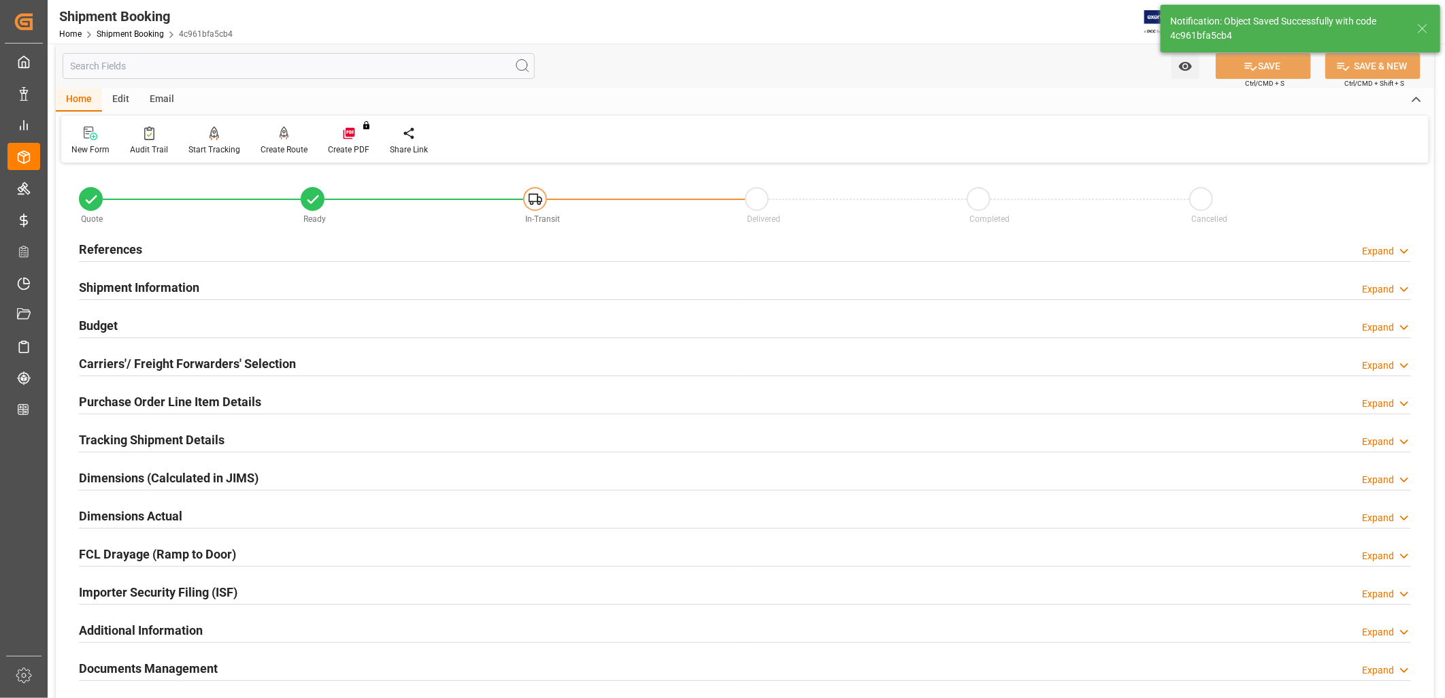
scroll to position [0, 0]
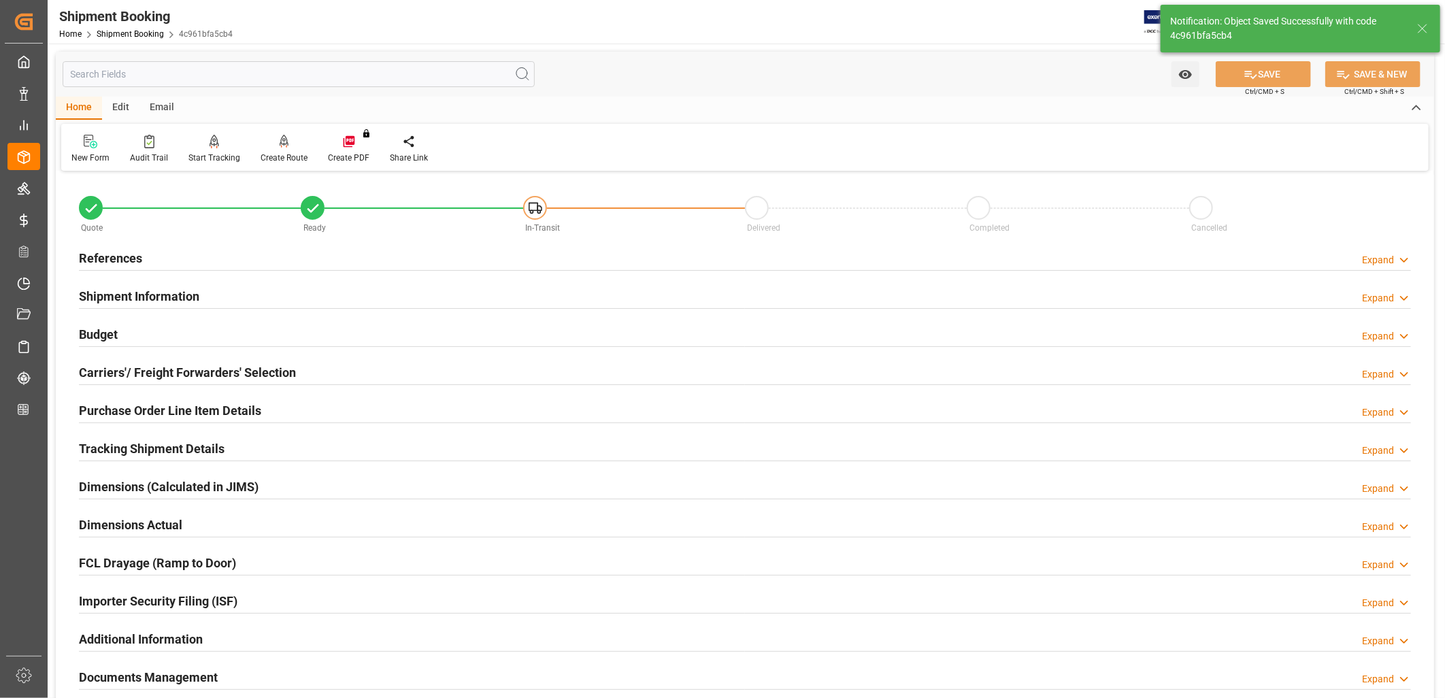
click at [124, 255] on h2 "References" at bounding box center [110, 258] width 63 height 18
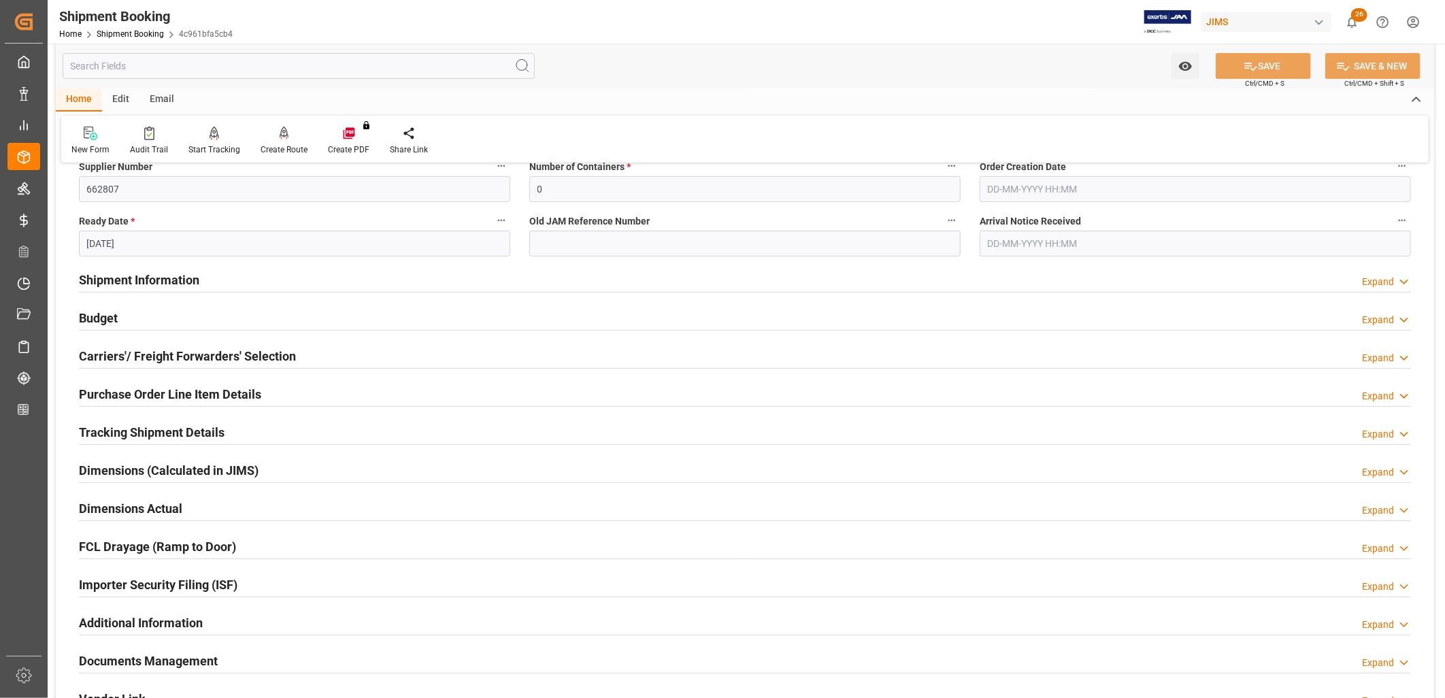
scroll to position [302, 0]
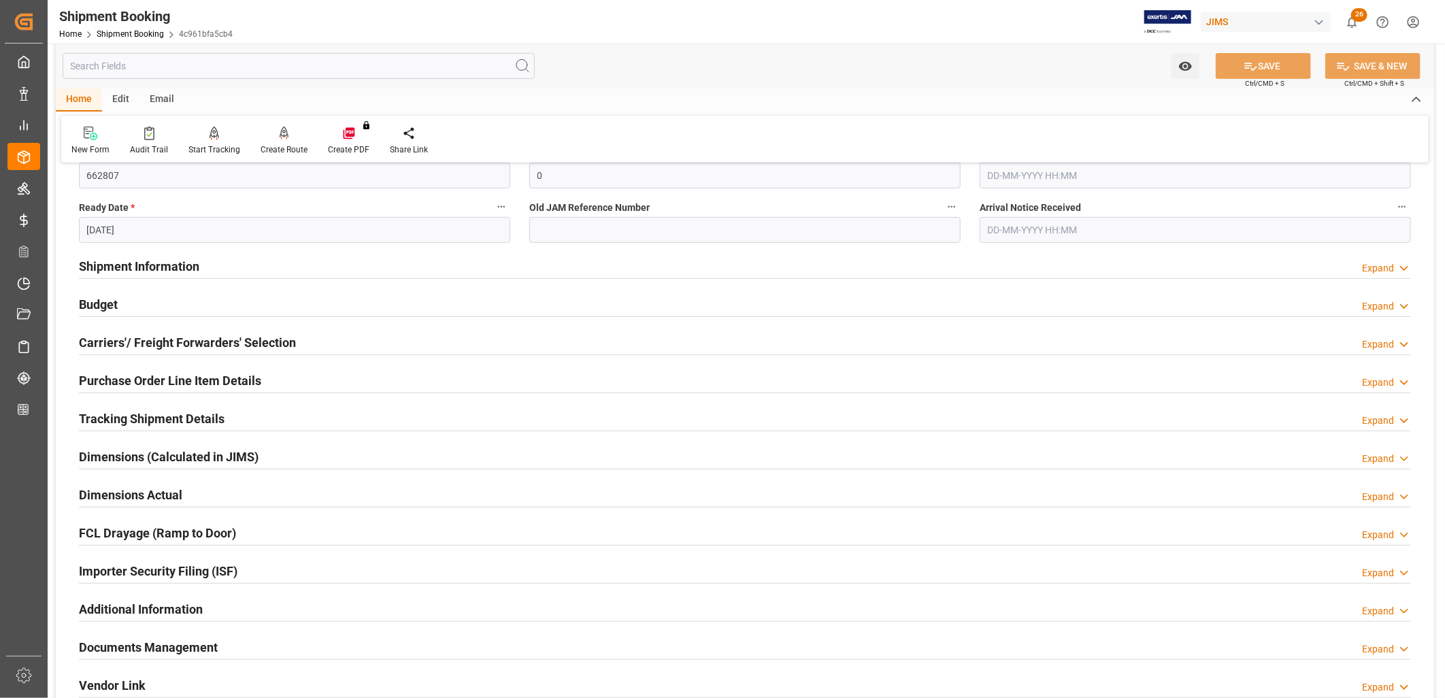
click at [97, 301] on h2 "Budget" at bounding box center [98, 304] width 39 height 18
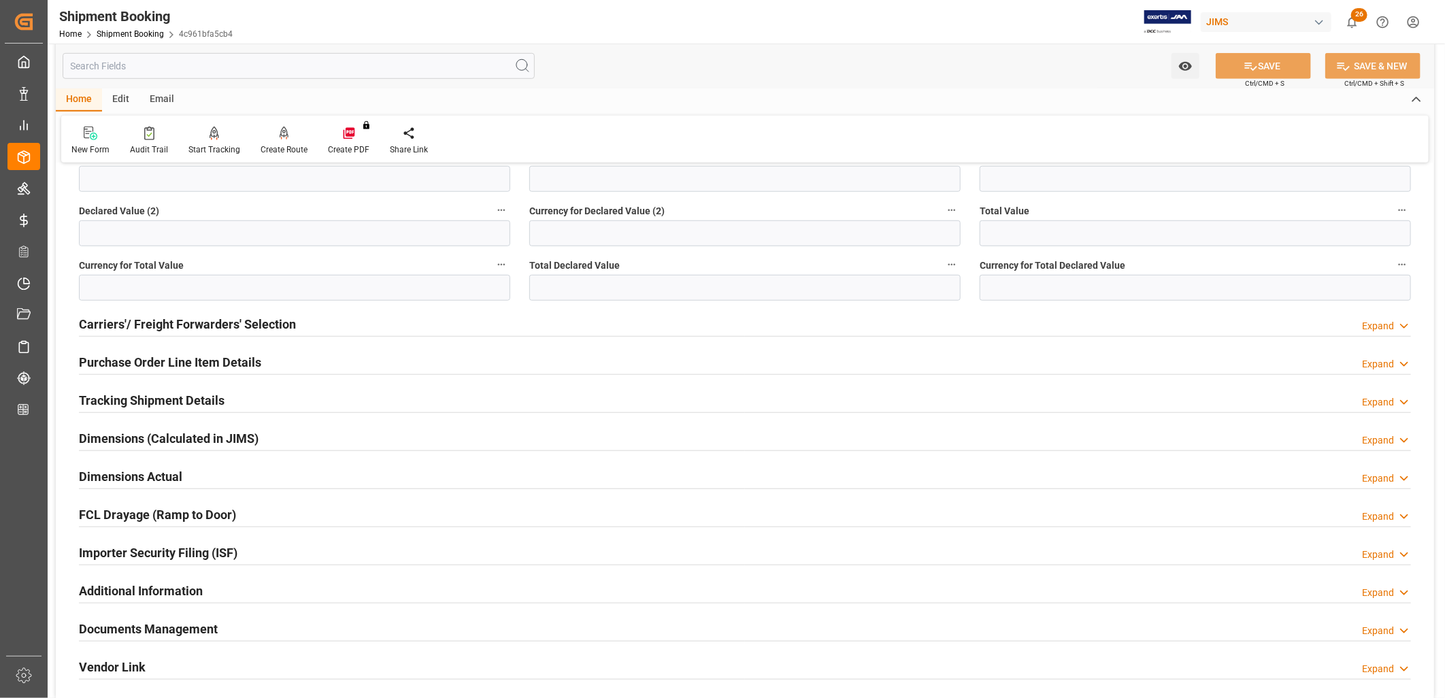
scroll to position [681, 0]
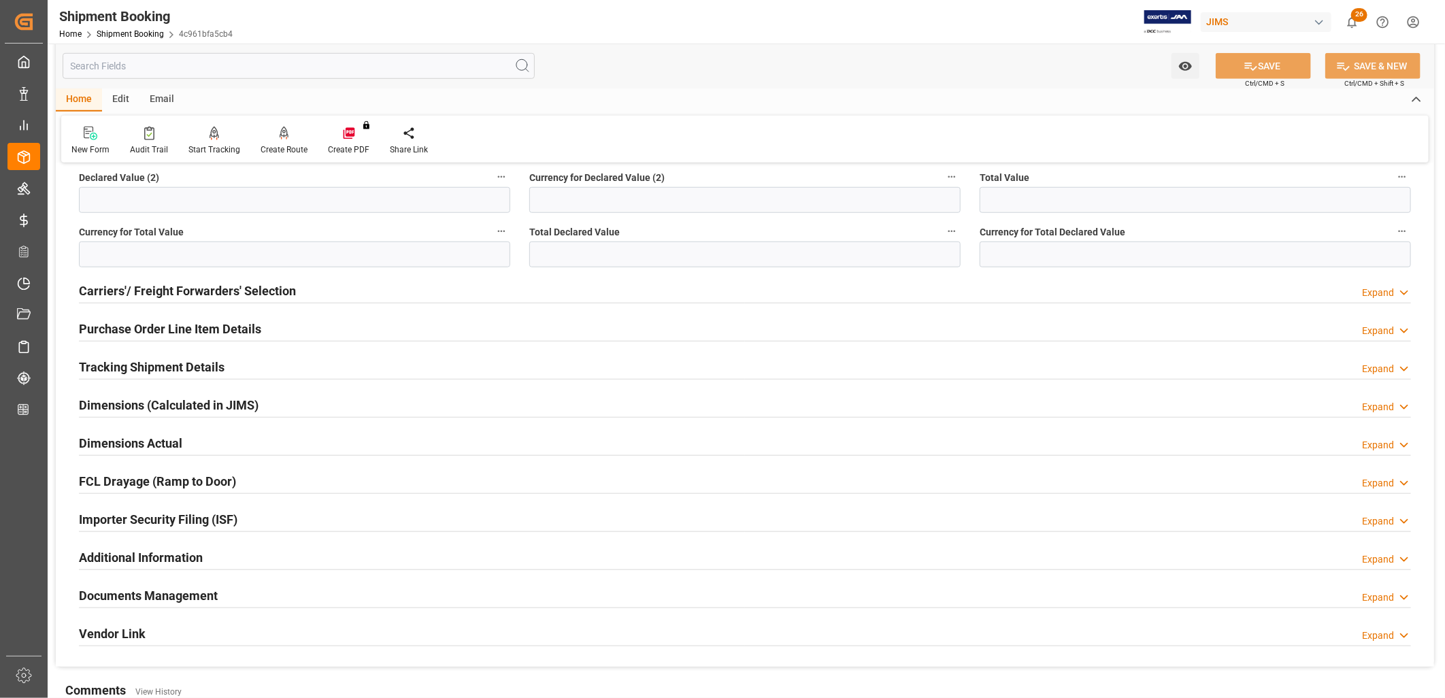
click at [206, 369] on h2 "Tracking Shipment Details" at bounding box center [152, 367] width 146 height 18
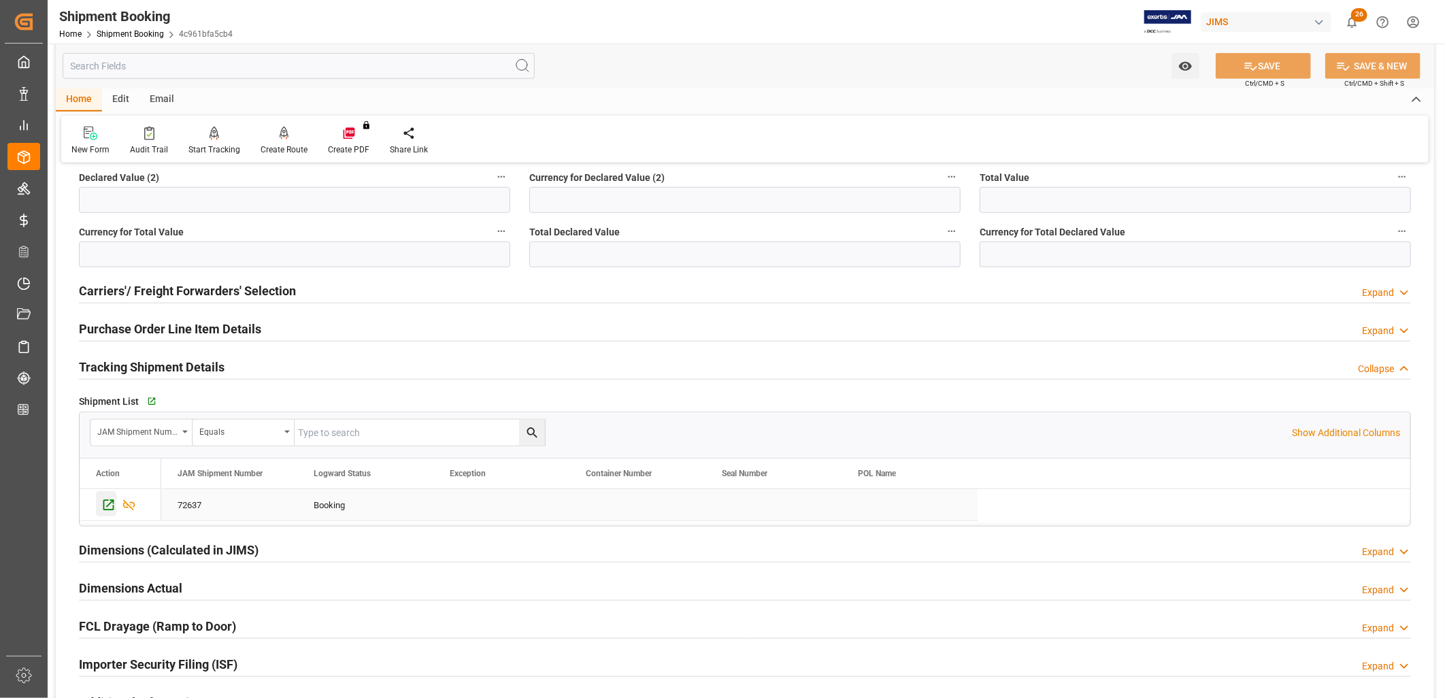
click at [106, 501] on icon "Press SPACE to select this row." at bounding box center [108, 505] width 11 height 11
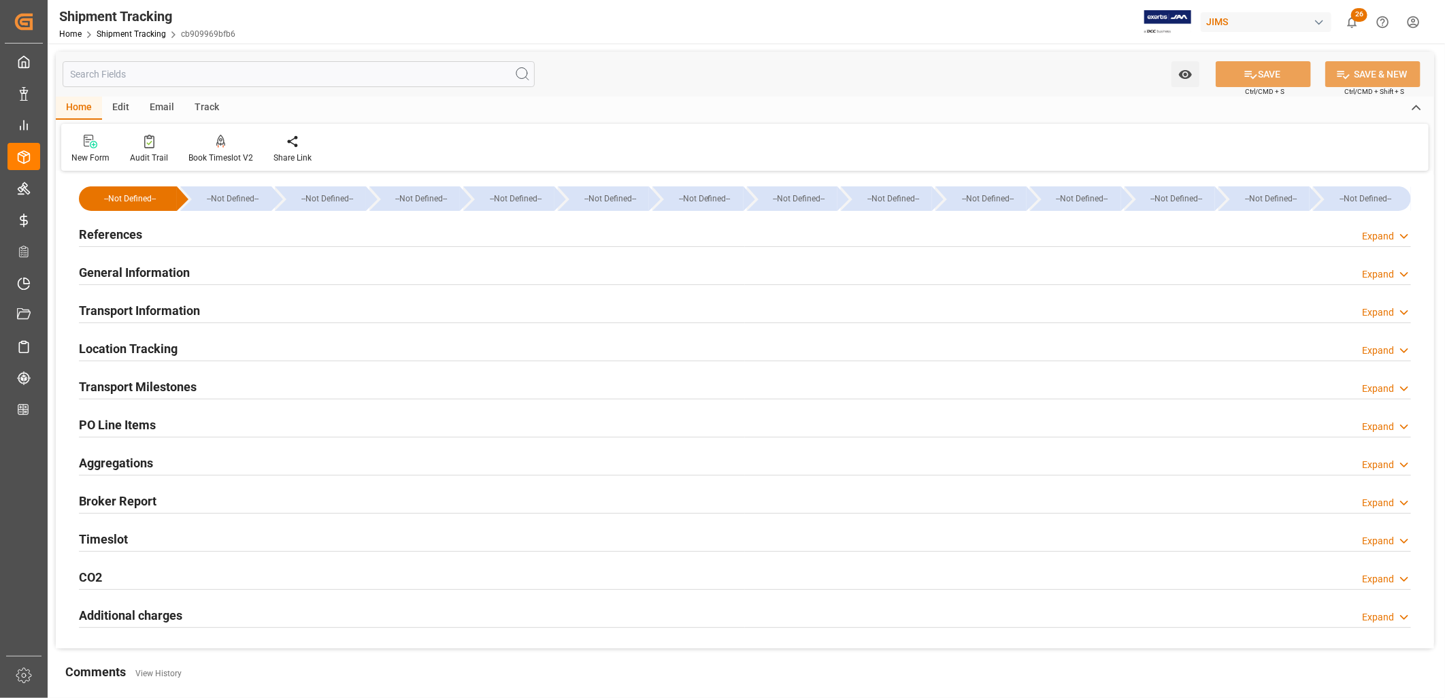
click at [159, 270] on h2 "General Information" at bounding box center [134, 272] width 111 height 18
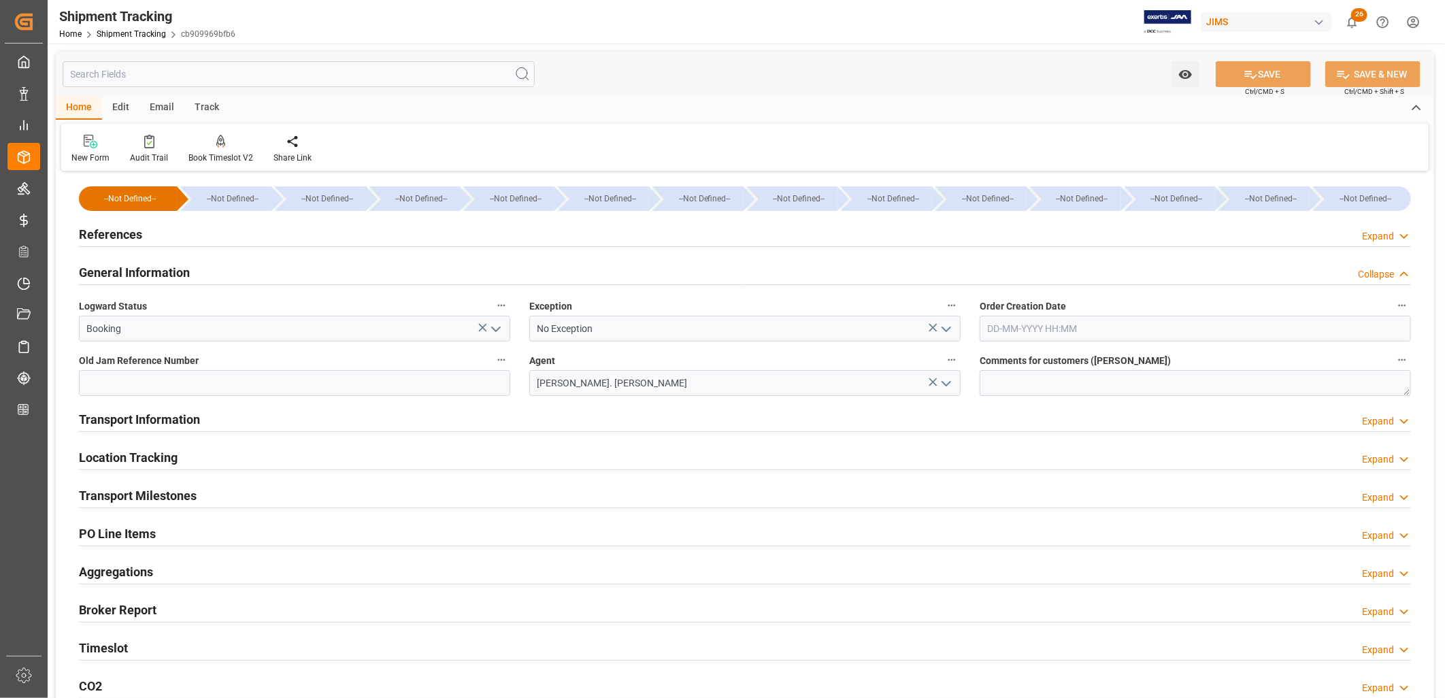
click at [161, 420] on h2 "Transport Information" at bounding box center [139, 419] width 121 height 18
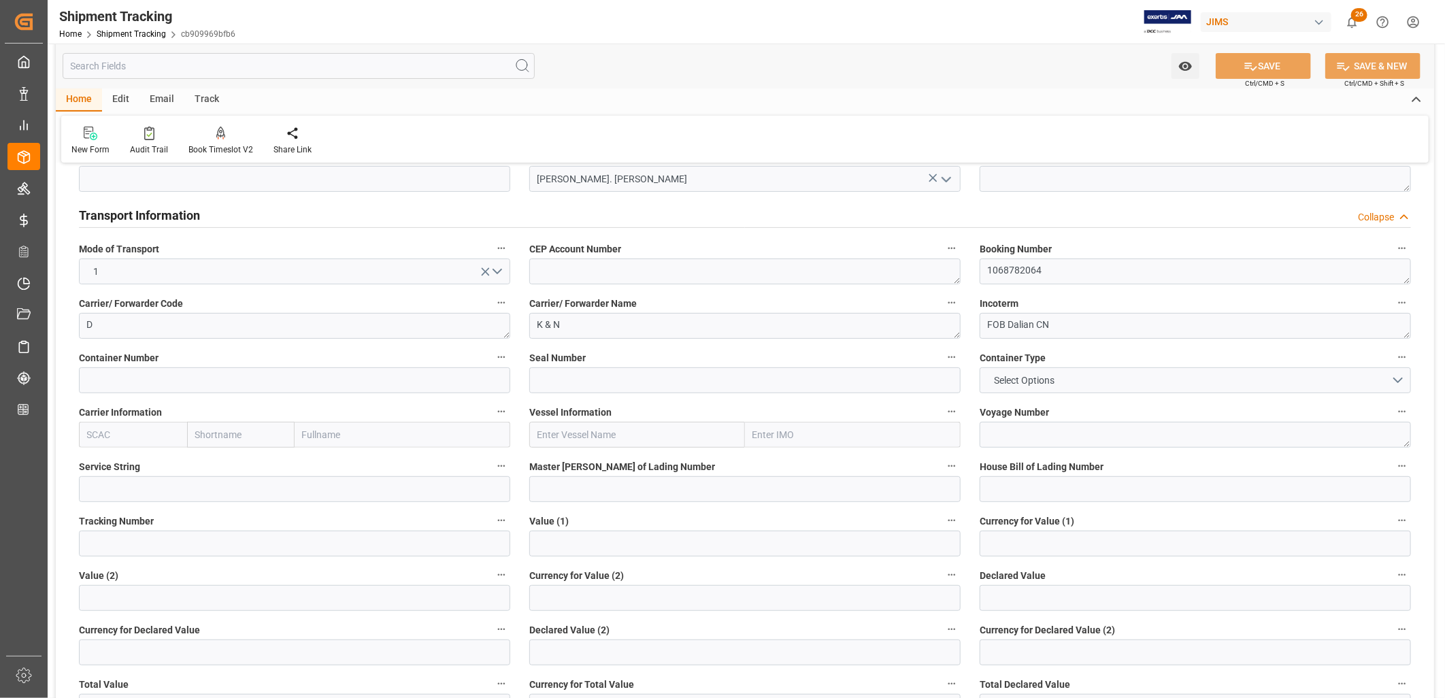
scroll to position [227, 0]
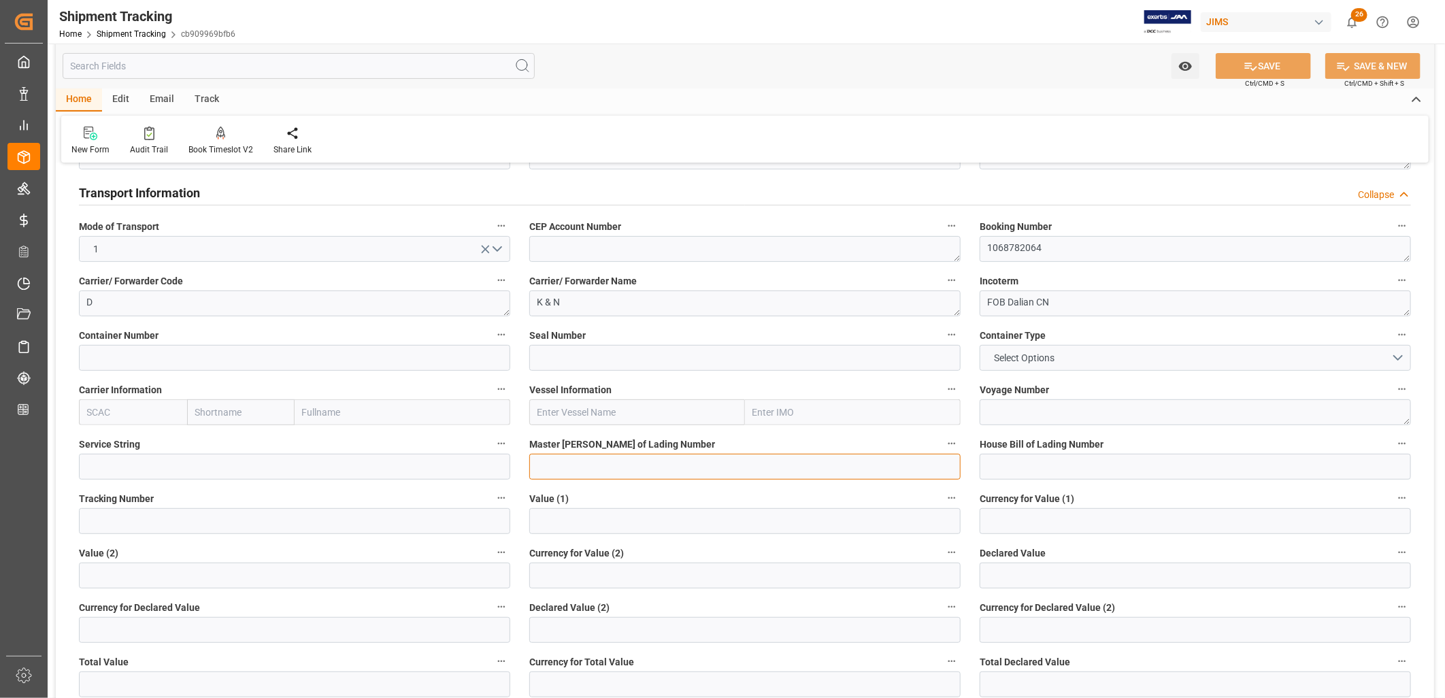
click at [567, 467] on input at bounding box center [744, 467] width 431 height 26
paste input "BANQ1068782064"
type input "BANQ1068782064"
click at [992, 459] on input at bounding box center [1195, 467] width 431 height 26
paste input "BANQ1068782064"
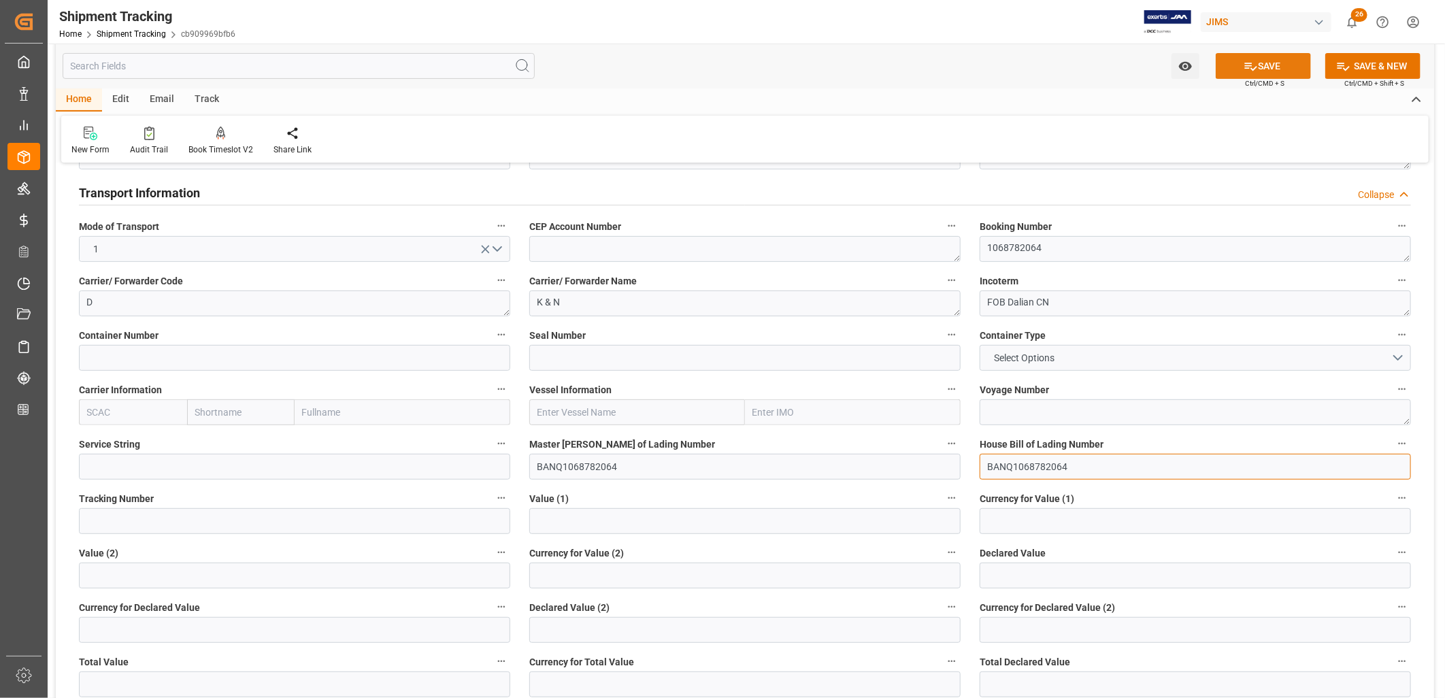
type input "BANQ1068782064"
click at [1268, 60] on button "SAVE" at bounding box center [1263, 66] width 95 height 26
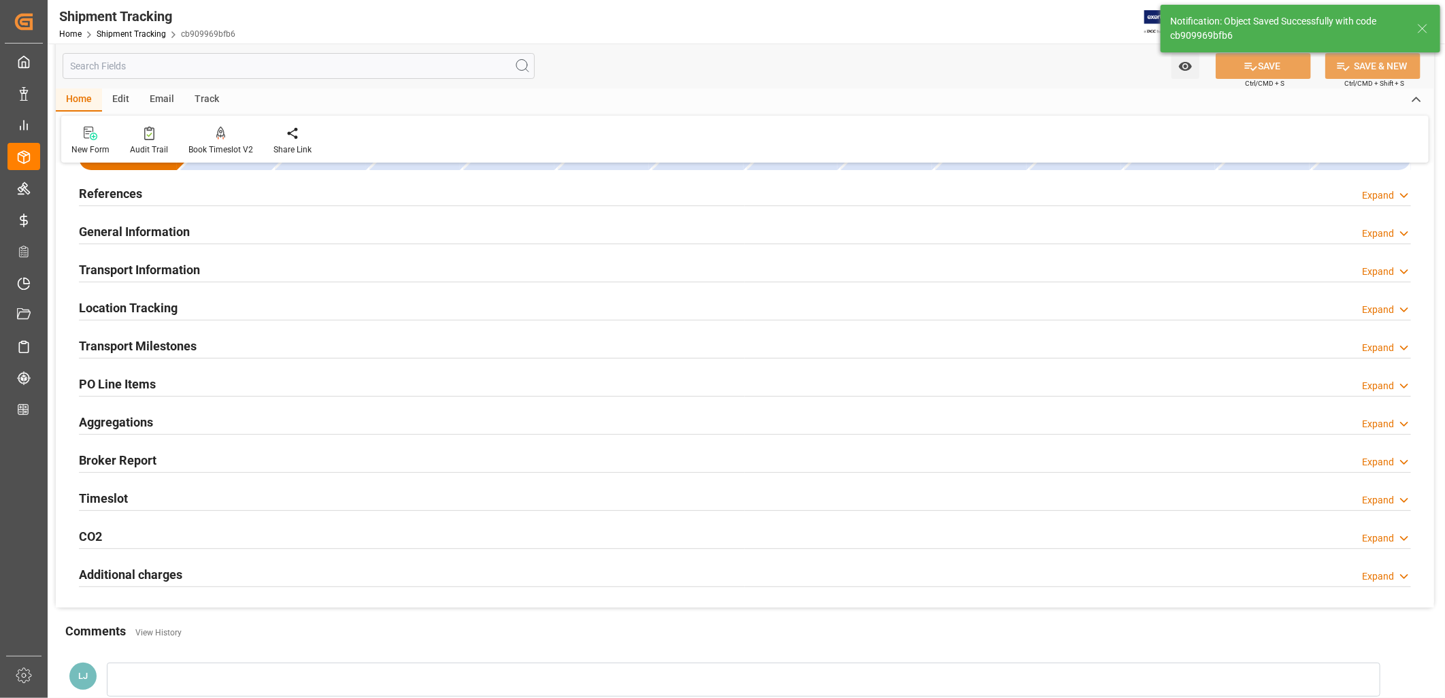
scroll to position [0, 0]
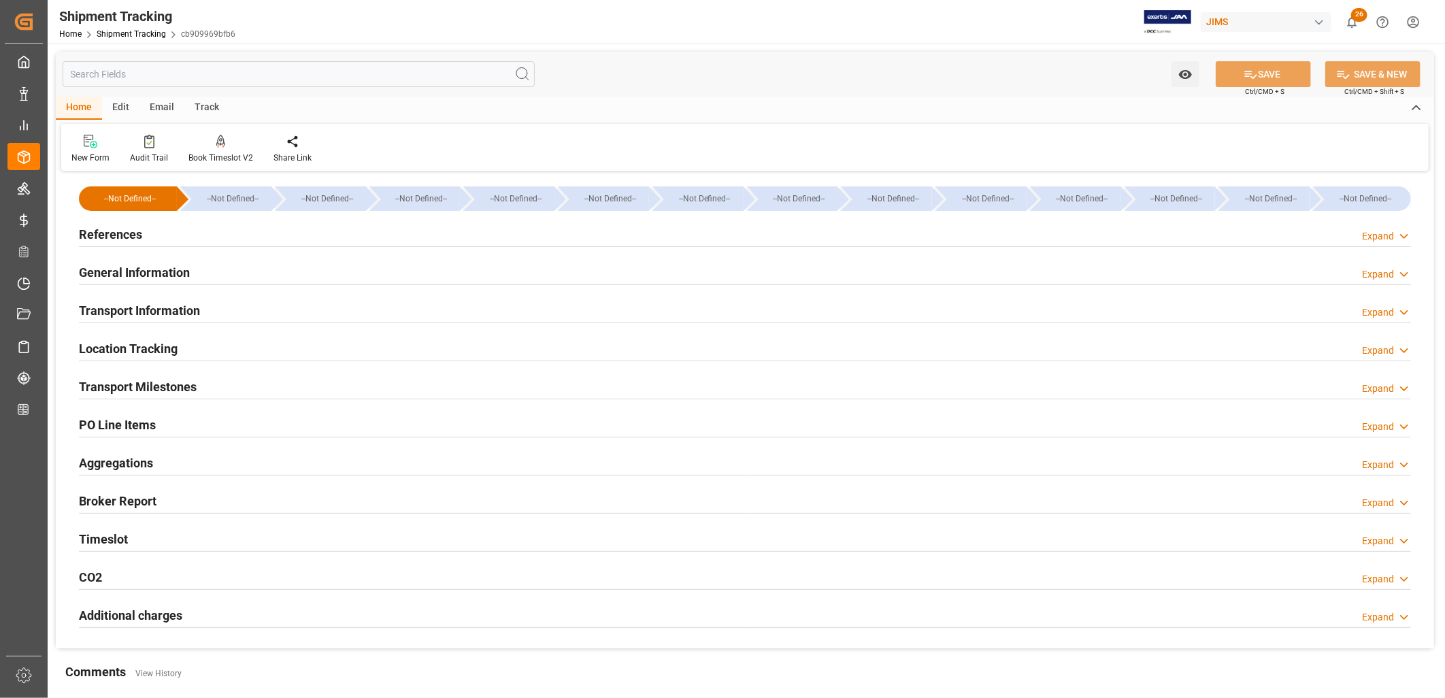
click at [169, 383] on h2 "Transport Milestones" at bounding box center [138, 387] width 118 height 18
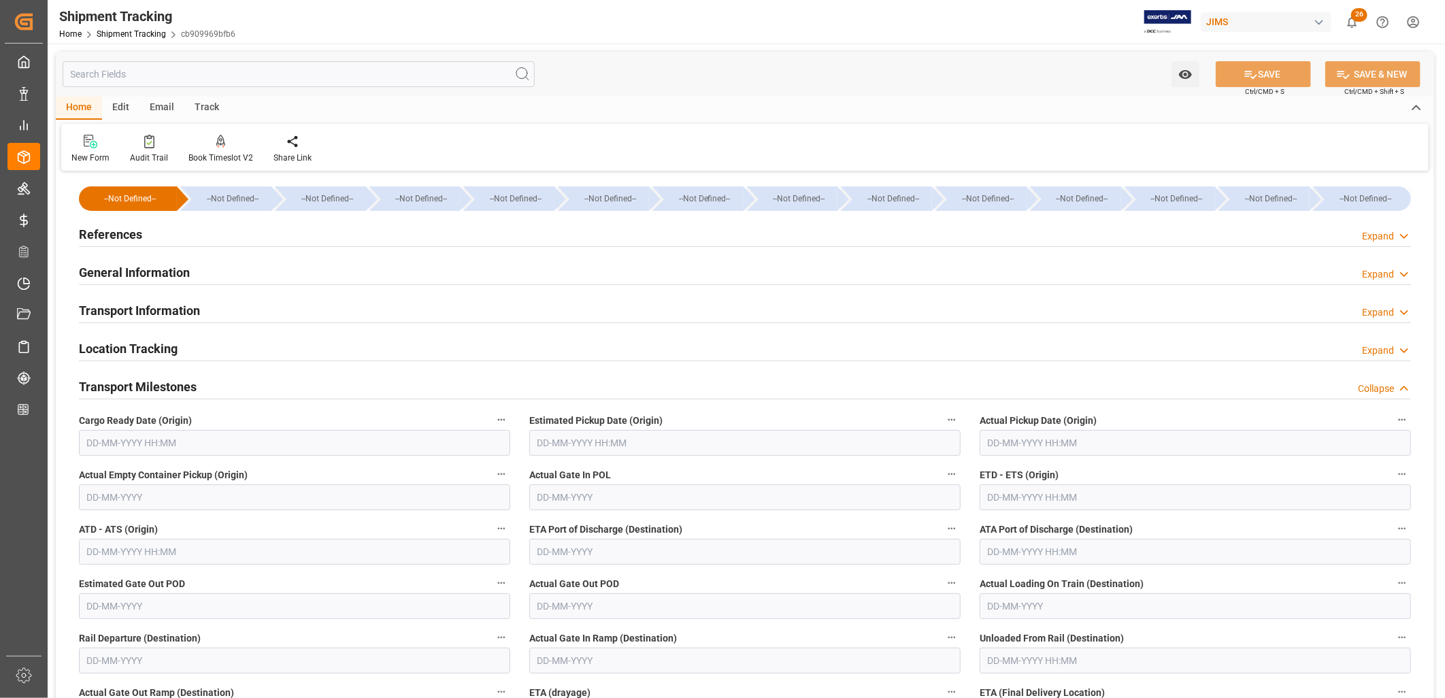
click at [131, 443] on input "text" at bounding box center [294, 443] width 431 height 26
click at [88, 528] on div "28 29 30 31 1 2 3" at bounding box center [177, 525] width 186 height 27
click at [147, 602] on span "20" at bounding box center [149, 605] width 9 height 10
type input "[DATE] 00:00"
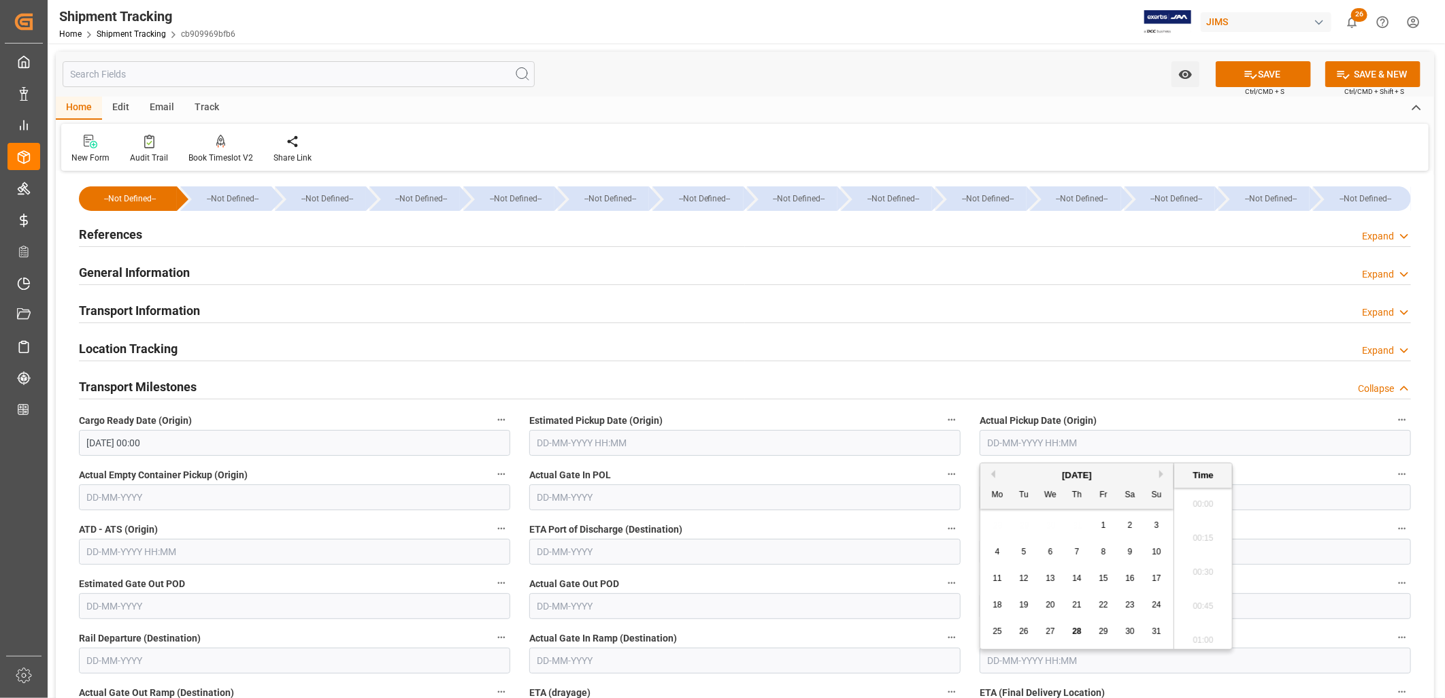
click at [1003, 438] on input "text" at bounding box center [1195, 443] width 431 height 26
click at [1008, 536] on div "28 29 30 31 1 2 3" at bounding box center [1078, 525] width 186 height 27
click at [1080, 625] on div "28" at bounding box center [1077, 632] width 17 height 16
type input "28-08-2025 00:00"
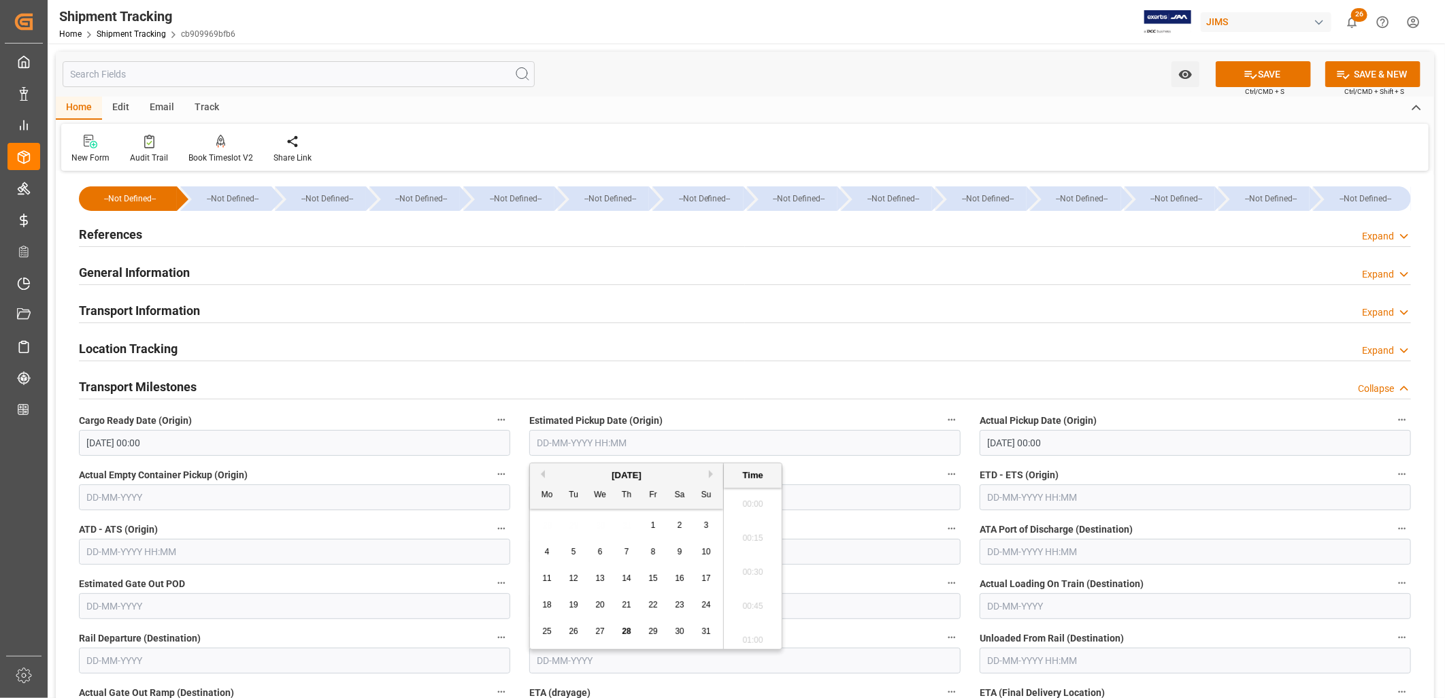
click at [559, 433] on input "text" at bounding box center [744, 443] width 431 height 26
click at [546, 551] on span "4" at bounding box center [547, 552] width 5 height 10
click at [627, 629] on span "28" at bounding box center [626, 632] width 9 height 10
type input "28-08-2025 00:00"
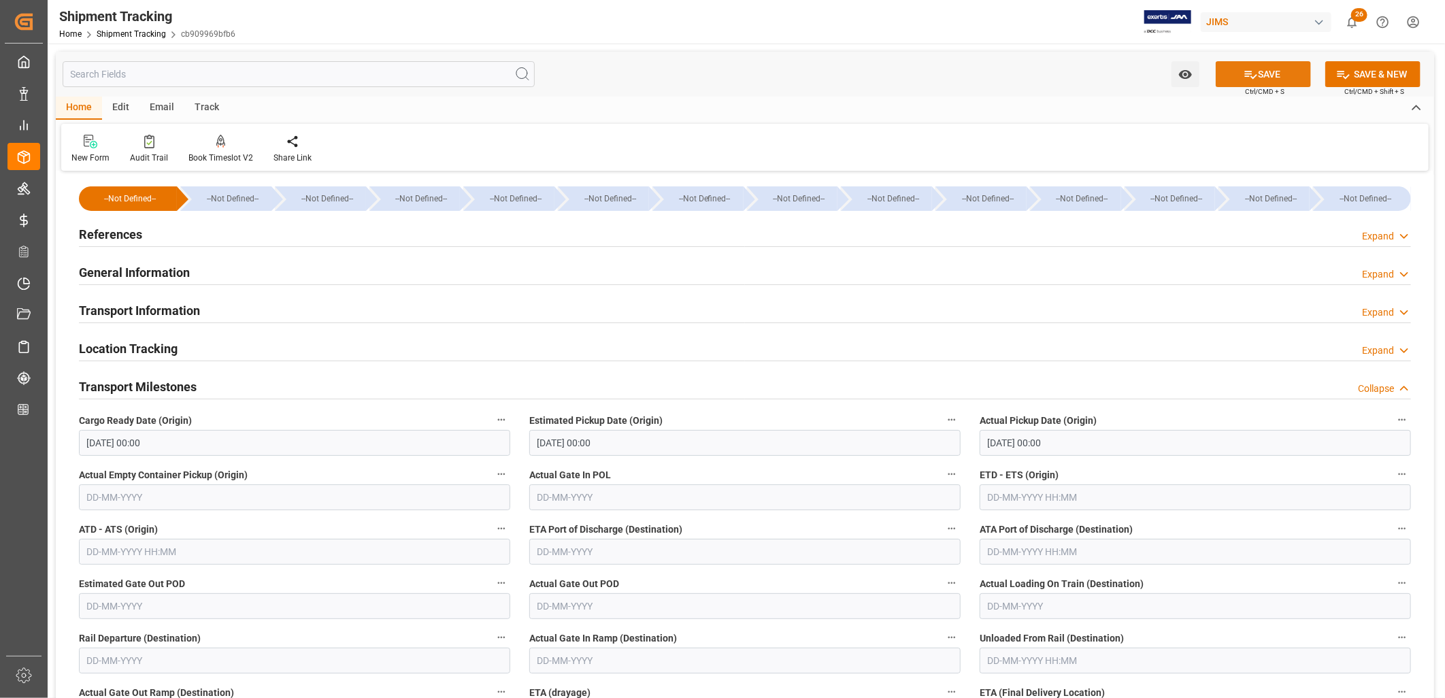
click at [1239, 72] on button "SAVE" at bounding box center [1263, 74] width 95 height 26
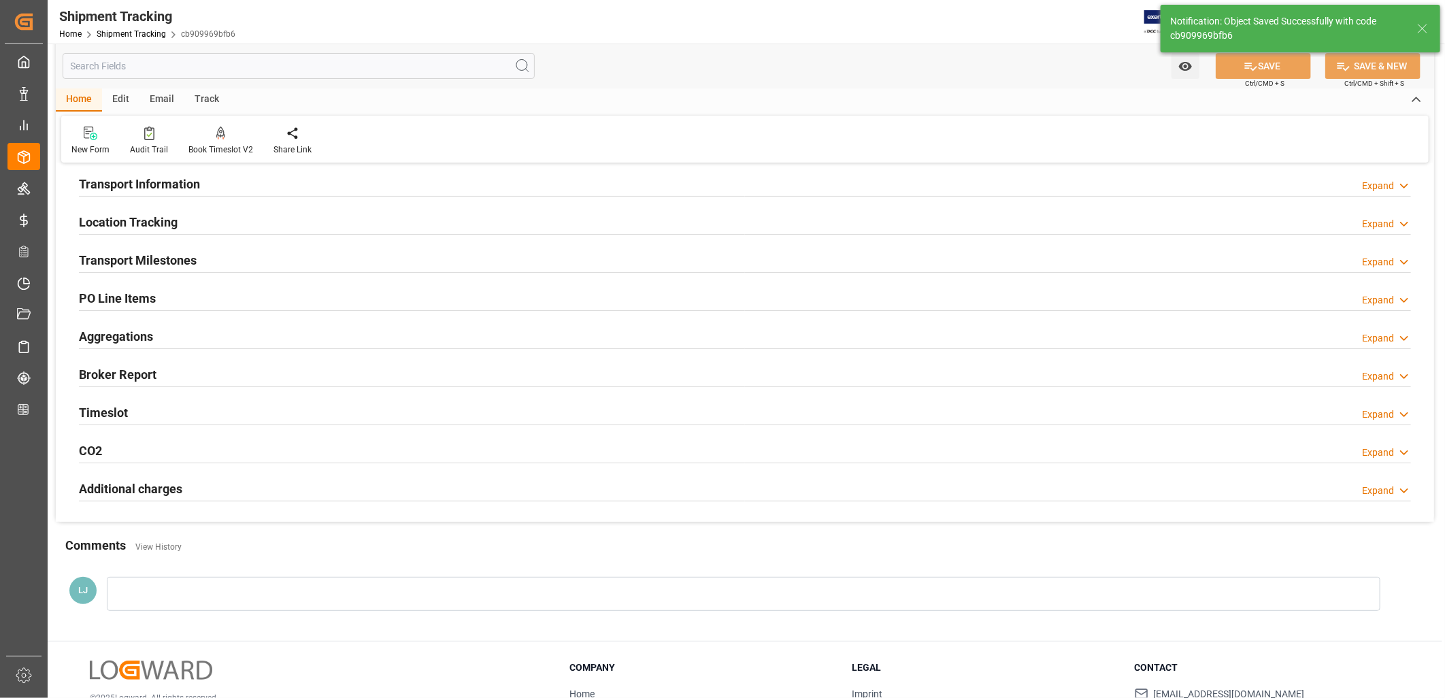
scroll to position [0, 0]
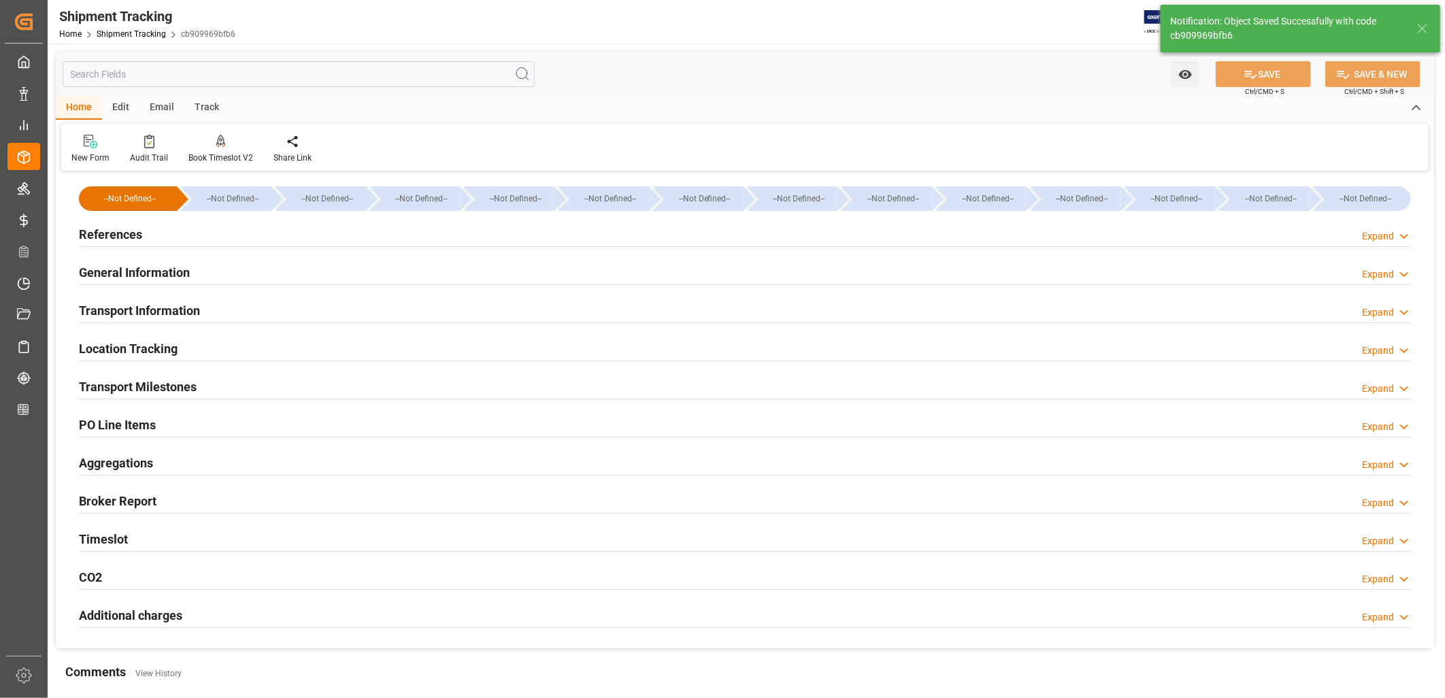
click at [133, 380] on h2 "Transport Milestones" at bounding box center [138, 387] width 118 height 18
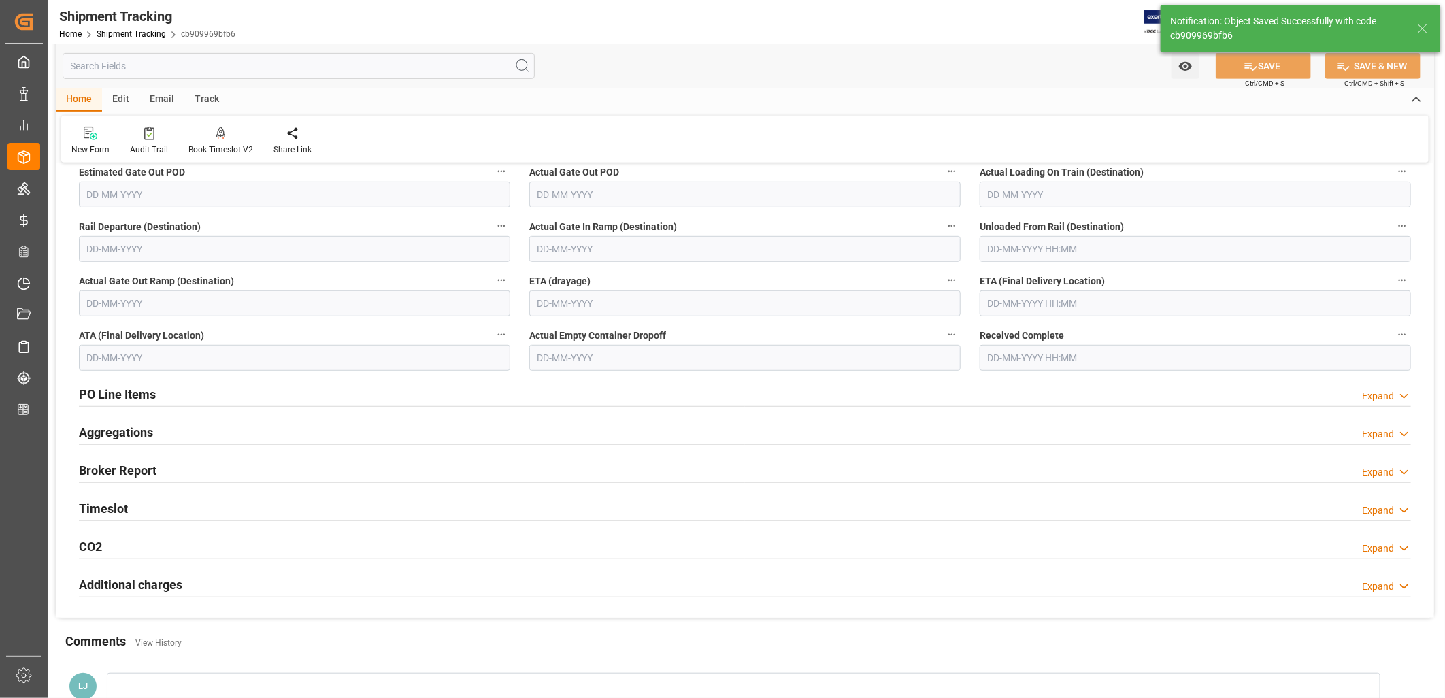
scroll to position [453, 0]
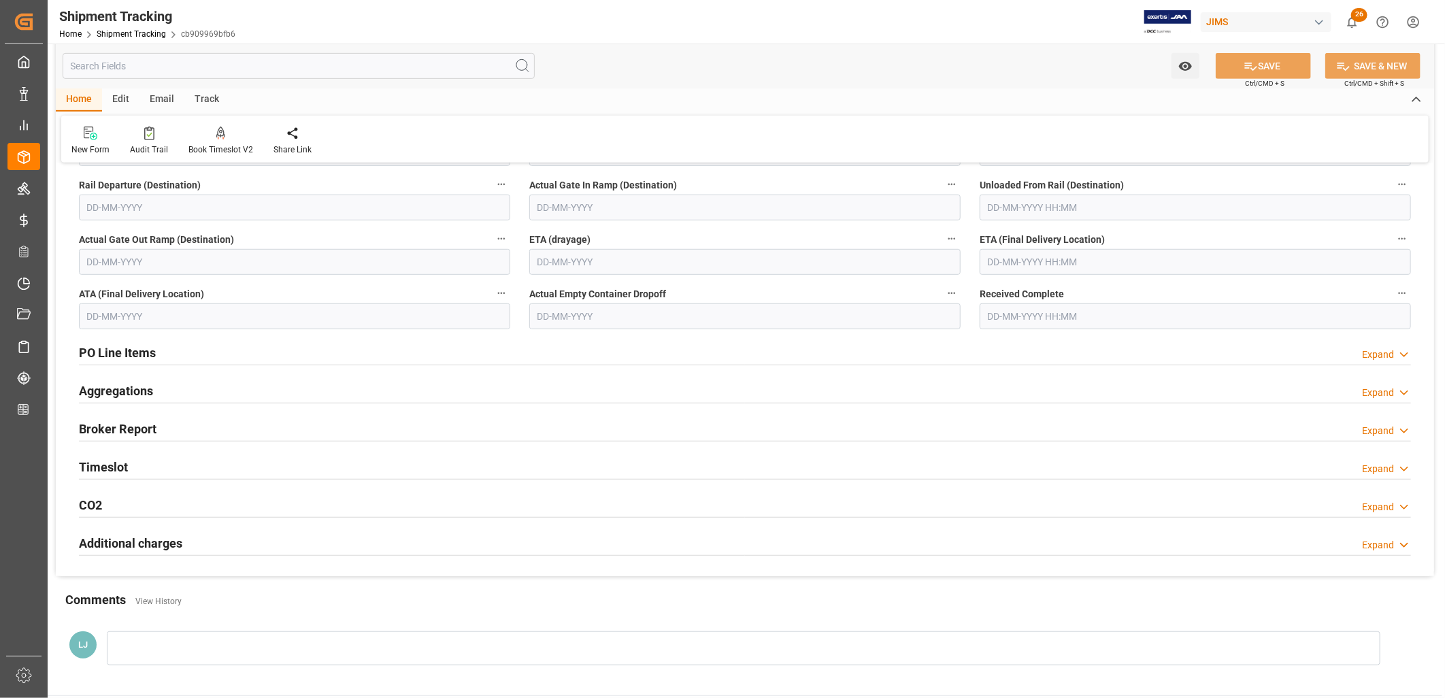
click at [1006, 257] on input "text" at bounding box center [1195, 262] width 431 height 26
click at [991, 378] on div "4" at bounding box center [998, 371] width 17 height 16
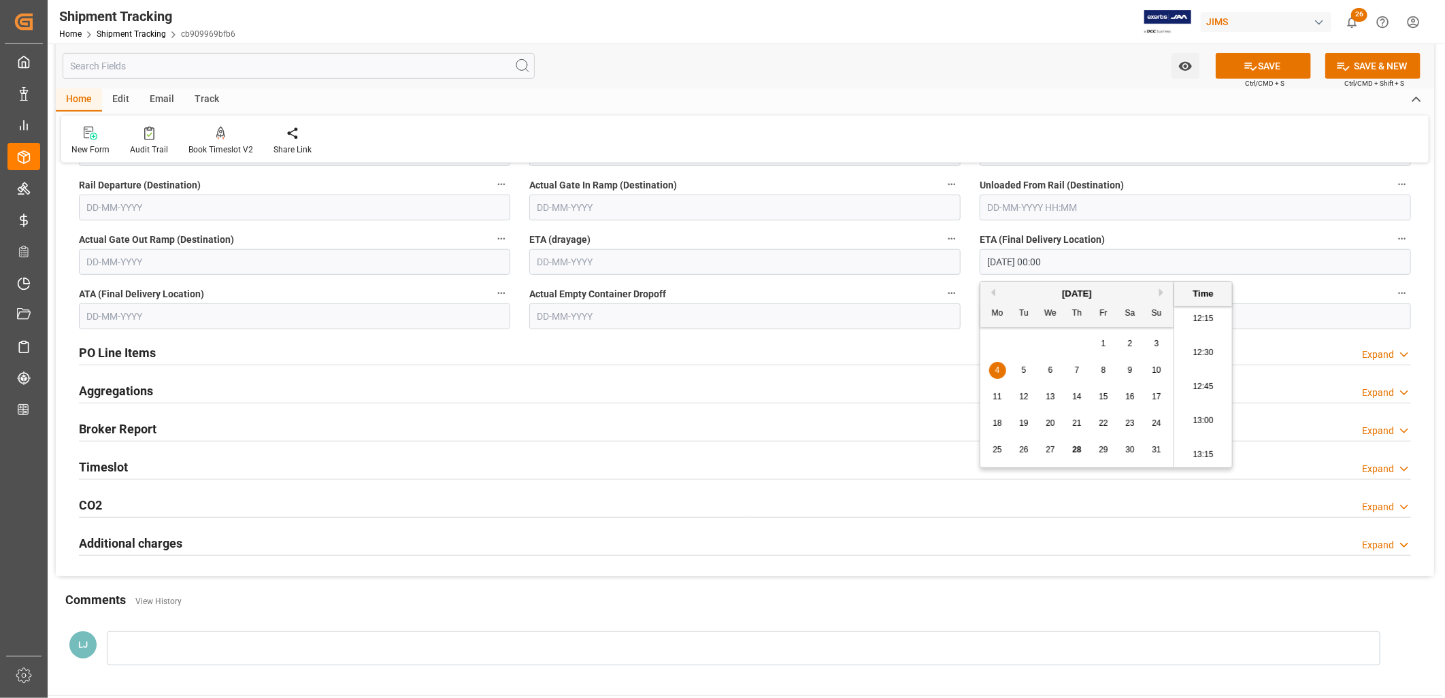
click at [1153, 290] on div "August 2025" at bounding box center [1077, 294] width 193 height 14
click at [1158, 291] on div "August 2025" at bounding box center [1077, 294] width 193 height 14
click at [1162, 295] on button "Next Month" at bounding box center [1164, 293] width 8 height 8
click at [1024, 366] on span "7" at bounding box center [1024, 370] width 5 height 10
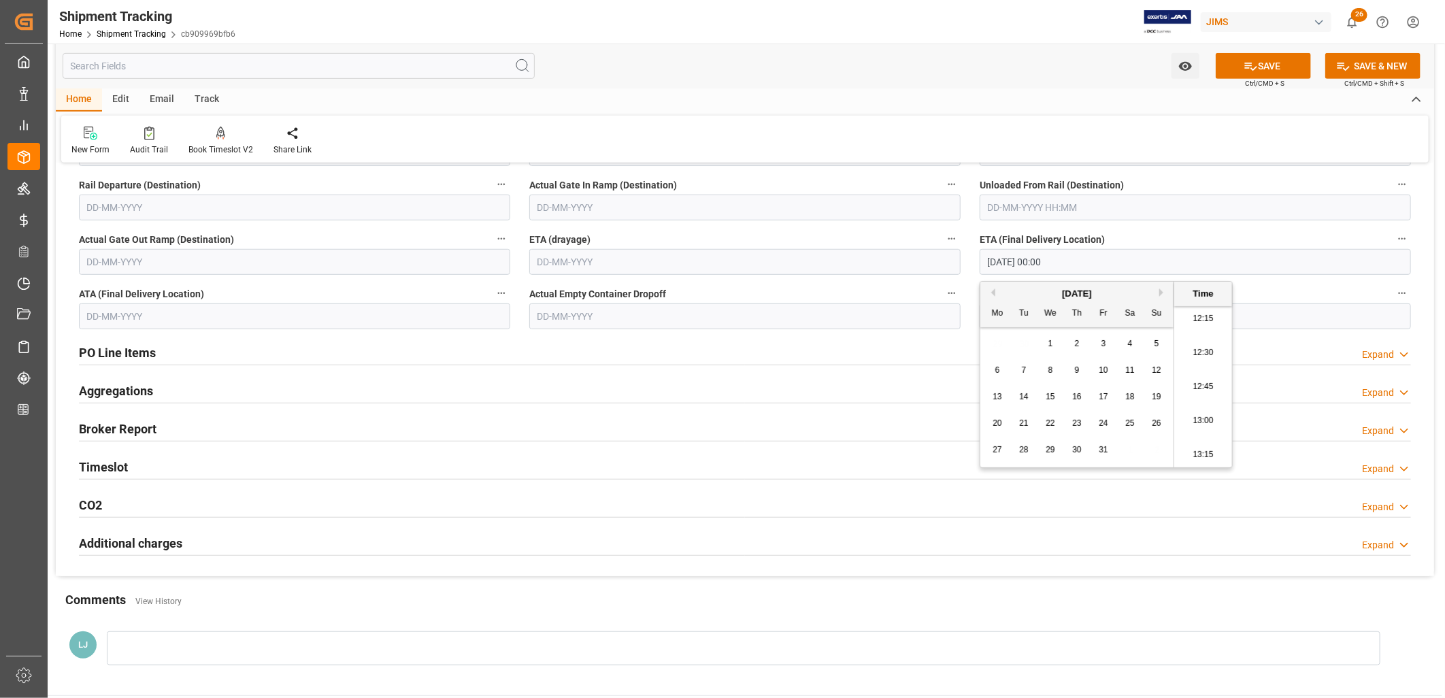
type input "07-10-2025 00:00"
click at [1271, 65] on button "SAVE" at bounding box center [1263, 66] width 95 height 26
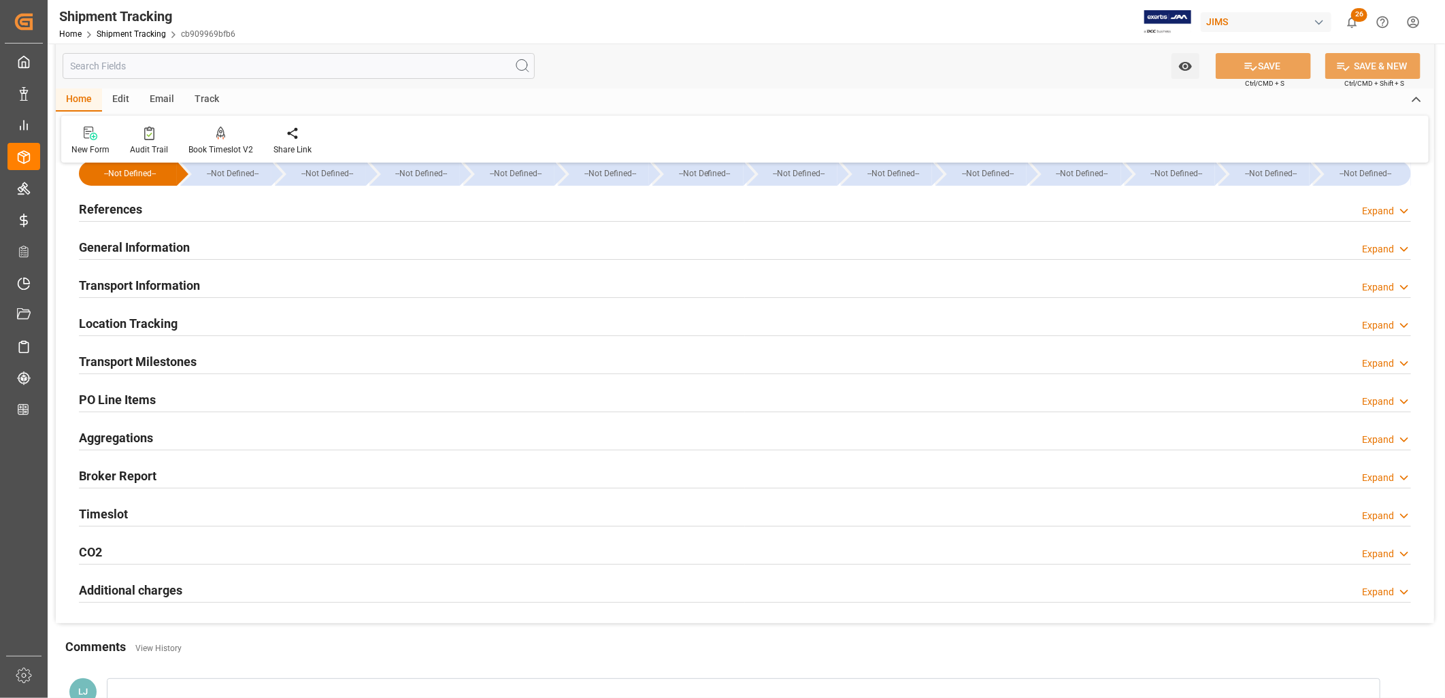
scroll to position [0, 0]
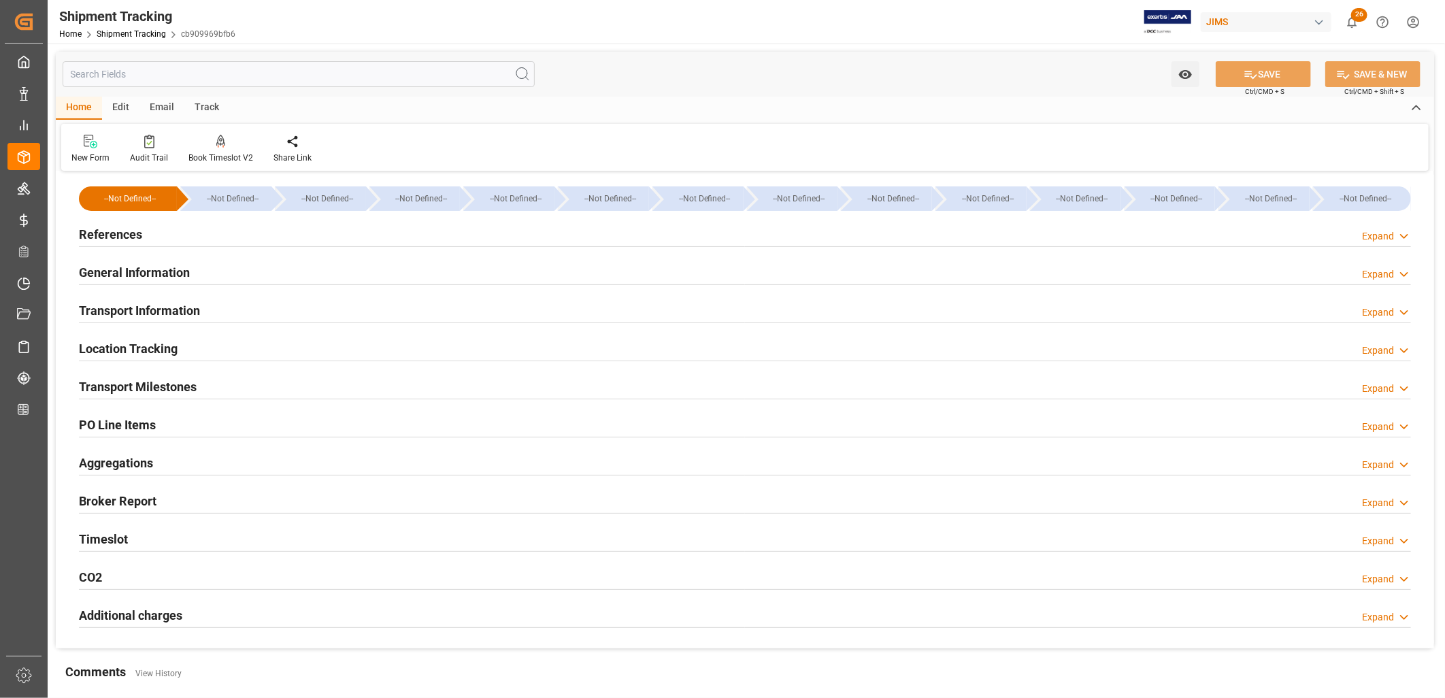
click at [130, 232] on h2 "References" at bounding box center [110, 234] width 63 height 18
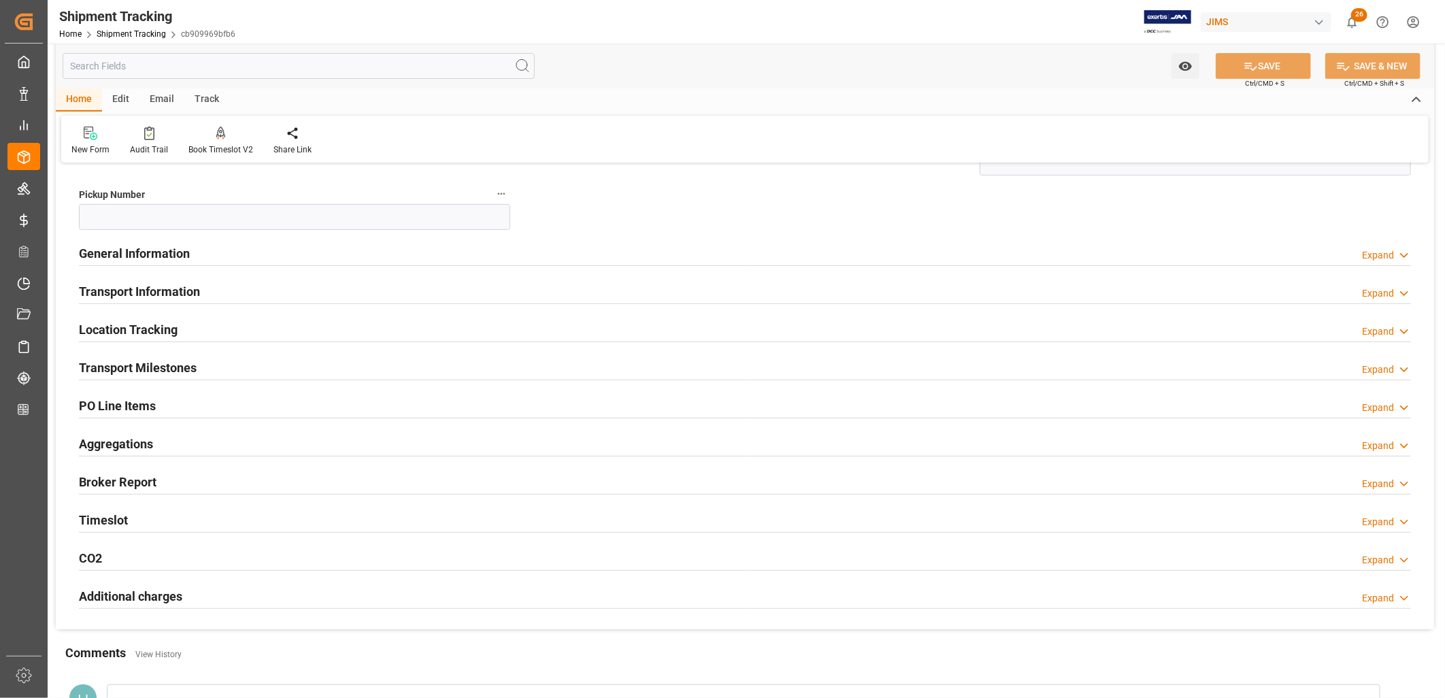
scroll to position [302, 0]
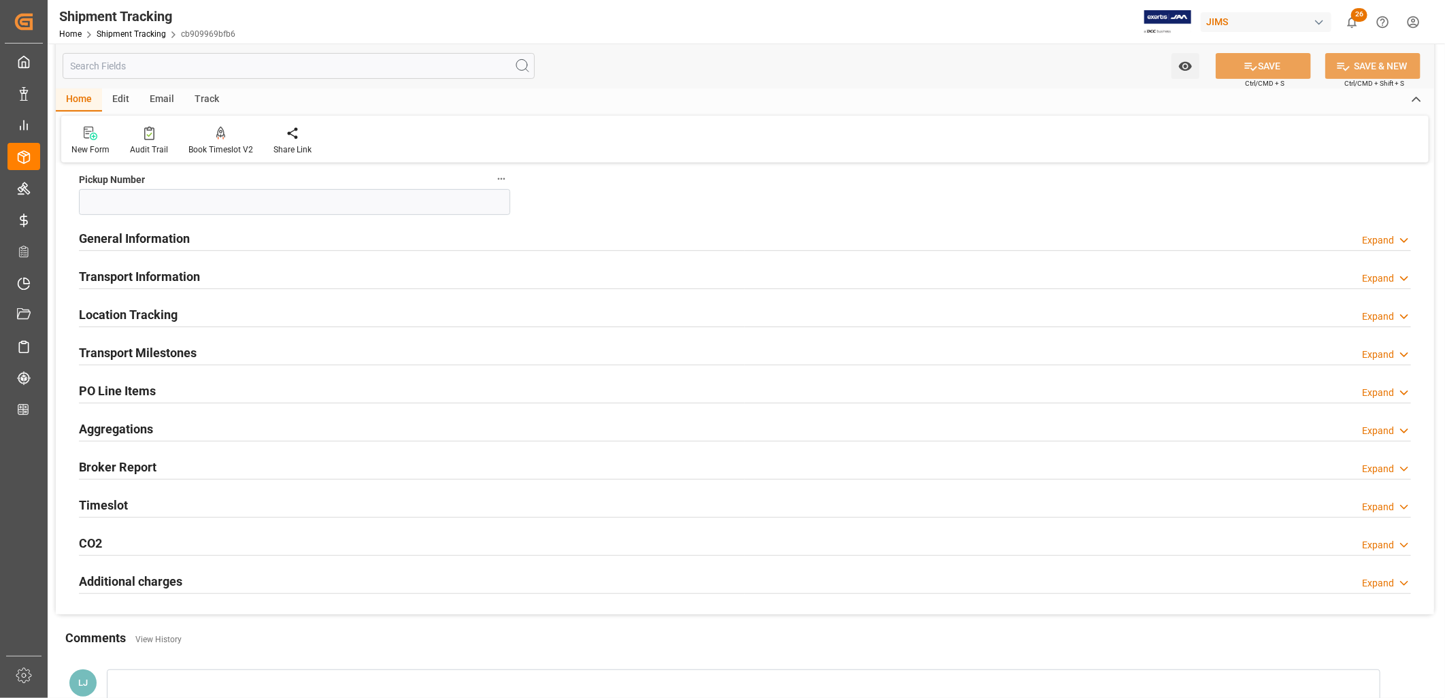
click at [150, 386] on h2 "PO Line Items" at bounding box center [117, 391] width 77 height 18
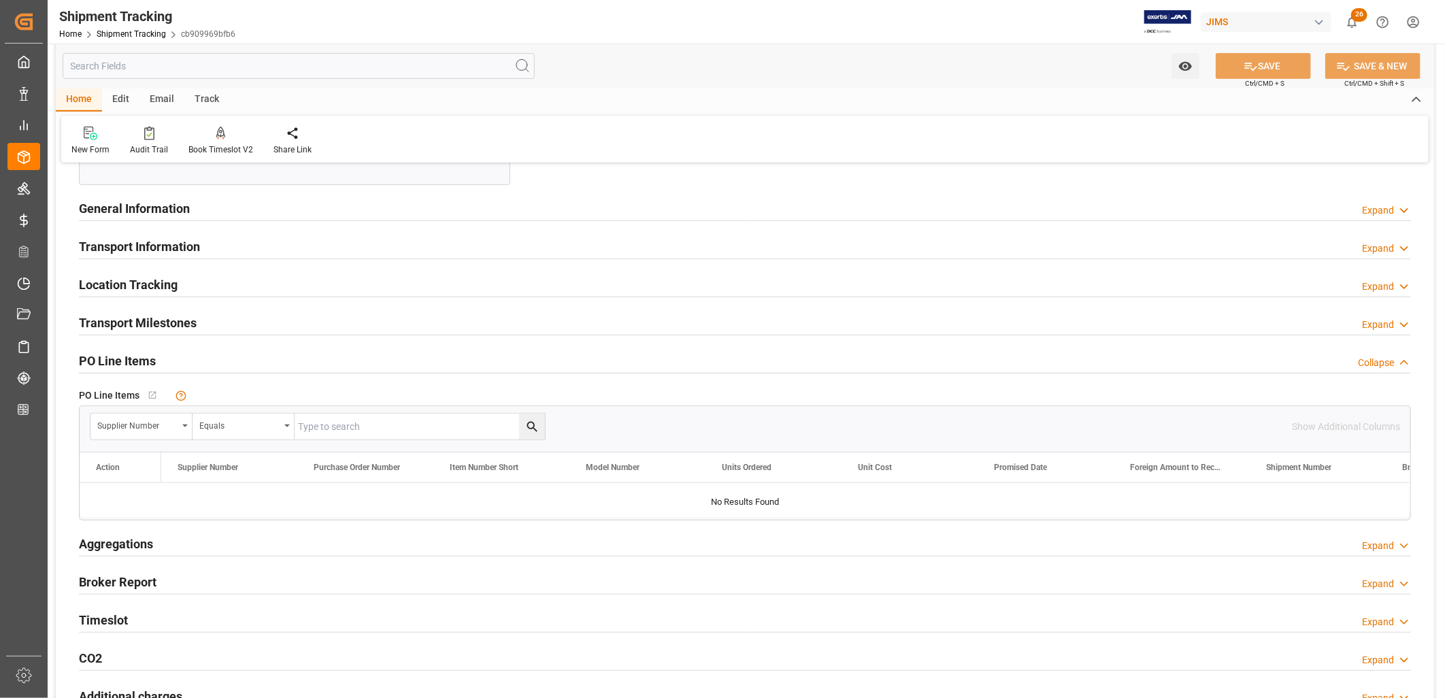
scroll to position [151, 0]
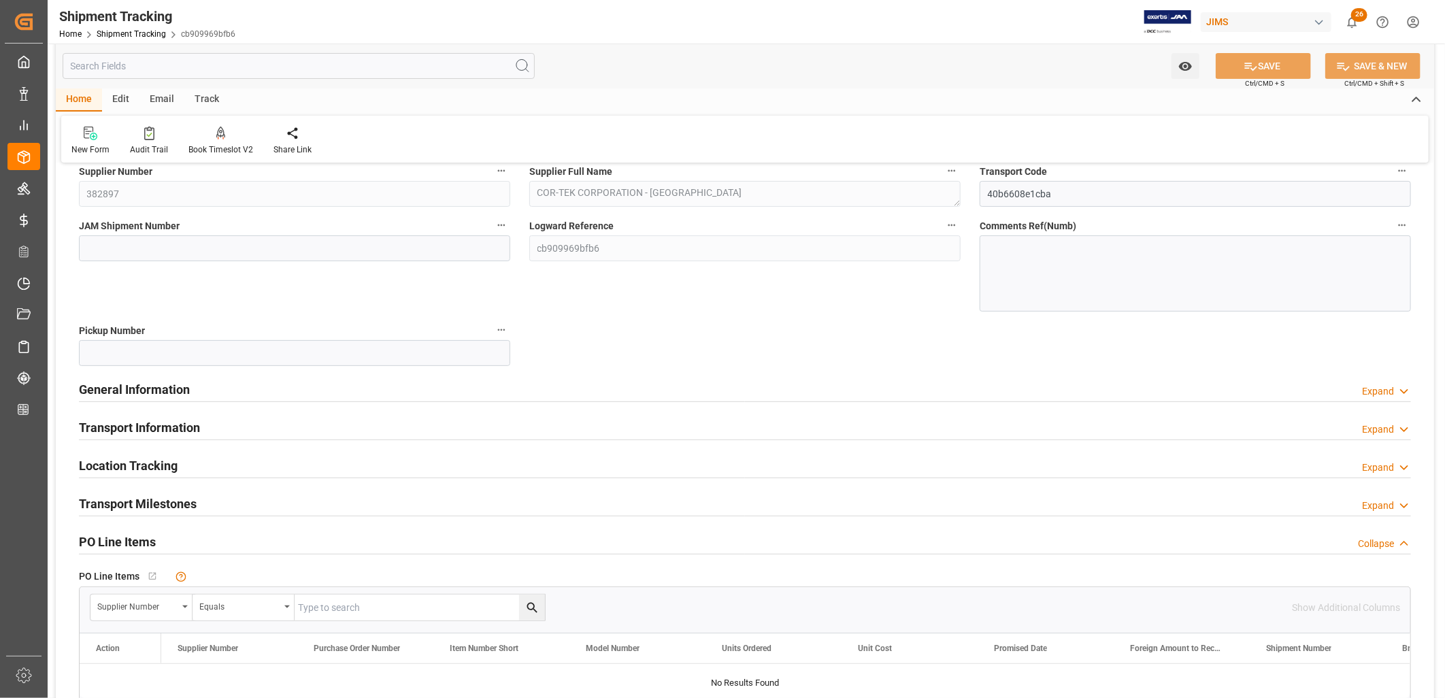
click at [165, 427] on h2 "Transport Information" at bounding box center [139, 428] width 121 height 18
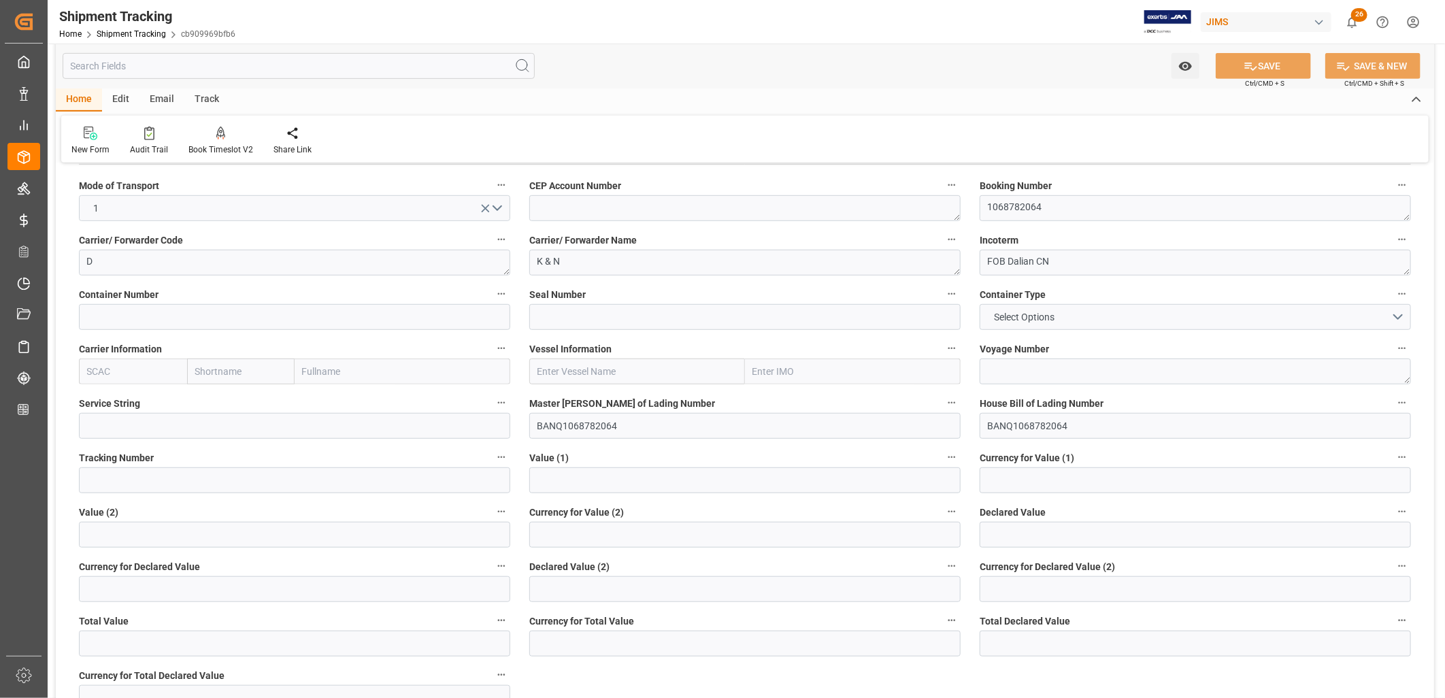
scroll to position [453, 0]
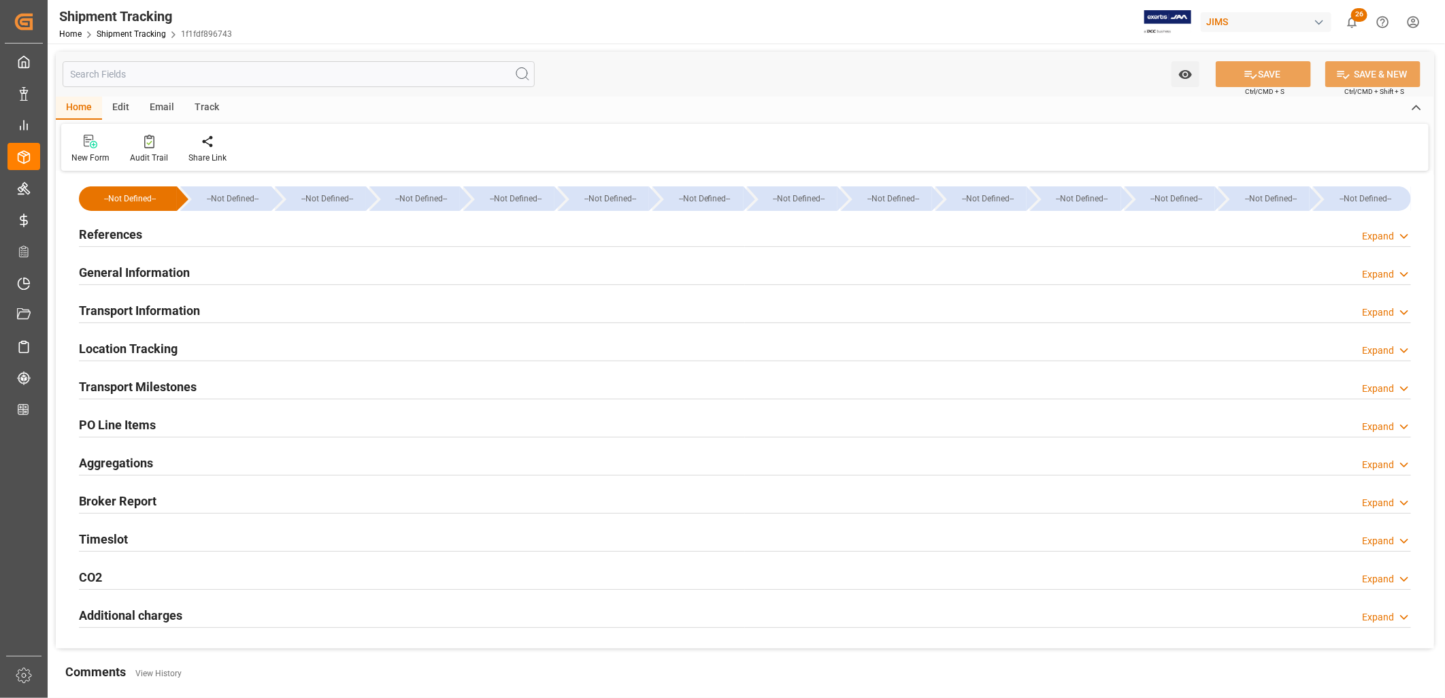
type input "43255.8"
click at [196, 309] on h2 "Transport Information" at bounding box center [139, 310] width 121 height 18
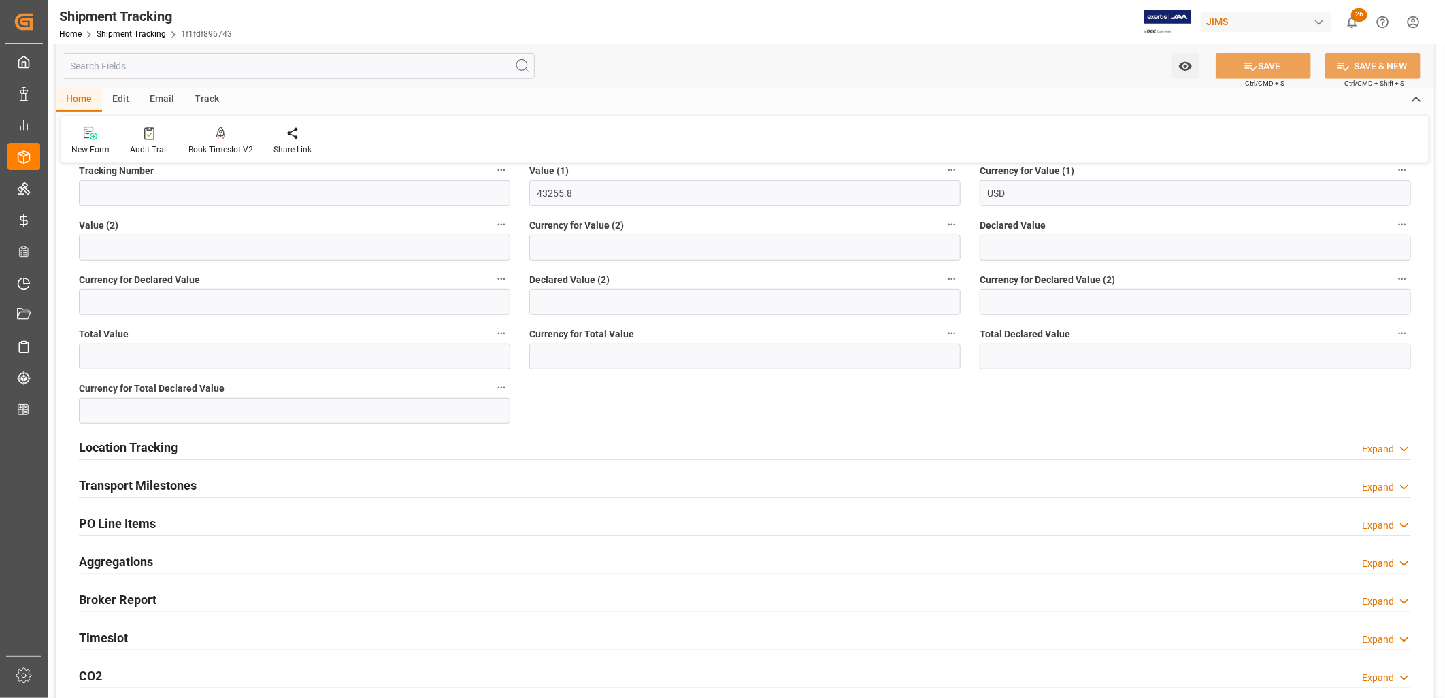
scroll to position [453, 0]
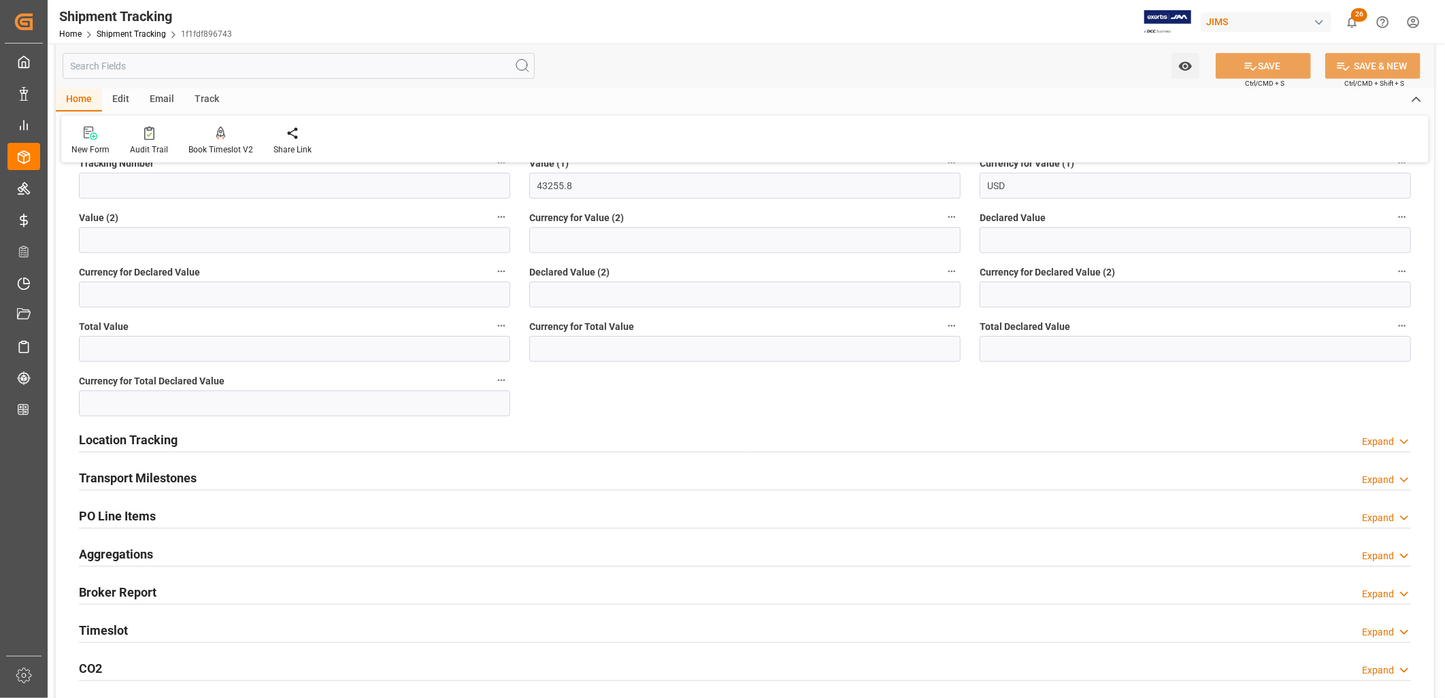
click at [176, 478] on h2 "Transport Milestones" at bounding box center [138, 478] width 118 height 18
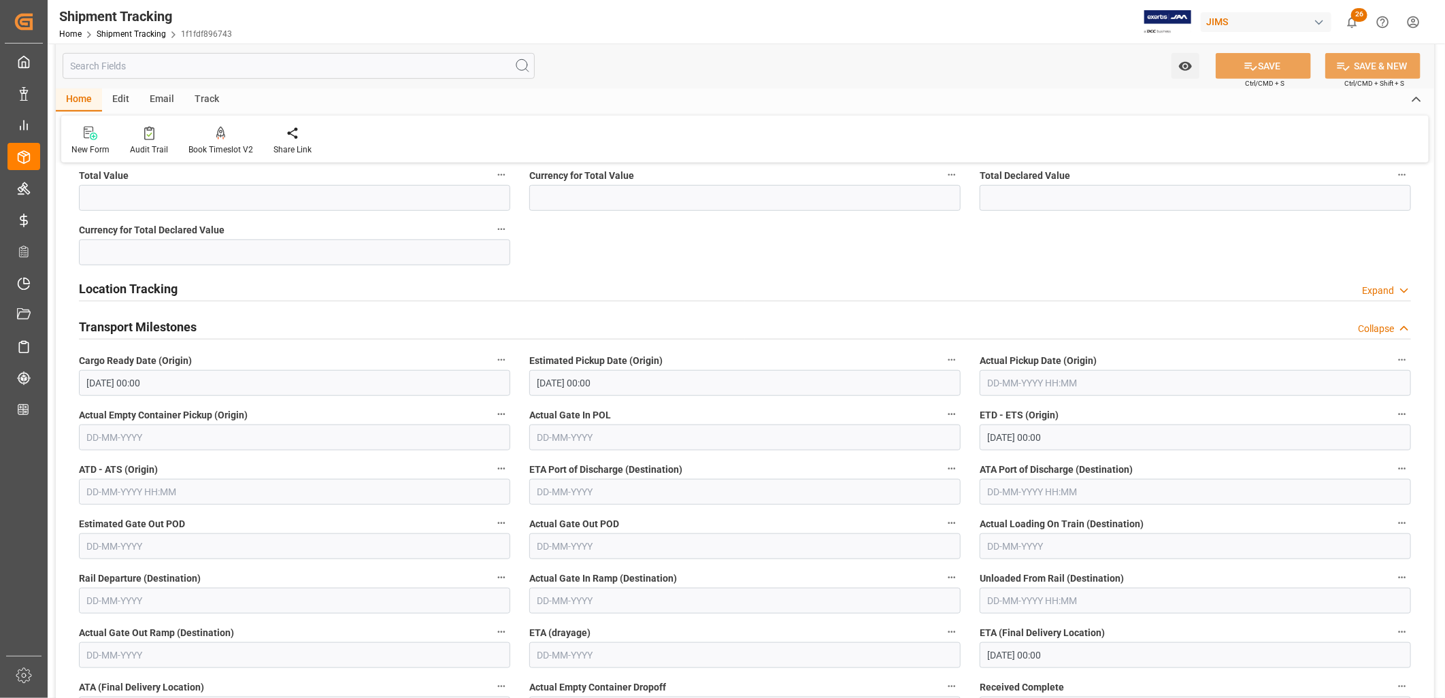
scroll to position [681, 0]
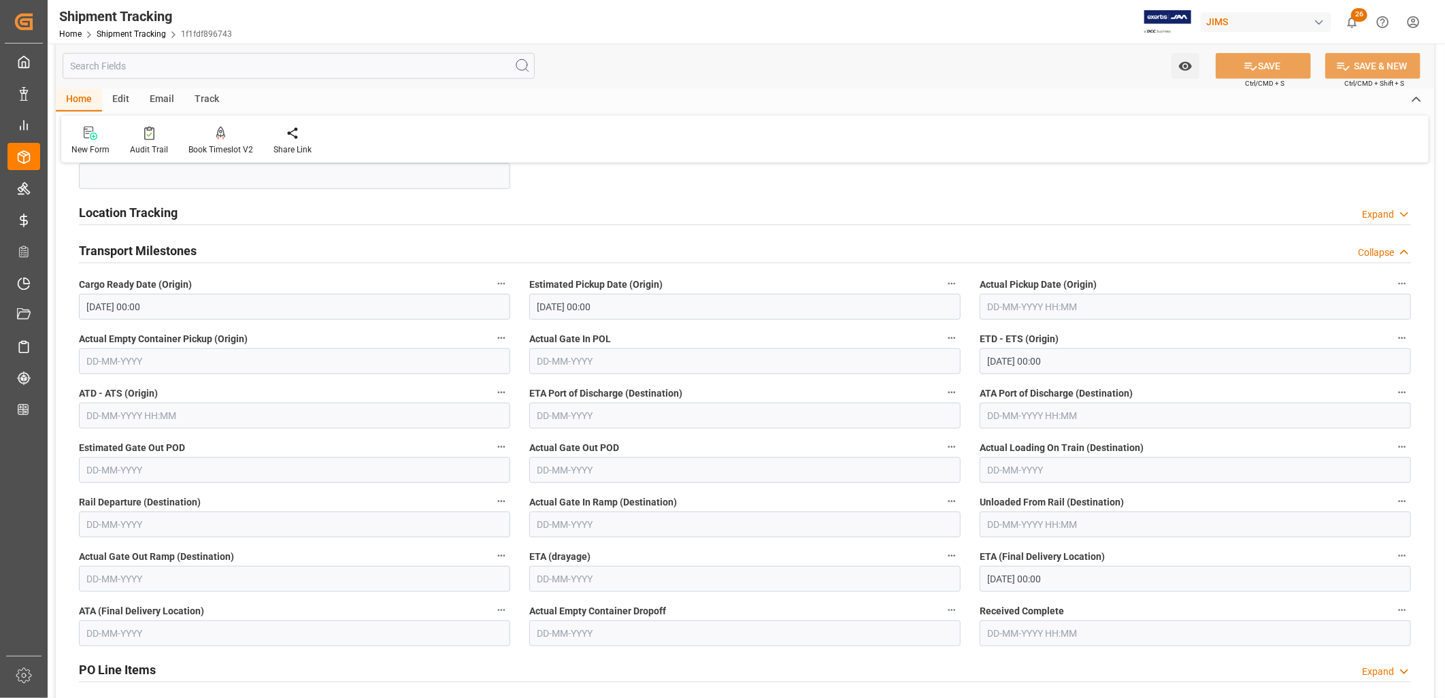
click at [576, 416] on input "text" at bounding box center [744, 416] width 431 height 26
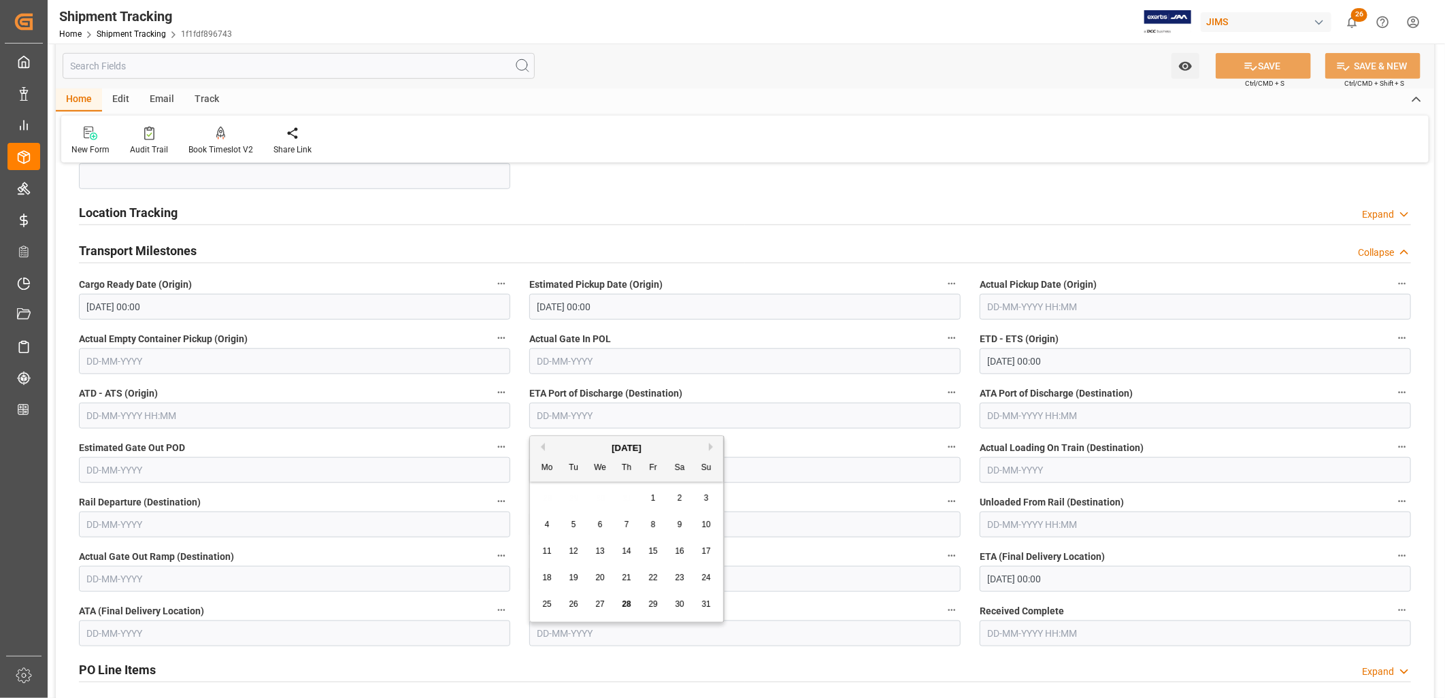
click at [1143, 216] on div "Location Tracking Expand" at bounding box center [745, 212] width 1333 height 26
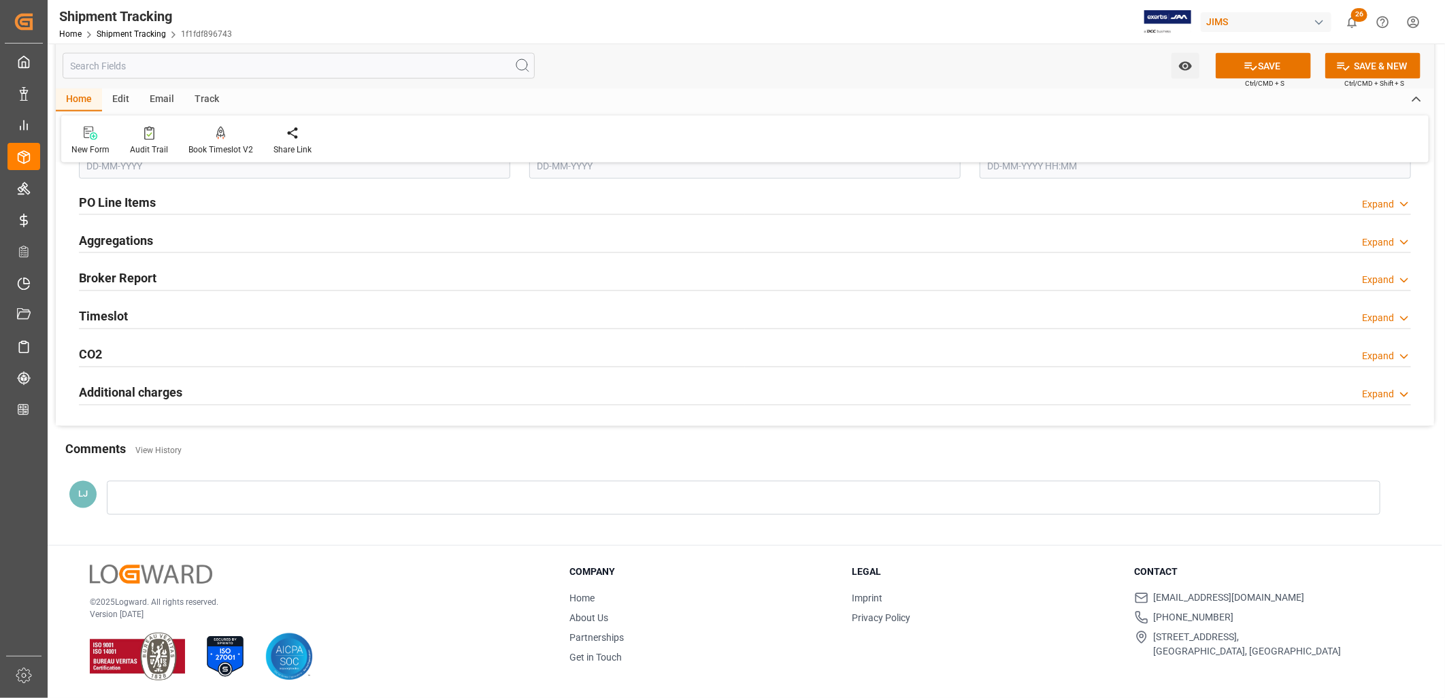
scroll to position [1421, 0]
click at [121, 198] on h2 "PO Line Items" at bounding box center [117, 202] width 77 height 18
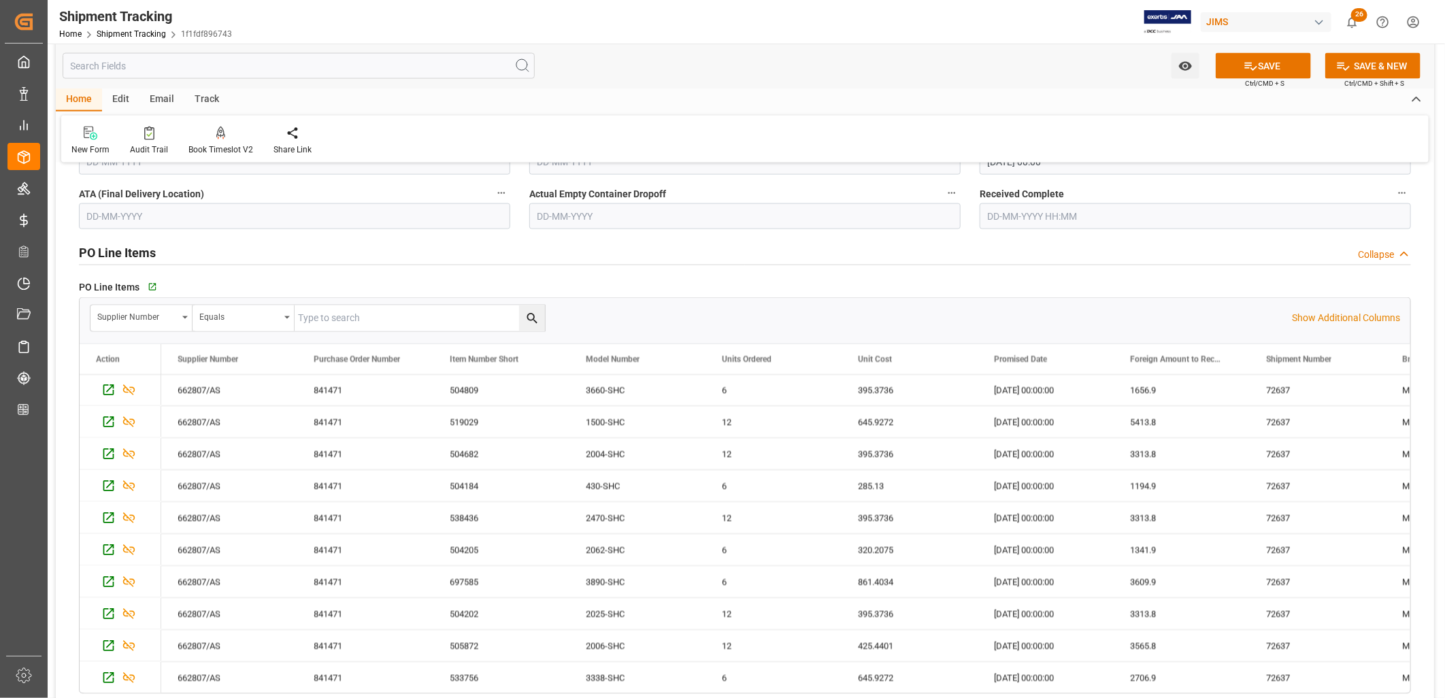
scroll to position [1345, 0]
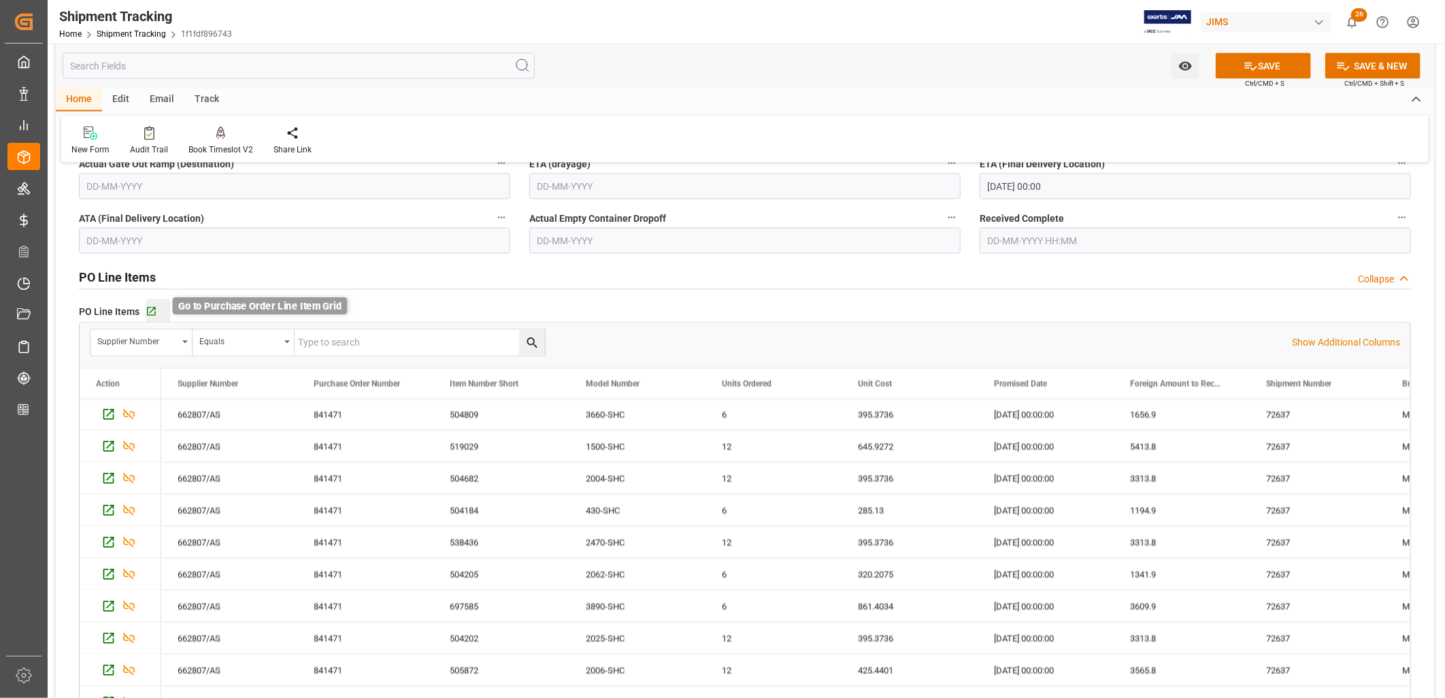
click at [150, 311] on icon "button" at bounding box center [151, 312] width 9 height 9
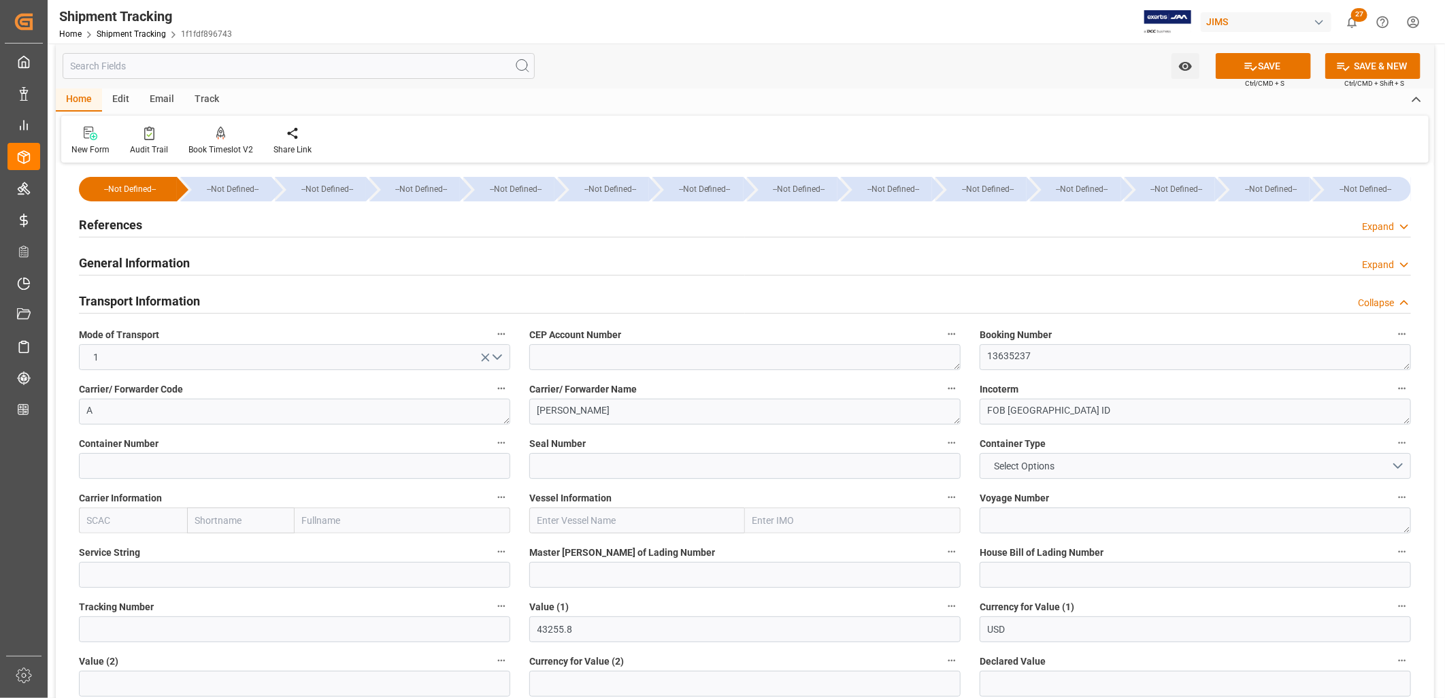
scroll to position [0, 0]
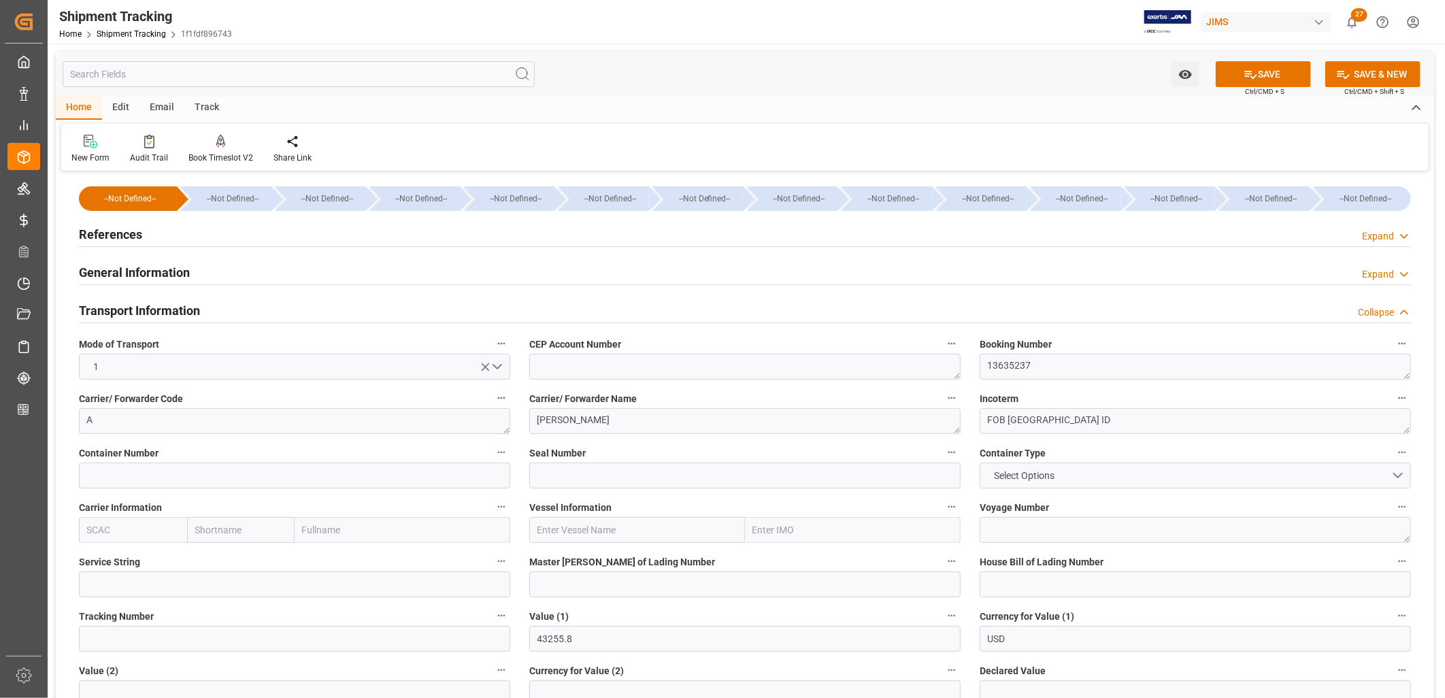
click at [164, 264] on h2 "General Information" at bounding box center [134, 272] width 111 height 18
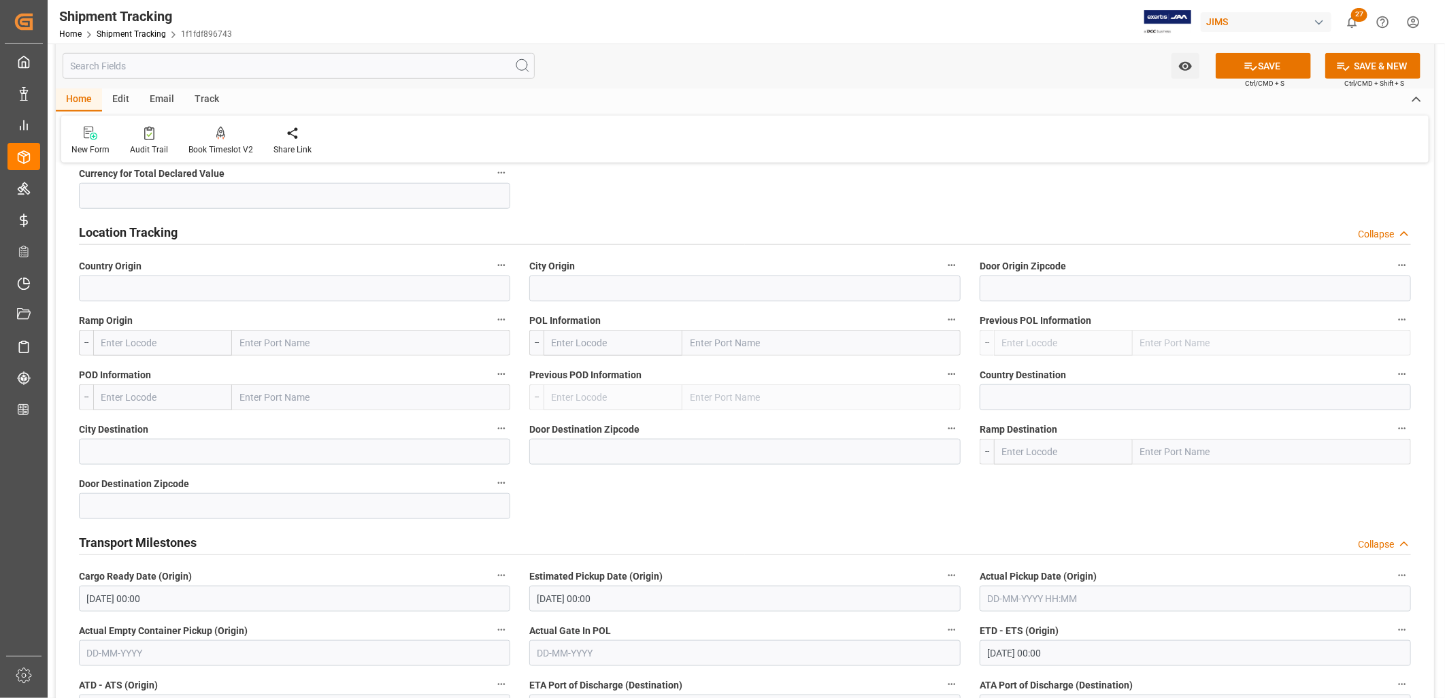
scroll to position [672, 0]
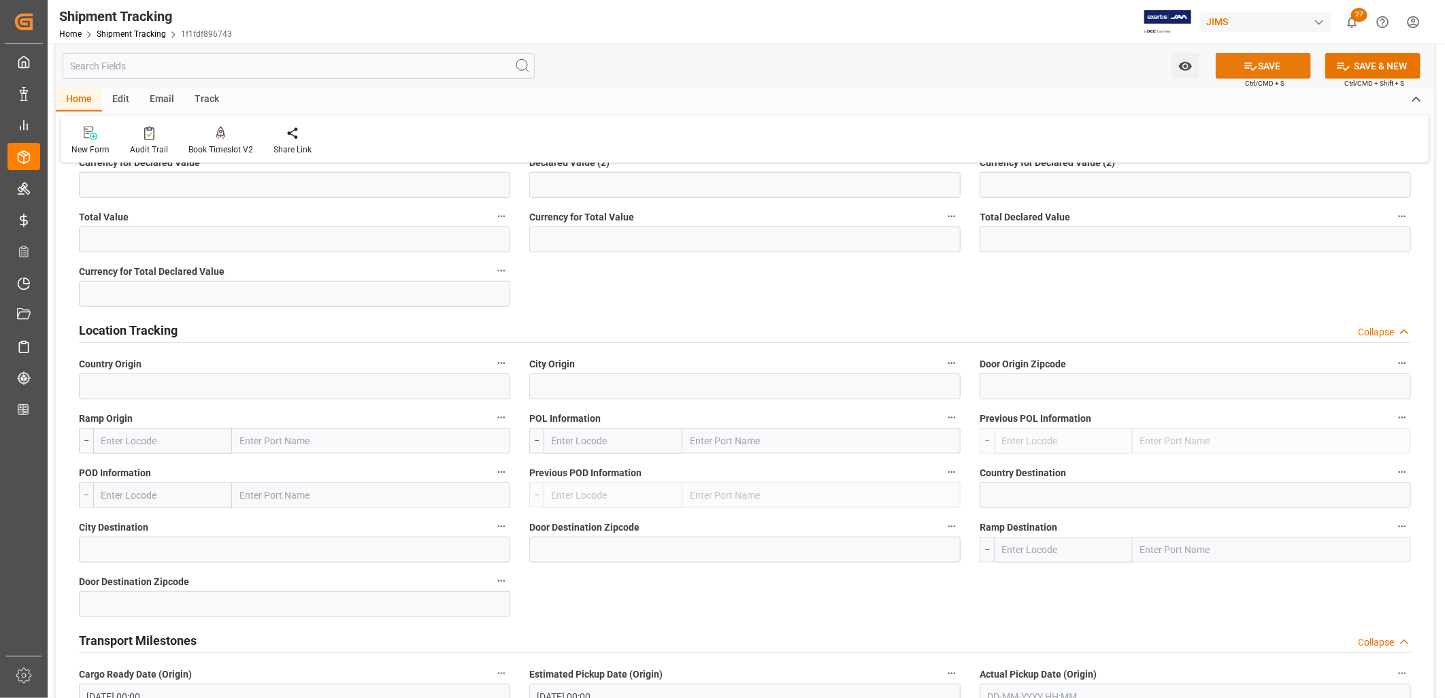
drag, startPoint x: 1260, startPoint y: 64, endPoint x: 1247, endPoint y: 59, distance: 13.8
click at [1260, 64] on button "SAVE" at bounding box center [1263, 66] width 95 height 26
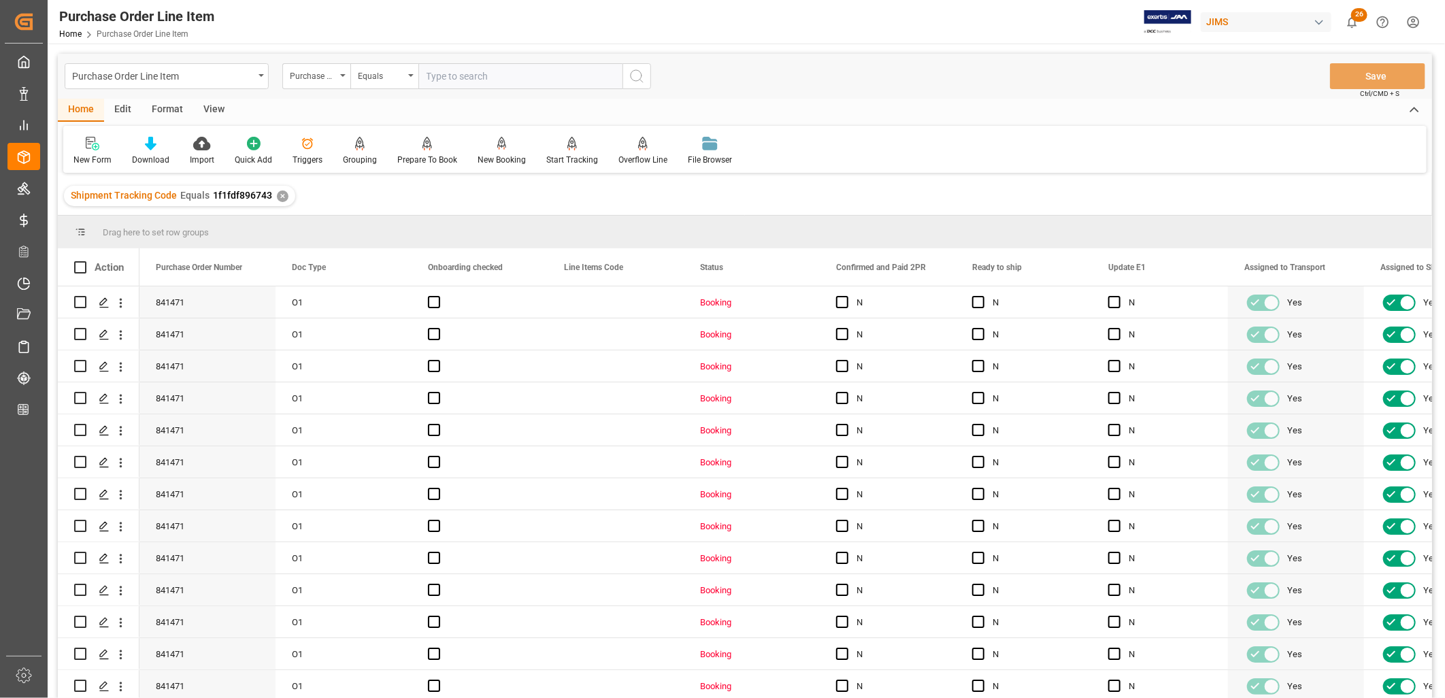
click at [171, 109] on div "Format" at bounding box center [168, 110] width 52 height 23
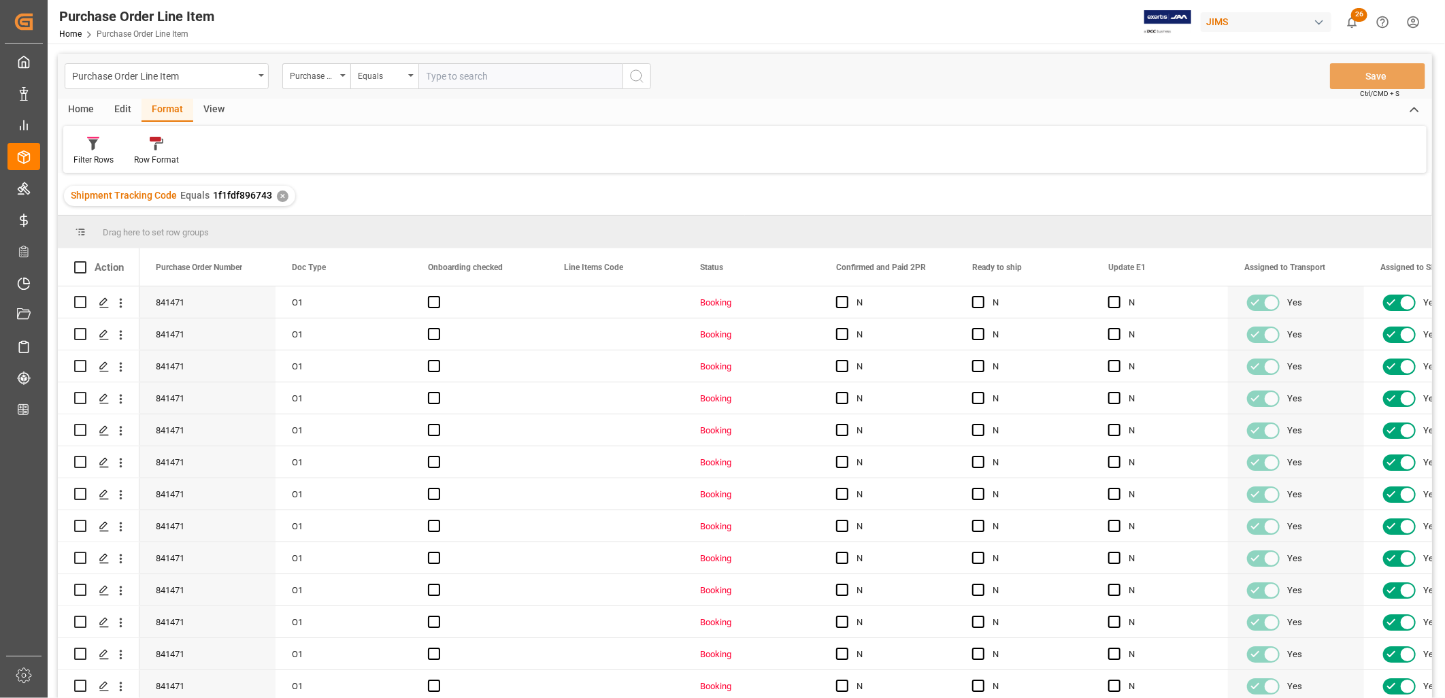
click at [91, 107] on div "Home" at bounding box center [81, 110] width 46 height 23
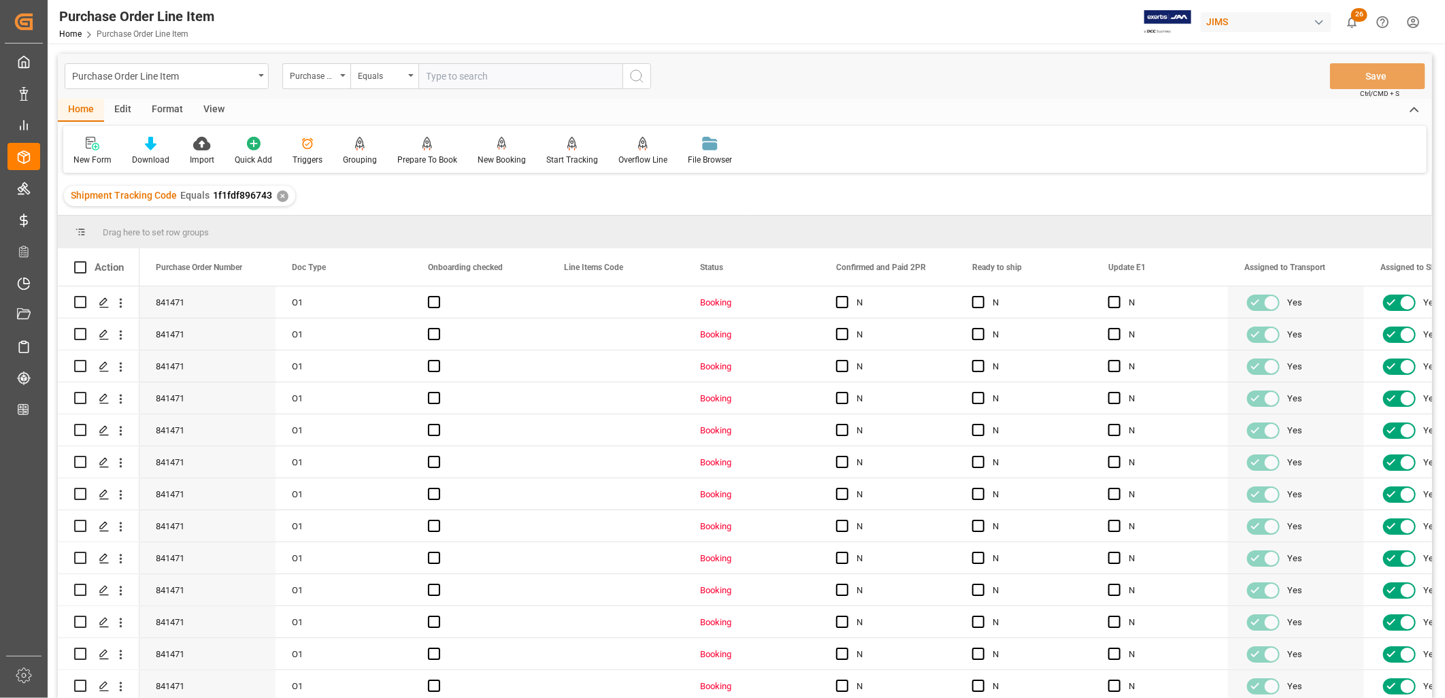
click at [211, 105] on div "View" at bounding box center [214, 110] width 42 height 23
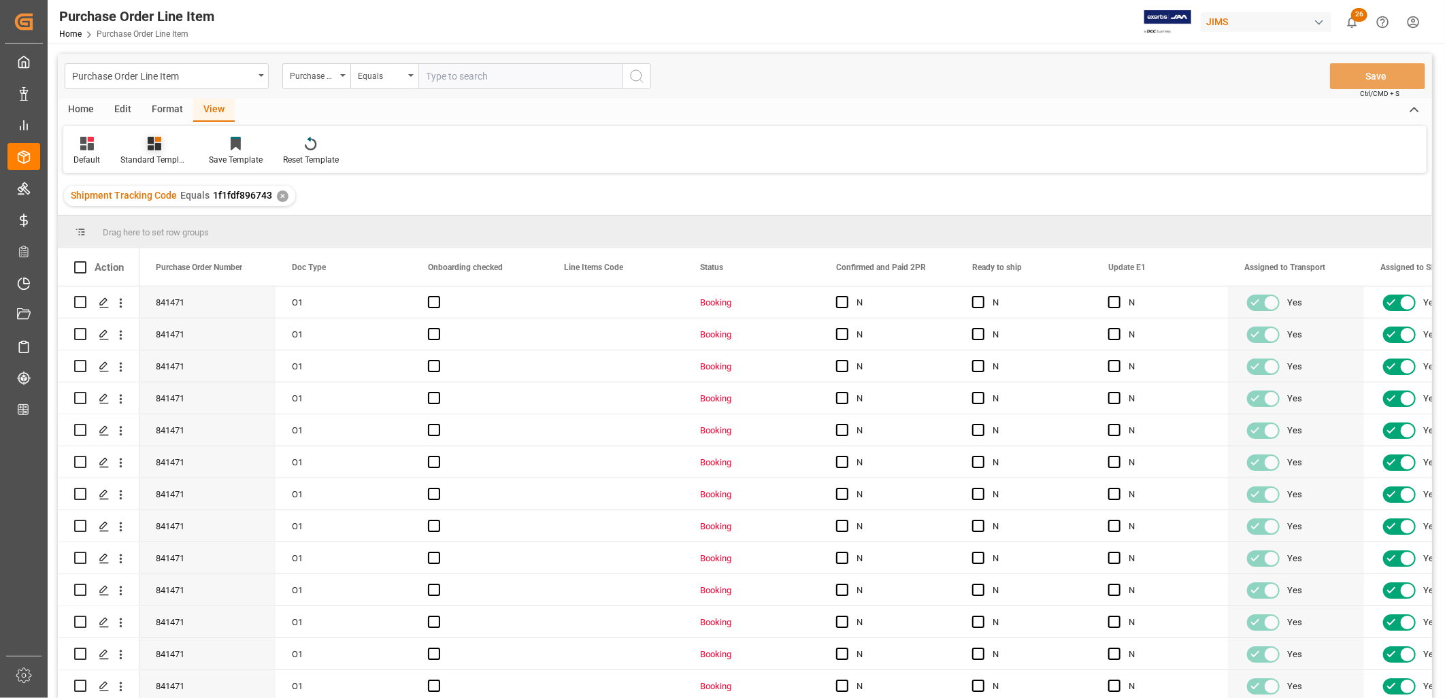
click at [154, 143] on icon at bounding box center [155, 144] width 14 height 14
click at [195, 248] on div "HS Listing [GEOGRAPHIC_DATA]" at bounding box center [190, 248] width 119 height 14
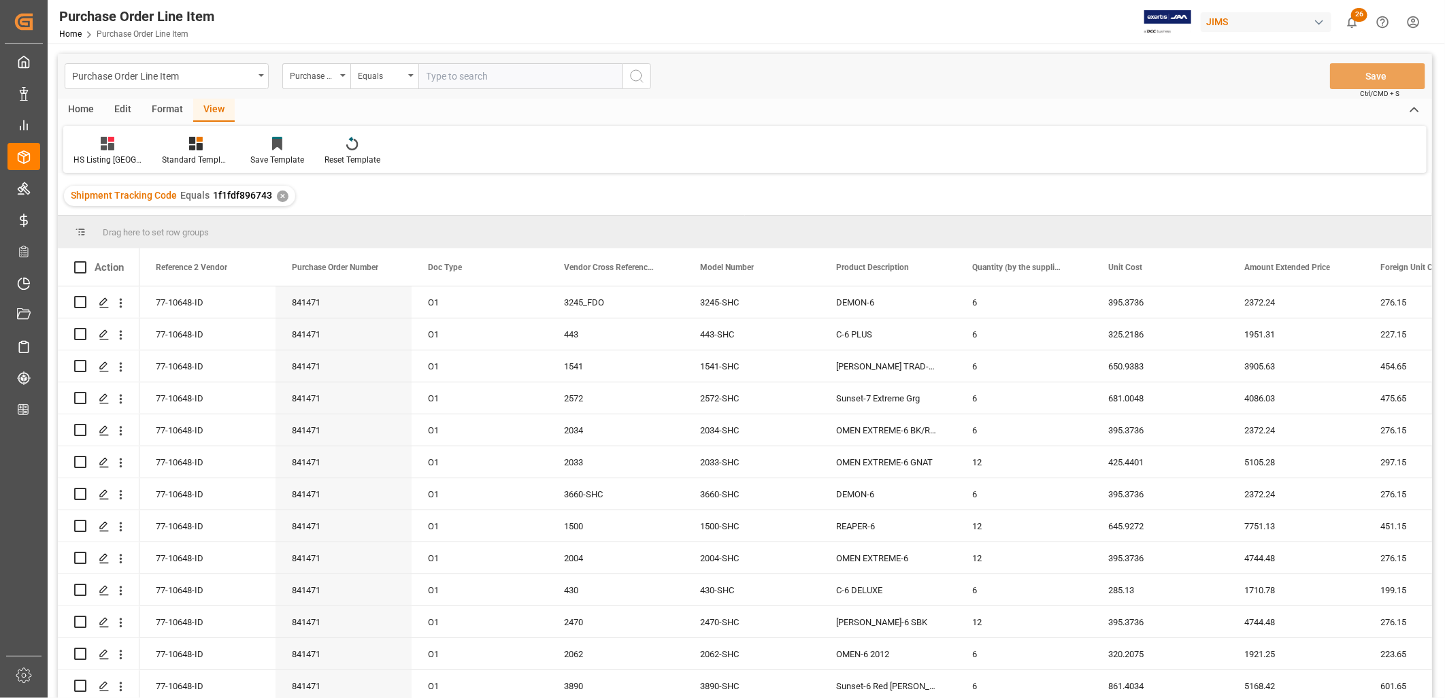
click at [80, 109] on div "Home" at bounding box center [81, 110] width 46 height 23
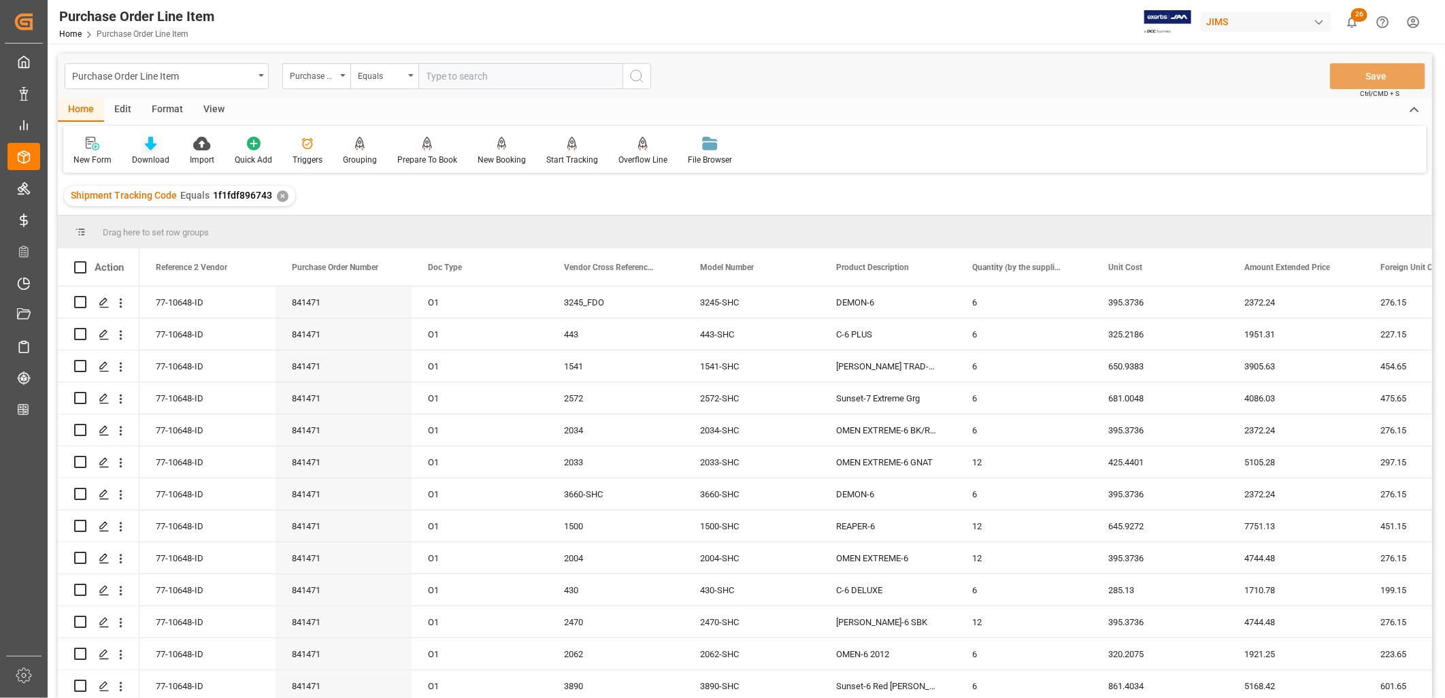
click at [150, 146] on icon at bounding box center [151, 144] width 12 height 14
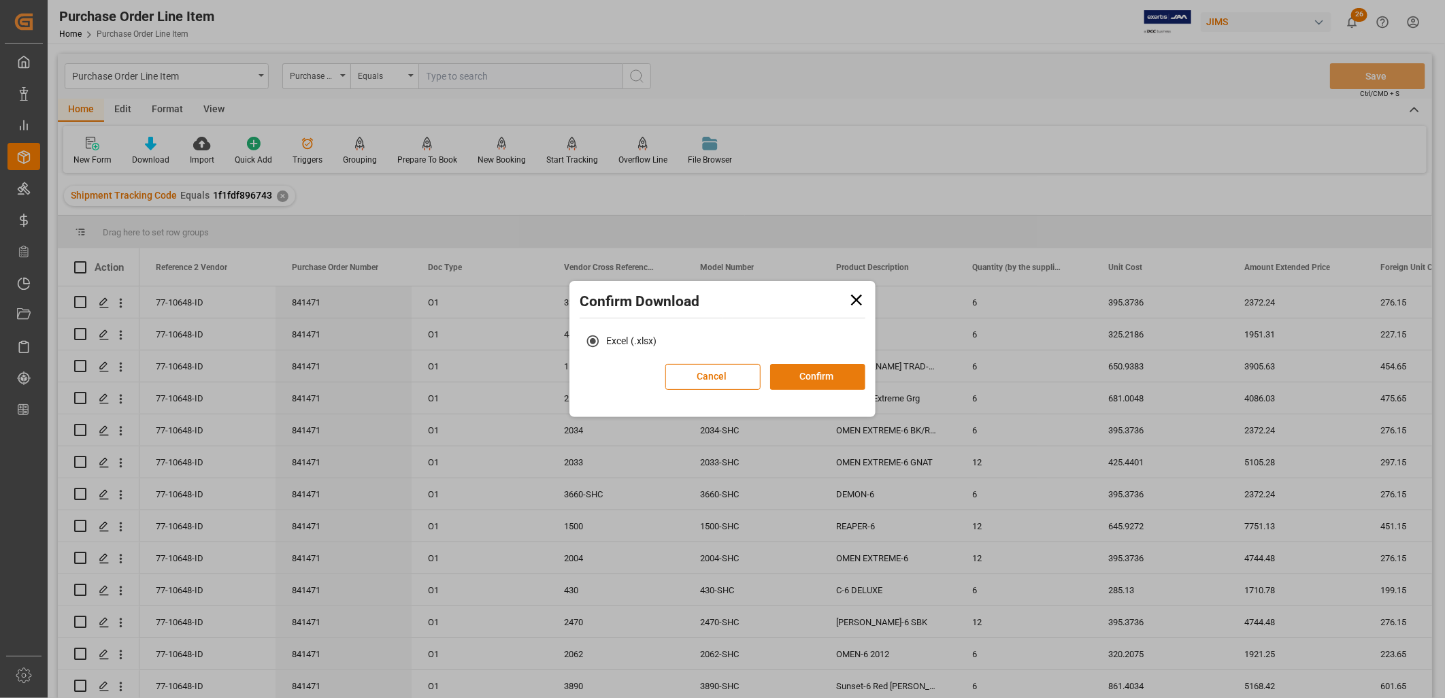
click at [836, 372] on button "Confirm" at bounding box center [817, 377] width 95 height 26
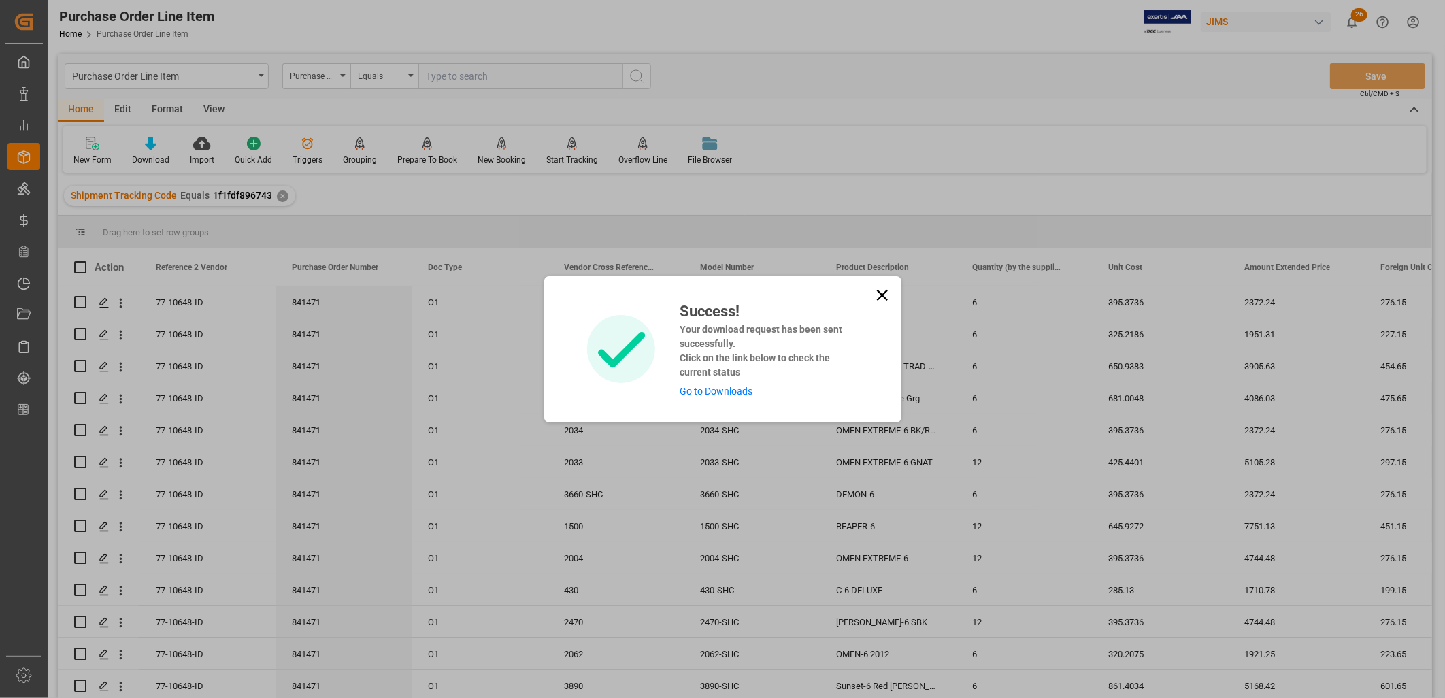
click at [725, 393] on link "Go to Downloads" at bounding box center [716, 391] width 73 height 11
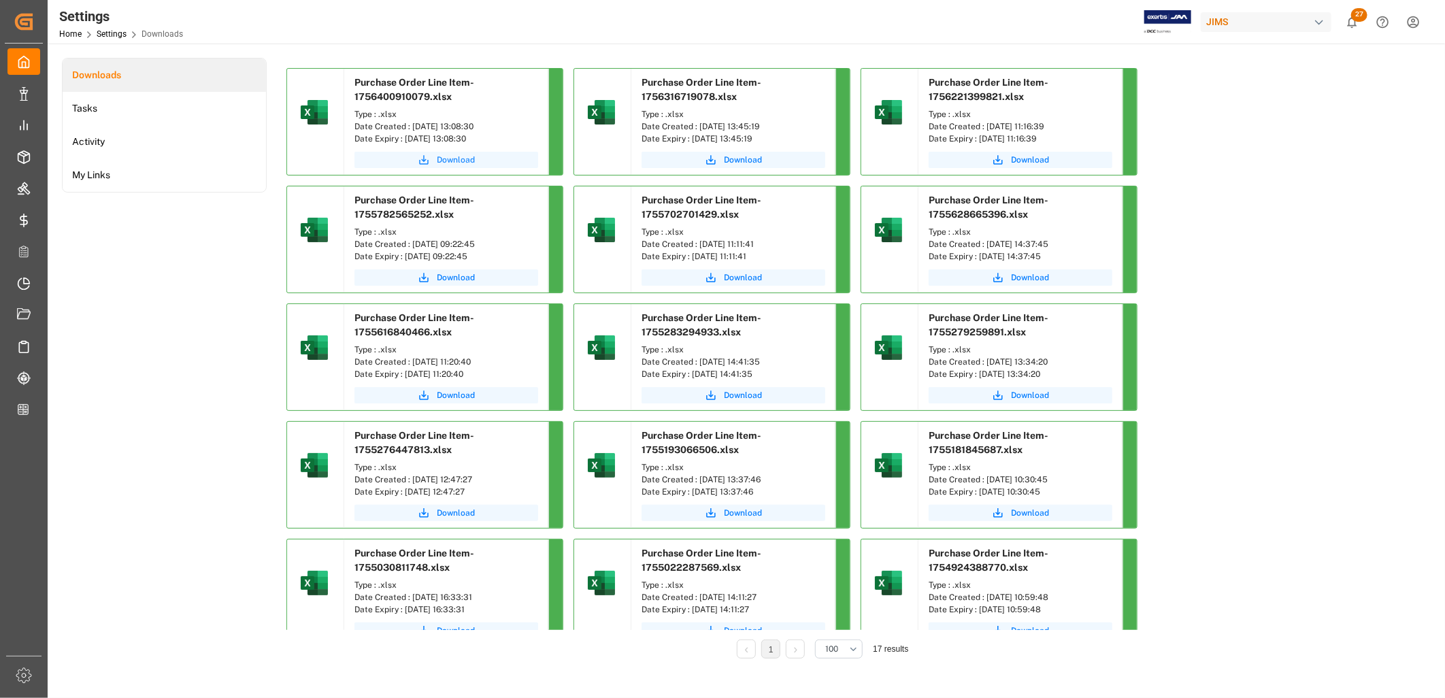
click at [429, 158] on icon "submit" at bounding box center [424, 160] width 12 height 12
